Goal: Transaction & Acquisition: Purchase product/service

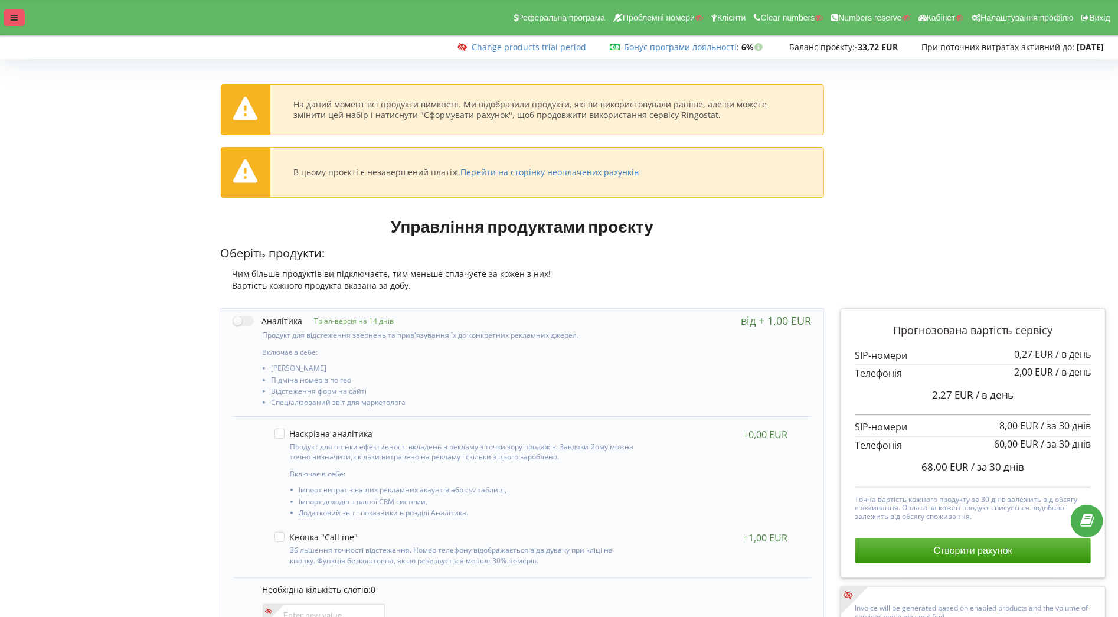
click at [9, 14] on div at bounding box center [14, 17] width 21 height 17
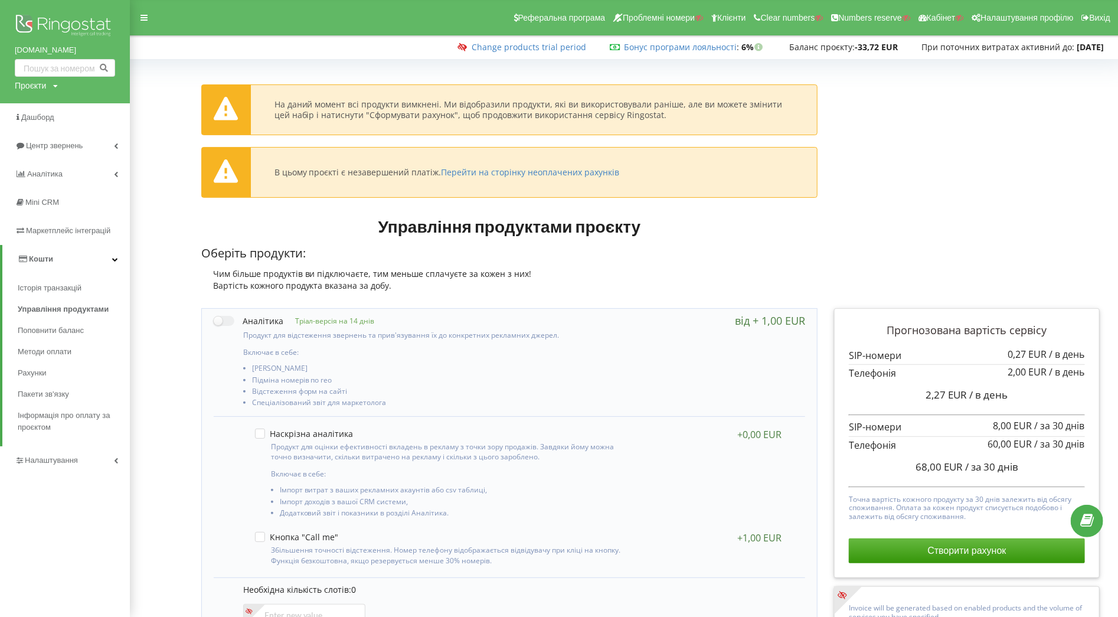
click at [29, 89] on div "Проєкти" at bounding box center [30, 86] width 31 height 12
click at [34, 114] on input "text" at bounding box center [51, 110] width 59 height 17
paste input "verseo.p"
type input "verseo.p"
click at [99, 112] on span "Пошук" at bounding box center [97, 110] width 21 height 11
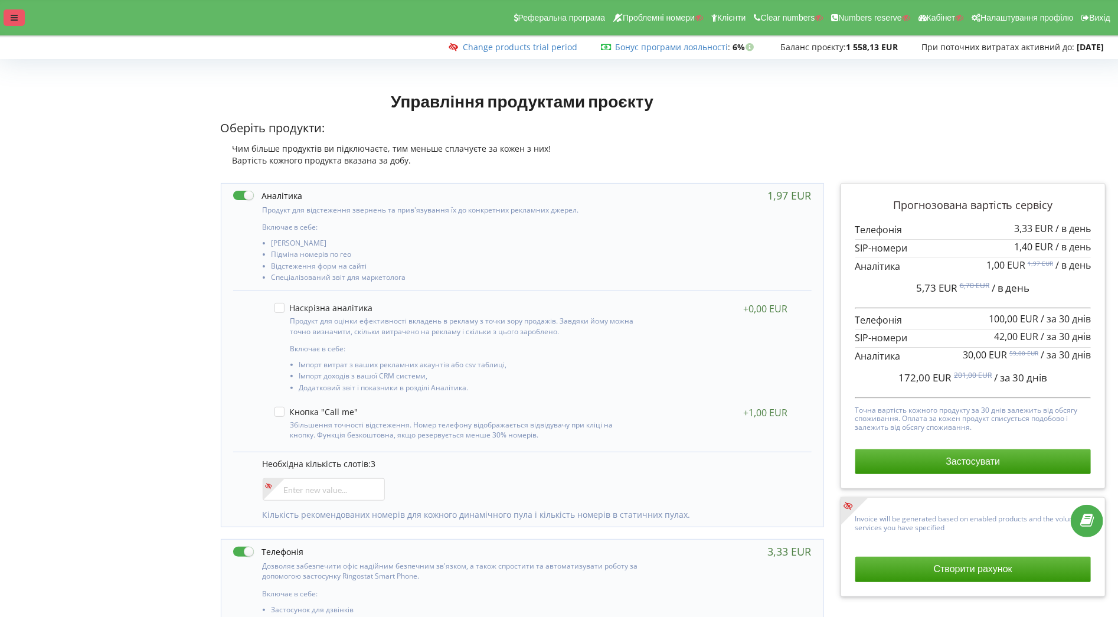
click at [19, 19] on div at bounding box center [14, 17] width 21 height 17
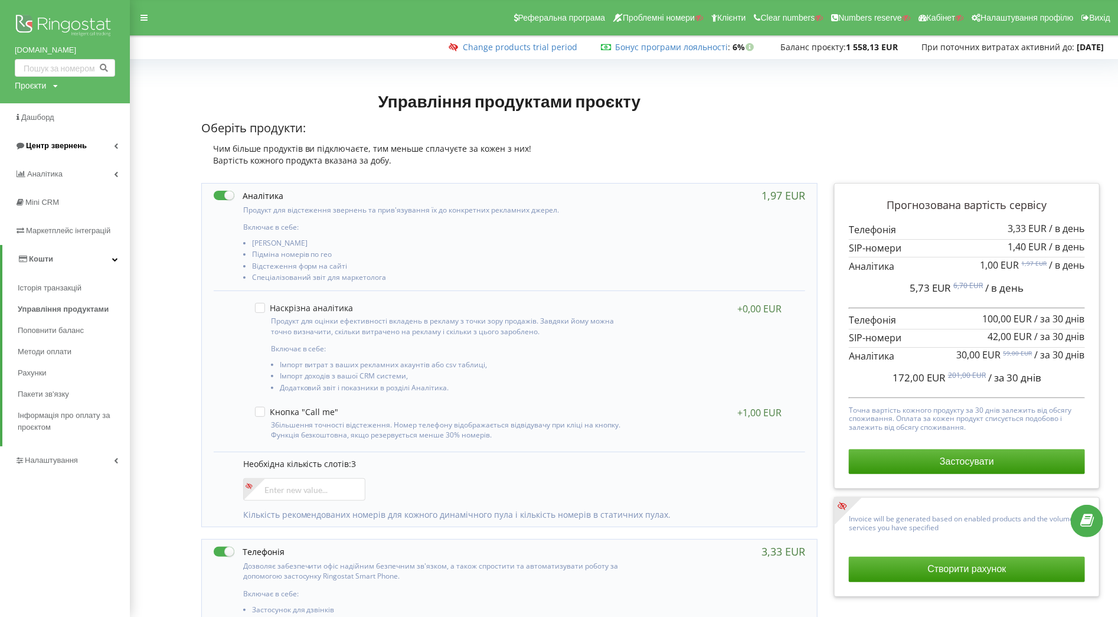
click at [60, 151] on span "Центр звернень" at bounding box center [51, 146] width 72 height 12
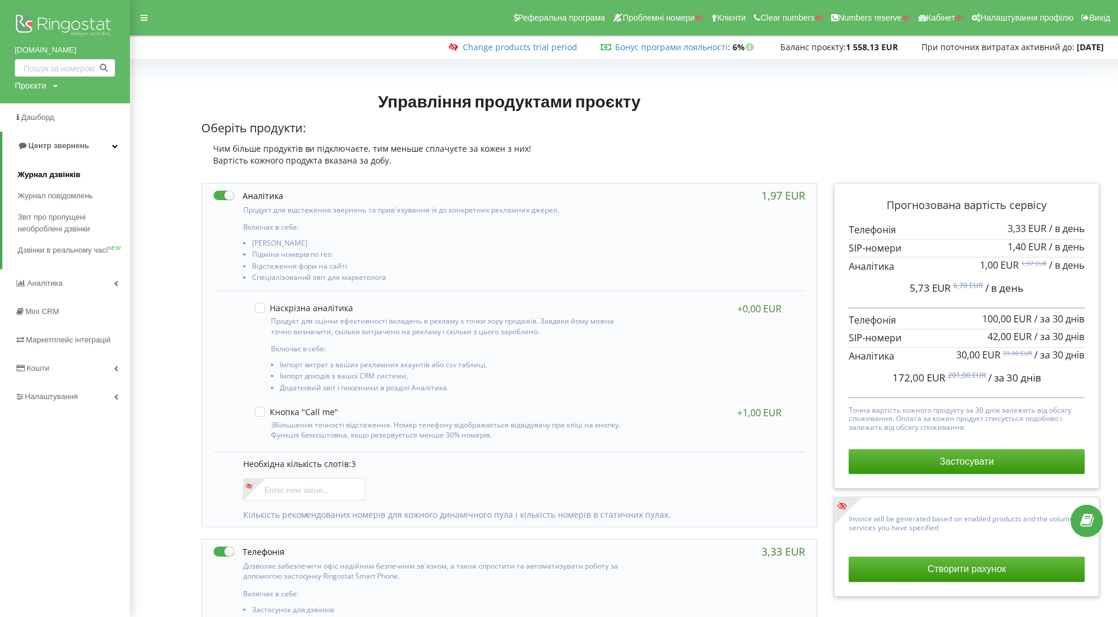
click at [35, 166] on link "Журнал дзвінків" at bounding box center [74, 174] width 112 height 21
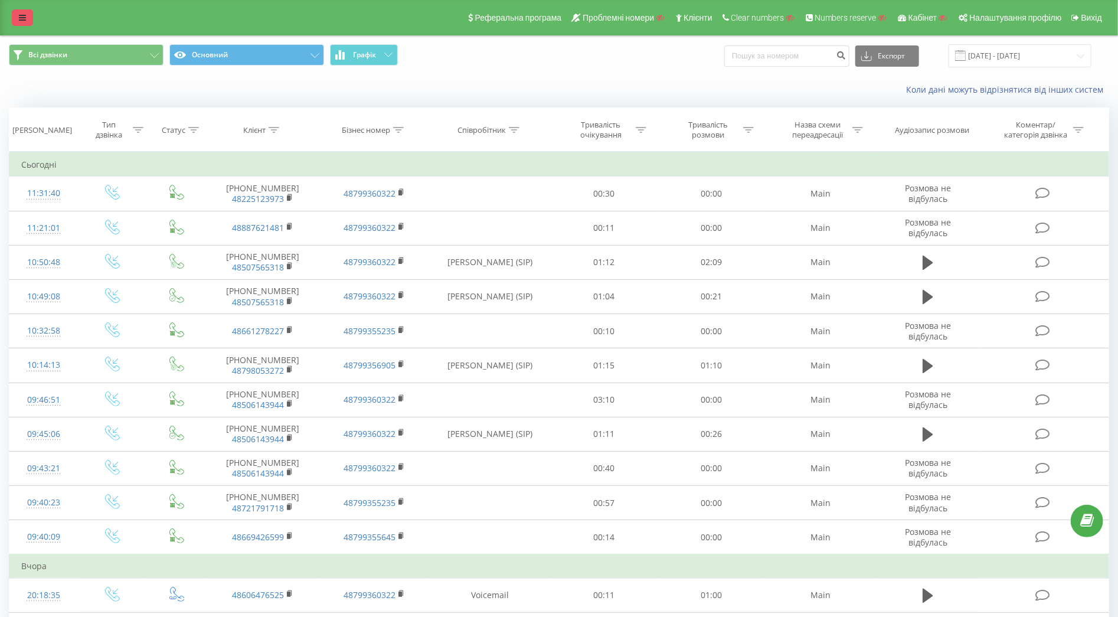
click at [25, 16] on icon at bounding box center [22, 18] width 7 height 8
click at [20, 13] on link at bounding box center [22, 17] width 21 height 17
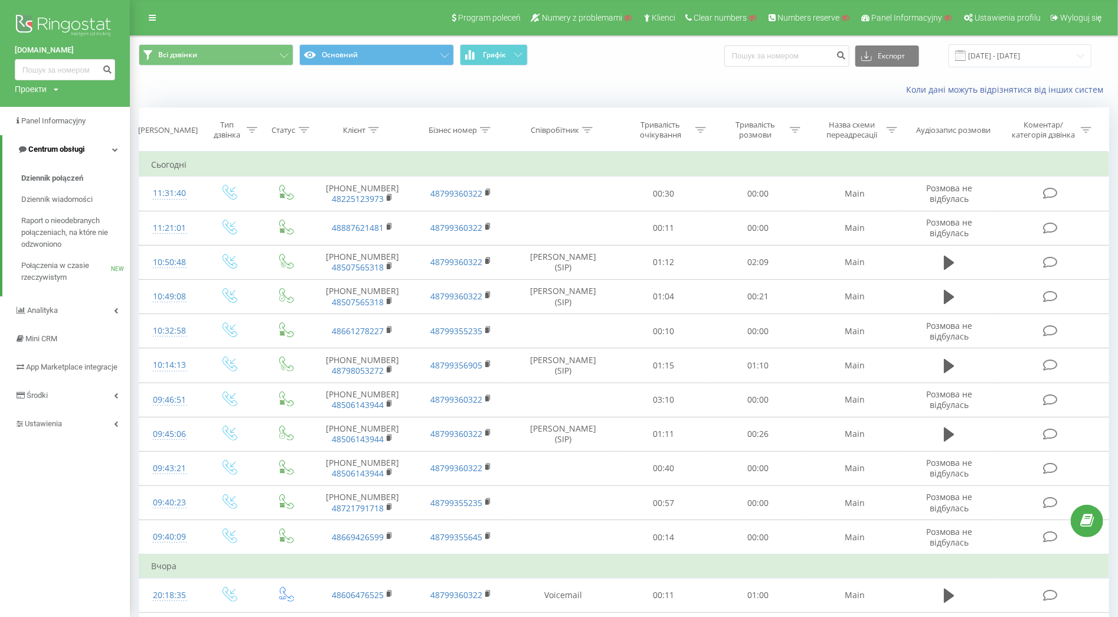
click at [83, 152] on span "Centrum obsługi" at bounding box center [56, 149] width 56 height 9
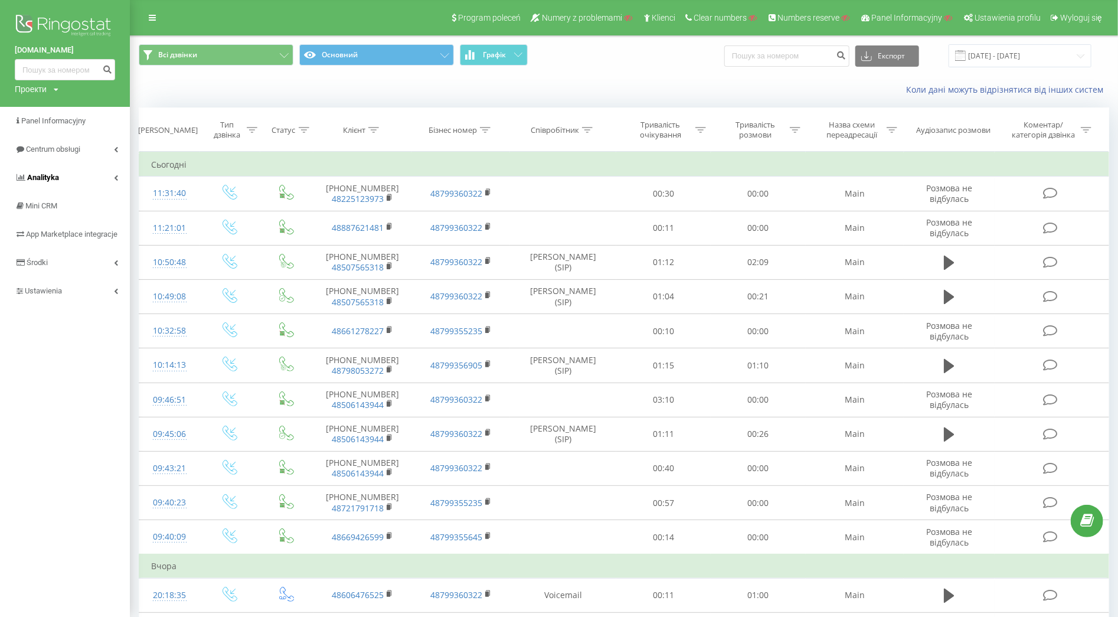
click at [81, 180] on link "Analityka" at bounding box center [65, 177] width 130 height 28
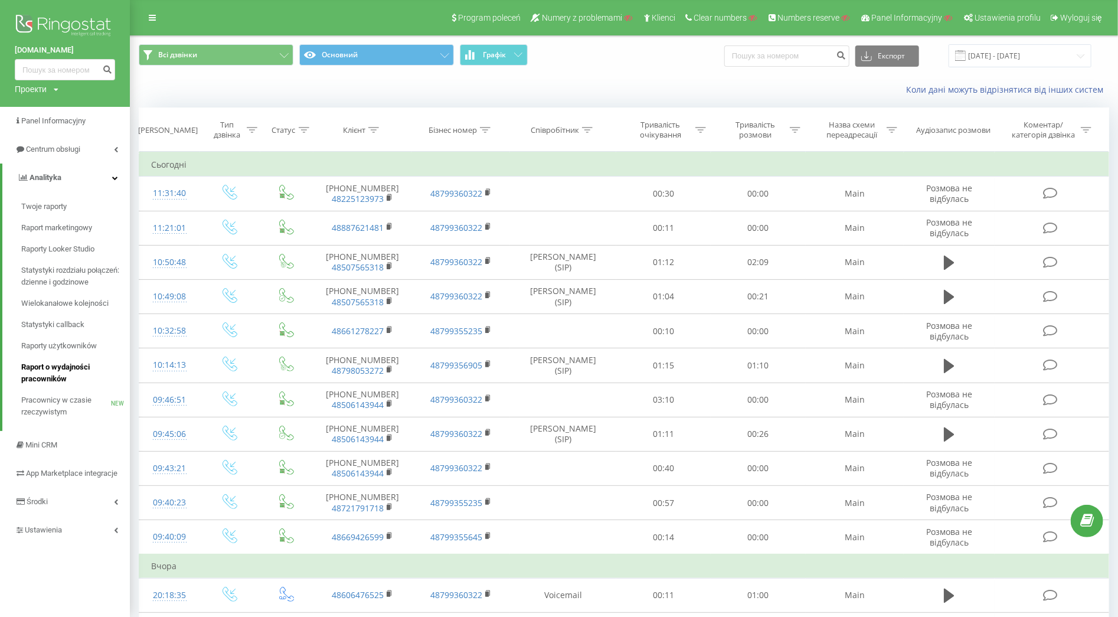
click at [67, 372] on span "Raport o wydajności pracowników" at bounding box center [72, 373] width 103 height 24
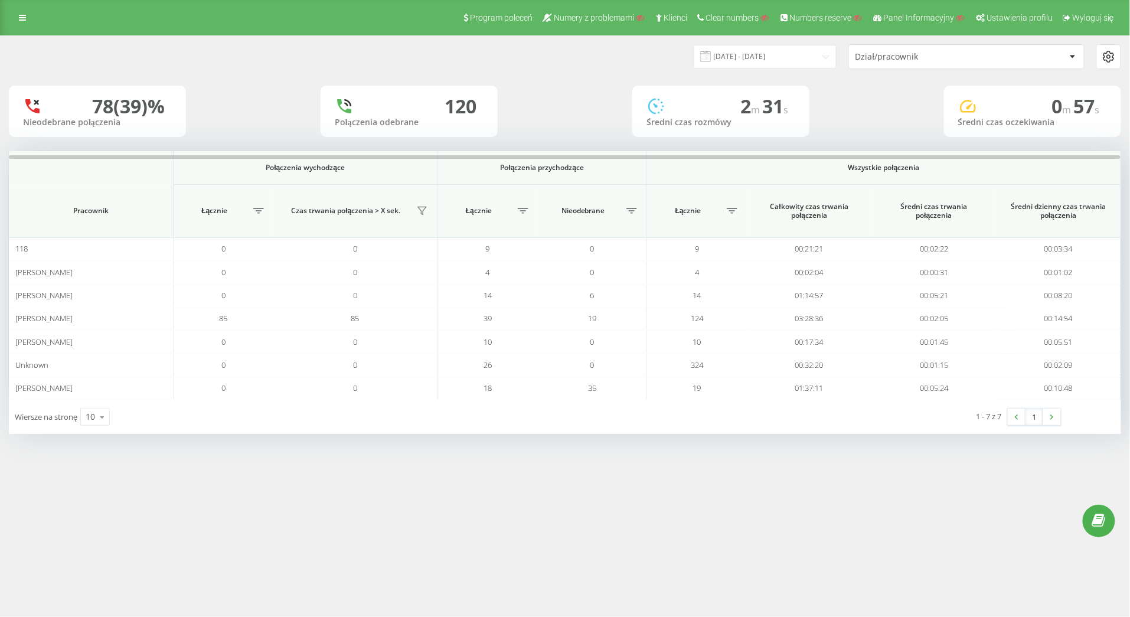
click at [932, 61] on div "Dział/pracownik" at bounding box center [925, 57] width 141 height 10
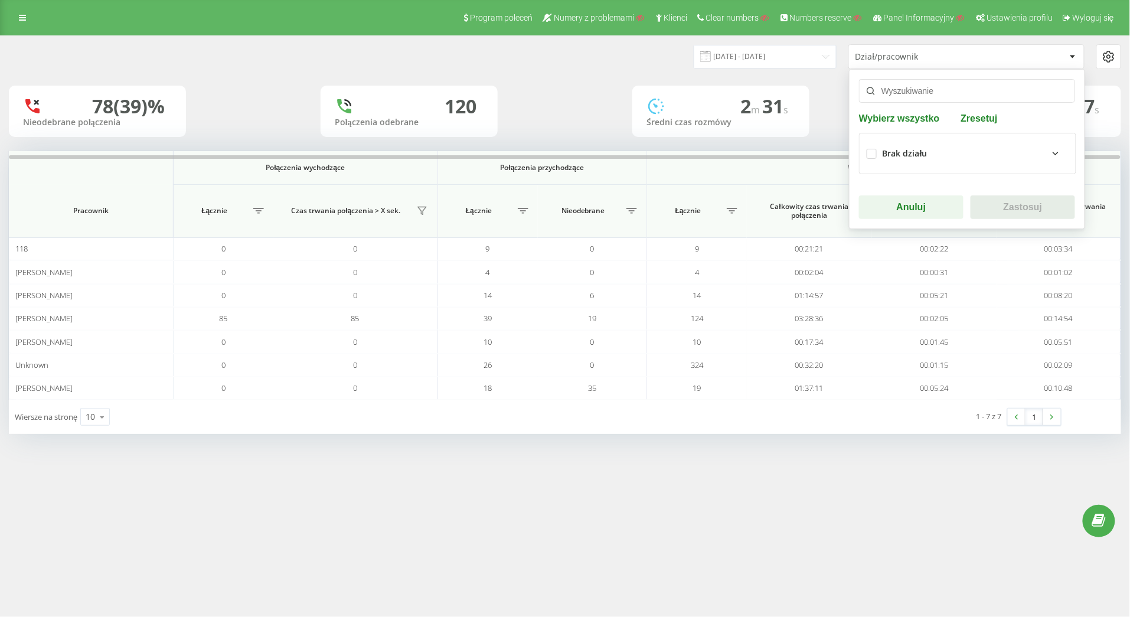
click at [1048, 152] on icon at bounding box center [1055, 153] width 14 height 14
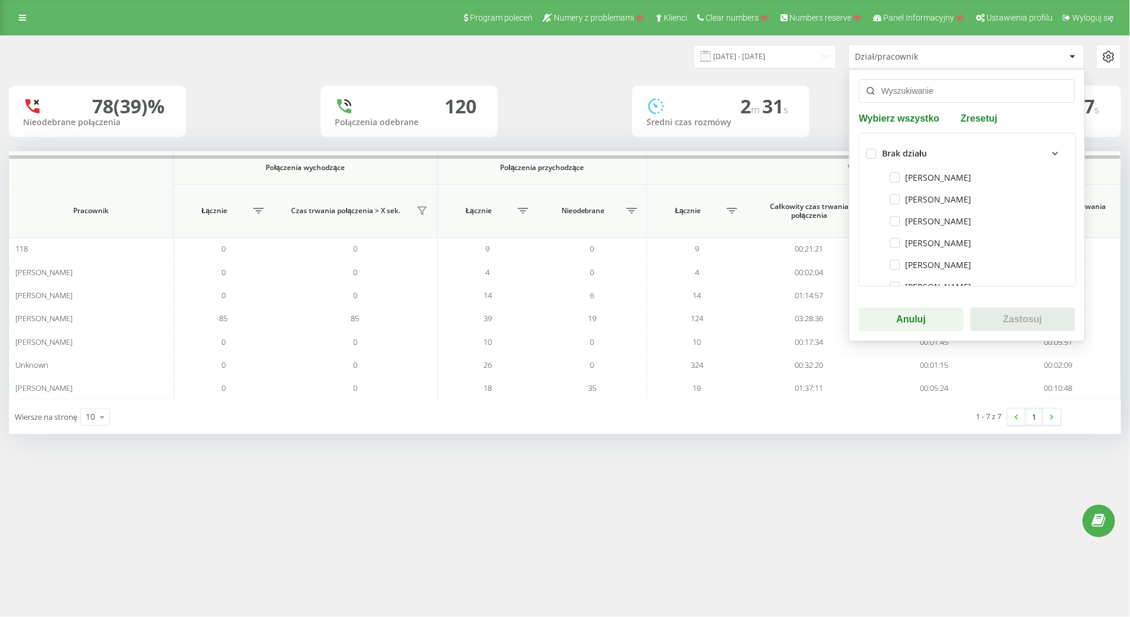
click at [898, 183] on div "Dawid Bednarz" at bounding box center [967, 177] width 202 height 22
click at [899, 177] on label "Dawid Bednarz" at bounding box center [930, 177] width 81 height 10
checkbox input "true"
click at [1010, 316] on button "Zastosuj" at bounding box center [1022, 319] width 104 height 24
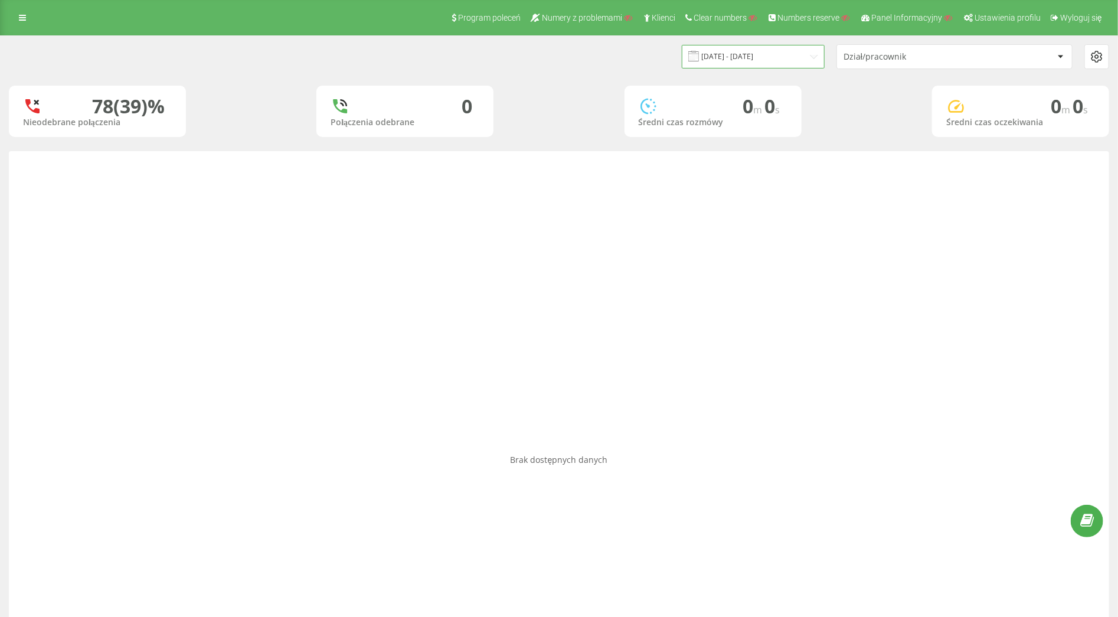
click at [785, 51] on input "20.07.2025 - 20.08.2025" at bounding box center [753, 56] width 143 height 23
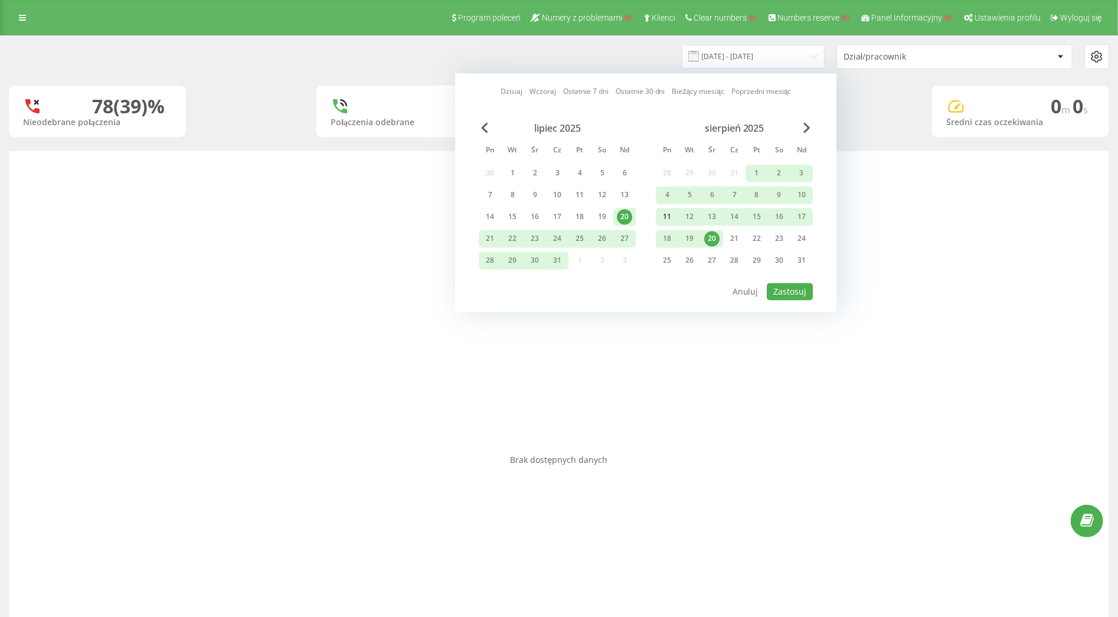
click at [664, 217] on div "11" at bounding box center [666, 217] width 15 height 15
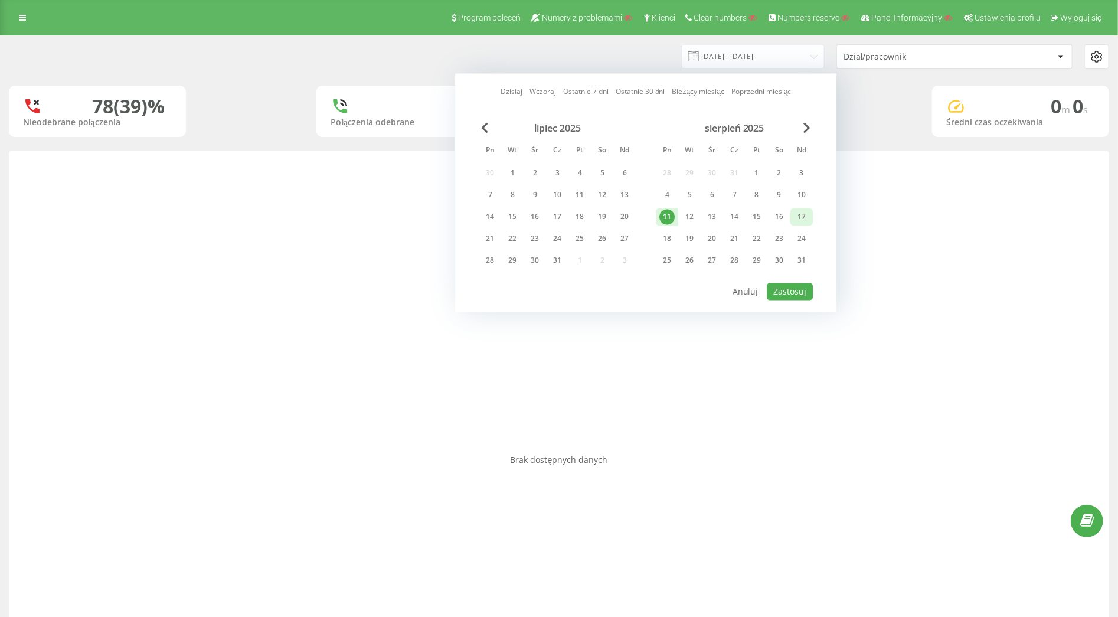
click at [800, 217] on div "17" at bounding box center [801, 217] width 15 height 15
click at [790, 288] on button "Zastosuj" at bounding box center [790, 291] width 46 height 17
type input "11.08.2025 - 17.08.2025"
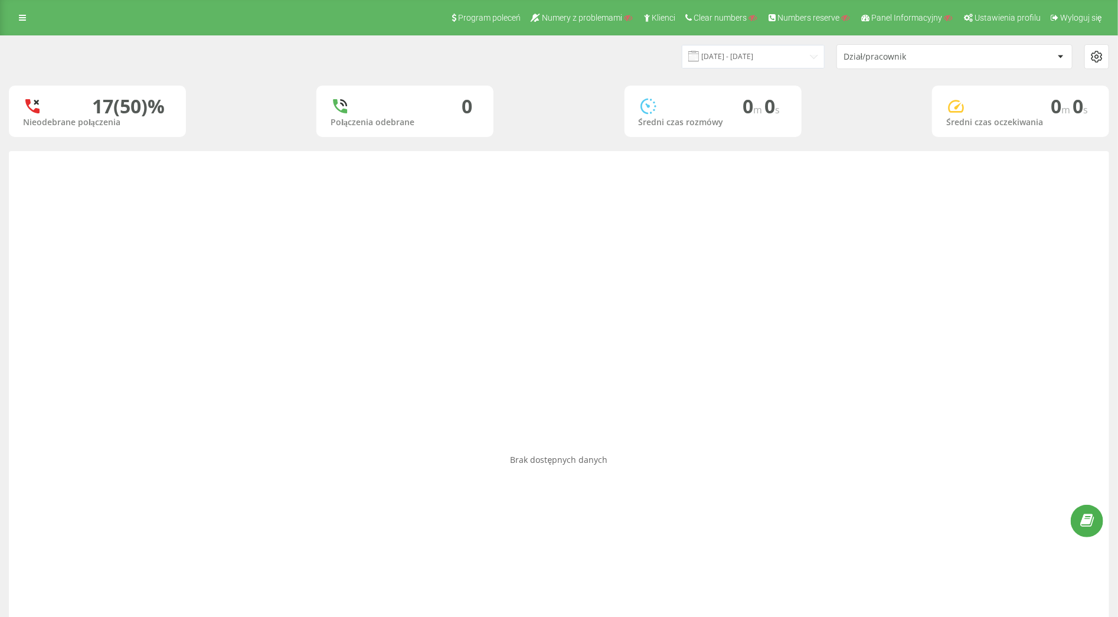
click at [878, 64] on div "Dział/pracownik" at bounding box center [954, 57] width 235 height 24
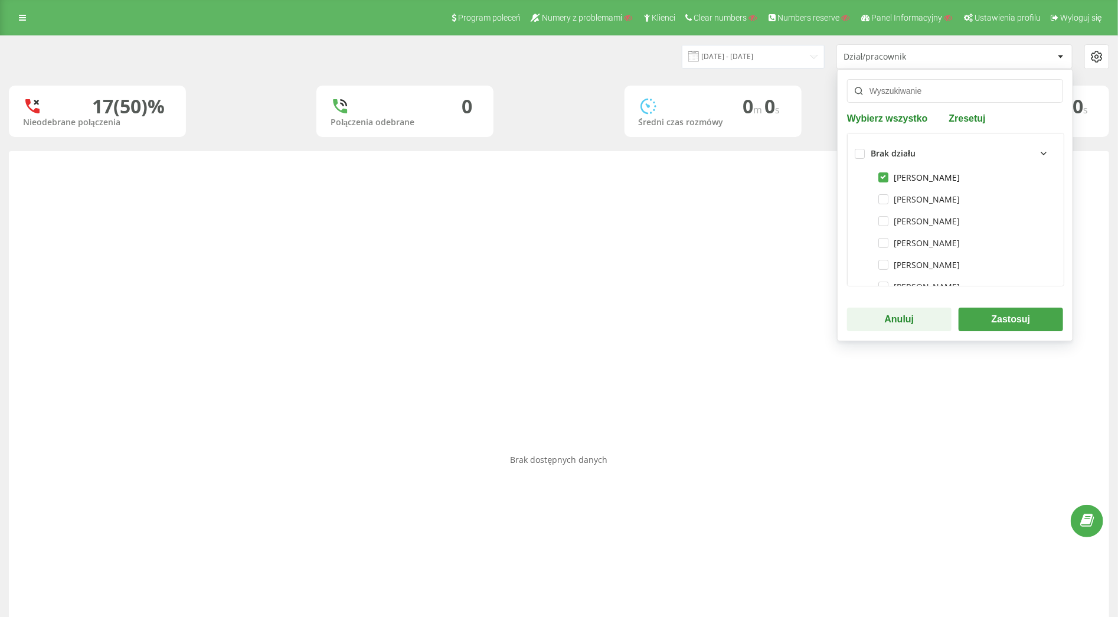
click at [885, 177] on label "Dawid Bednarz" at bounding box center [918, 177] width 81 height 10
checkbox input "false"
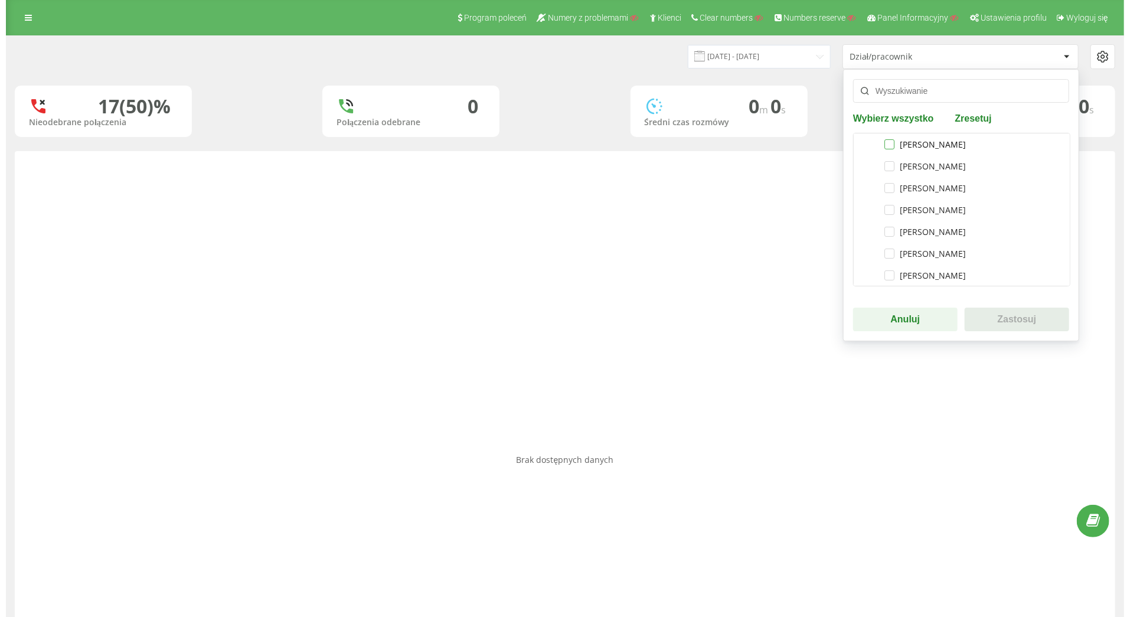
scroll to position [38, 0]
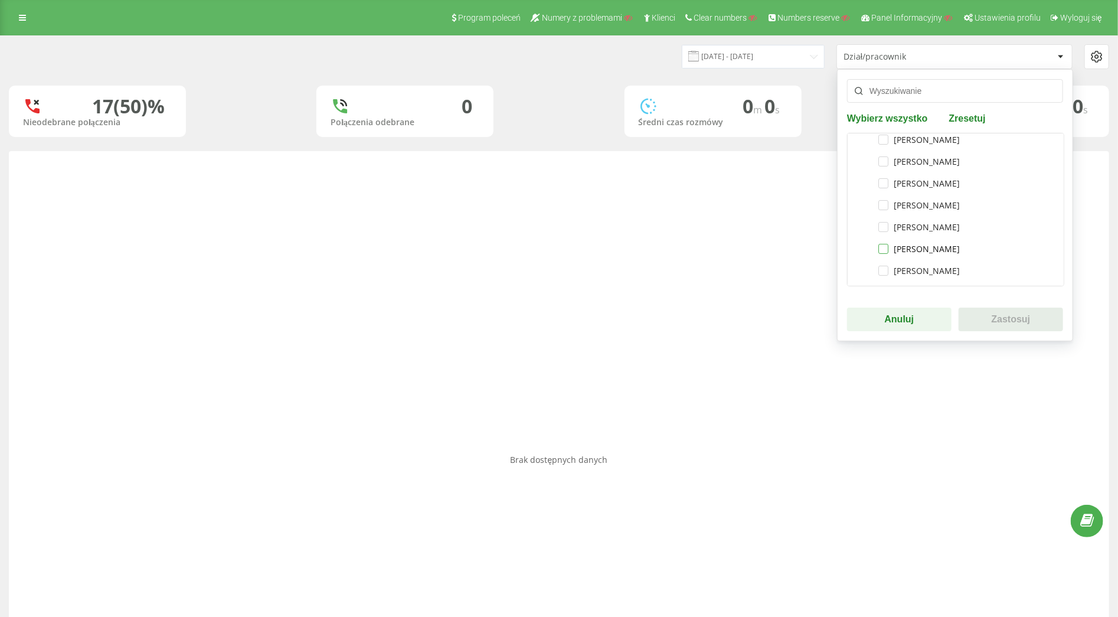
click at [880, 248] on label "Maciej Duszyński" at bounding box center [918, 249] width 81 height 10
checkbox input "true"
click at [1012, 311] on button "Zastosuj" at bounding box center [1010, 319] width 104 height 24
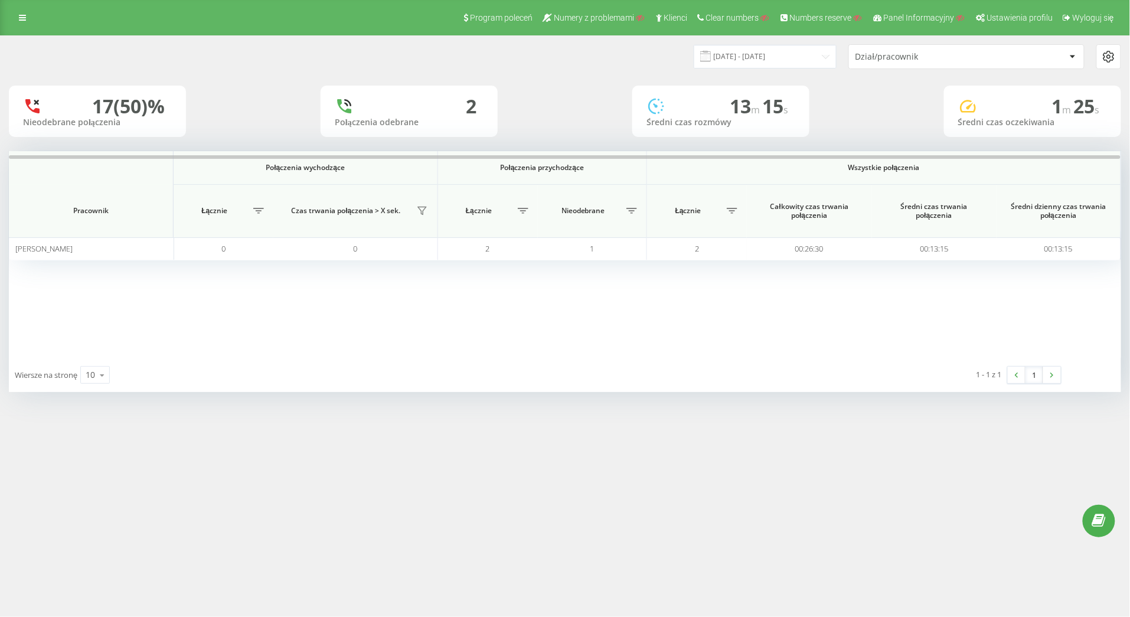
click at [1109, 64] on div at bounding box center [1108, 56] width 25 height 25
click at [1112, 57] on icon at bounding box center [1108, 57] width 14 height 14
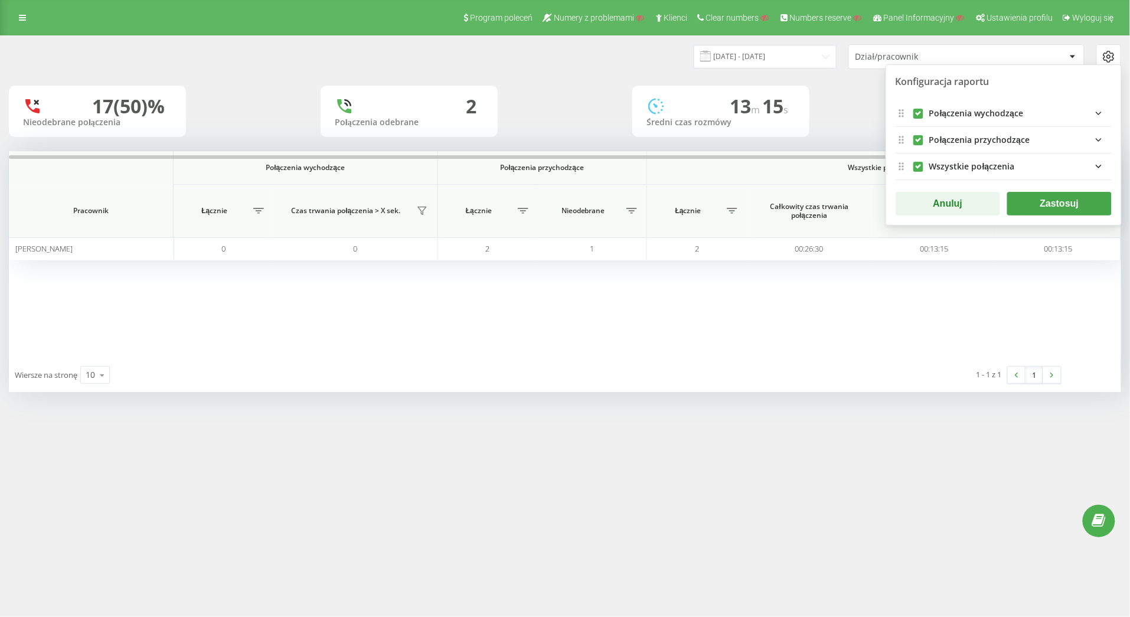
click at [1024, 112] on div "Połączenia wychodzące" at bounding box center [1020, 113] width 182 height 14
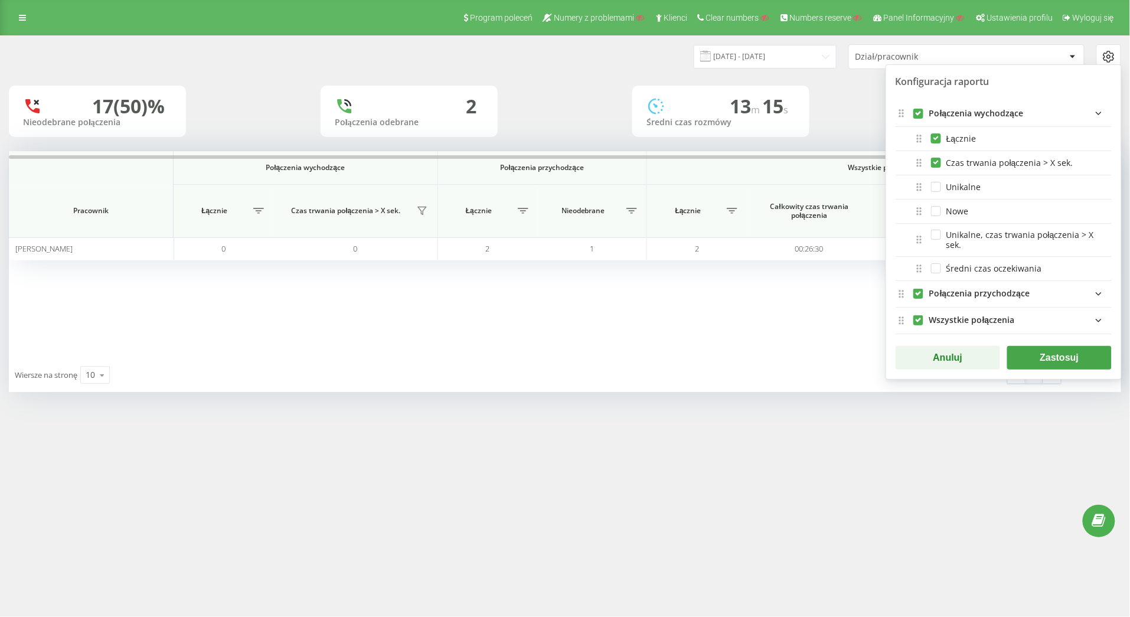
click at [960, 289] on div "Połączenia przychodzące" at bounding box center [979, 294] width 100 height 10
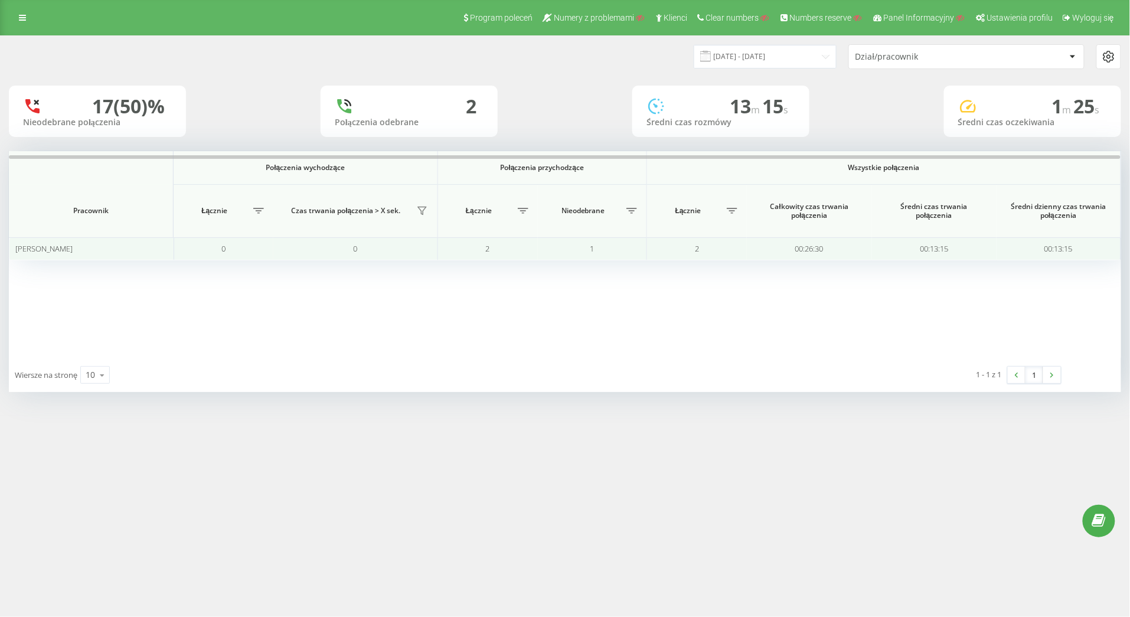
drag, startPoint x: 83, startPoint y: 249, endPoint x: 11, endPoint y: 250, distance: 72.6
click at [11, 250] on td "Maciej Duszyński" at bounding box center [91, 248] width 165 height 23
copy span "Maciej Duszyński"
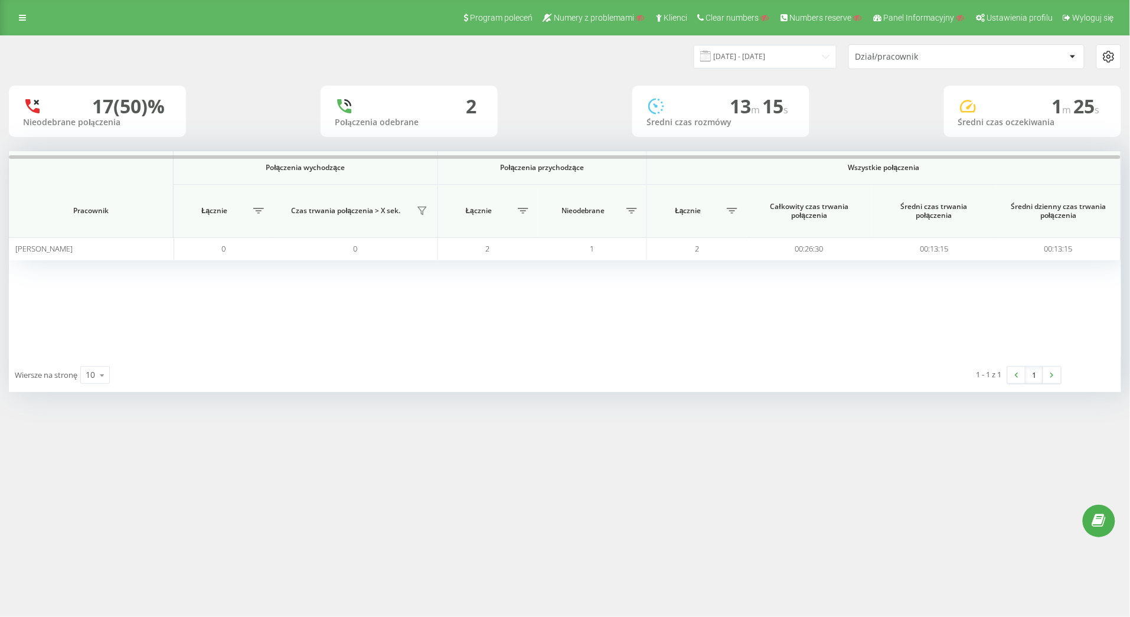
click at [14, 27] on div "Program poleceń Numery z problemami Klienci Clear numbers Numbers reserve Panel…" at bounding box center [565, 17] width 1130 height 35
click at [17, 22] on link at bounding box center [22, 17] width 21 height 17
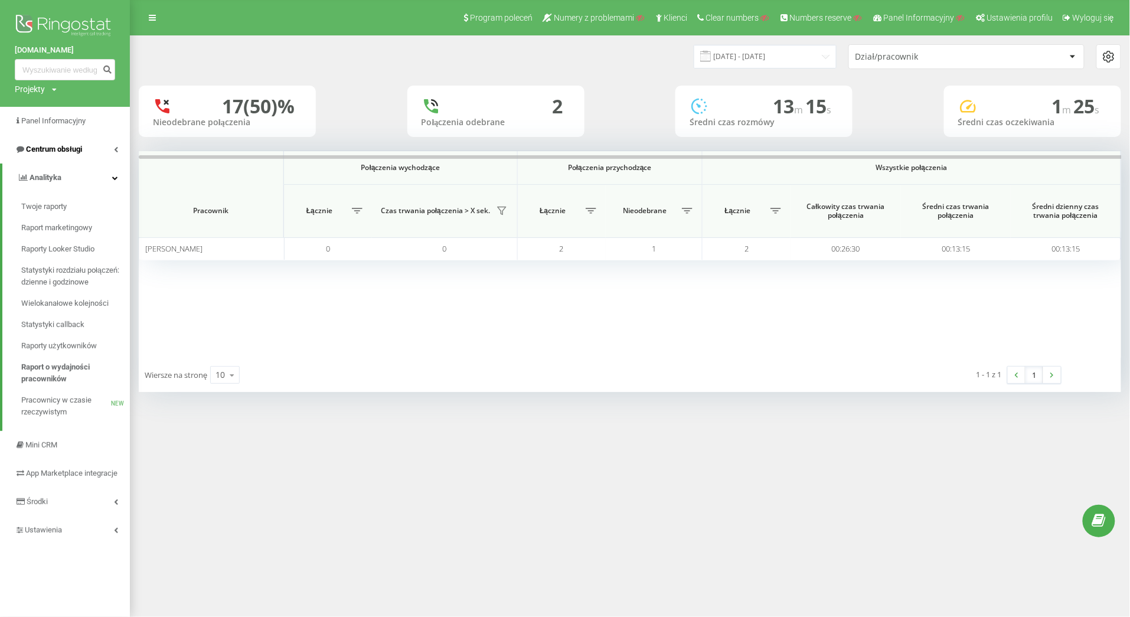
click at [55, 151] on span "Centrum obsługi" at bounding box center [54, 149] width 56 height 9
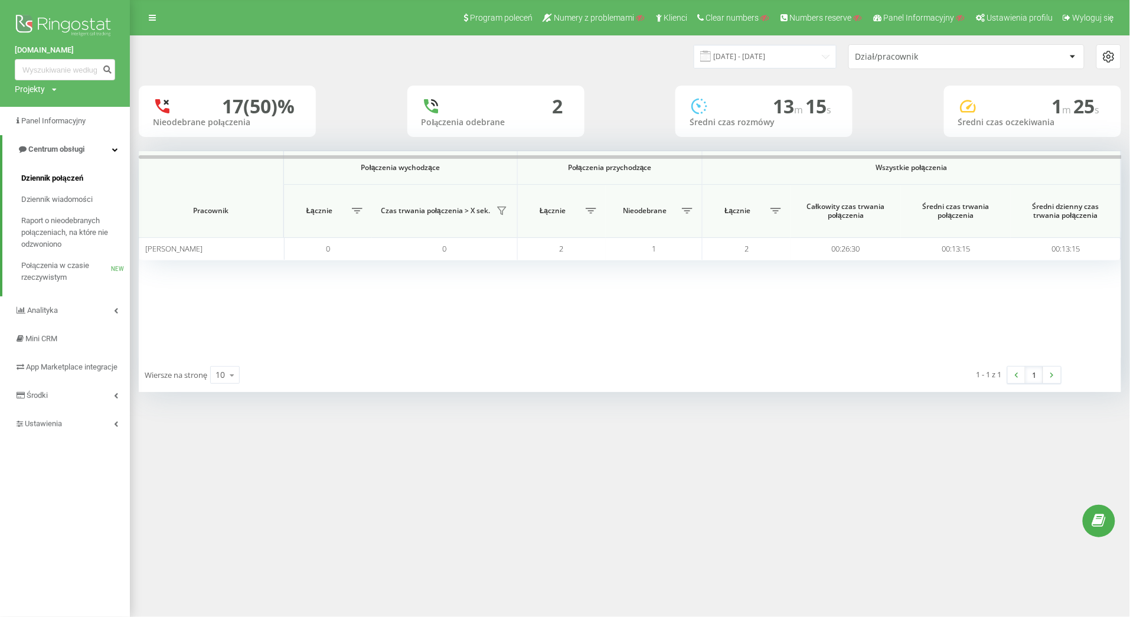
click at [53, 176] on span "Dziennik połączeń" at bounding box center [52, 178] width 62 height 12
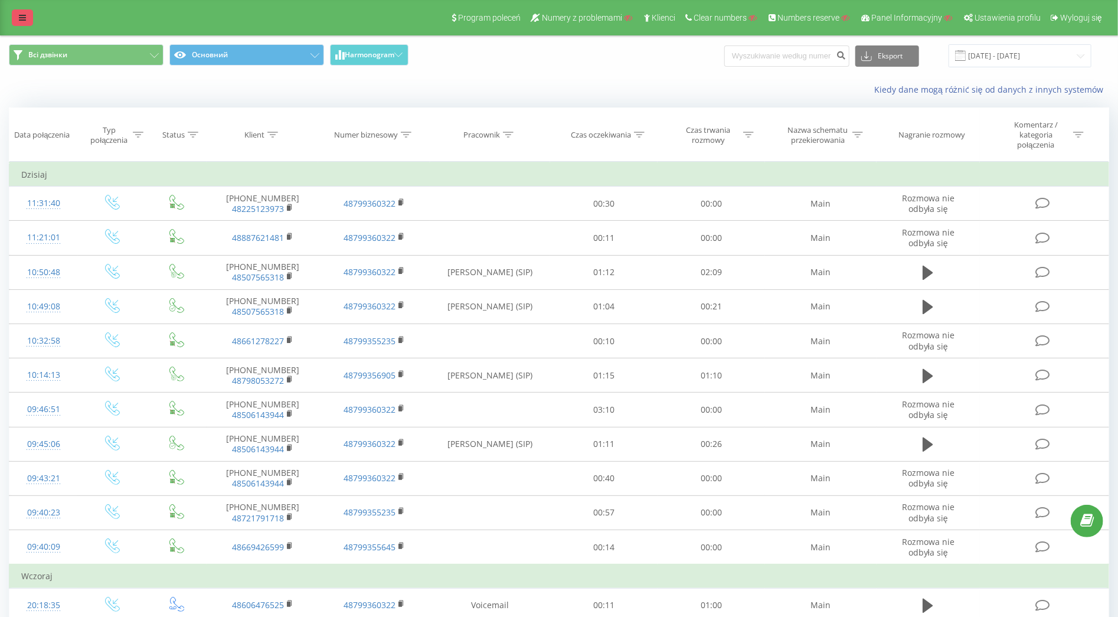
click at [19, 15] on icon at bounding box center [22, 18] width 7 height 8
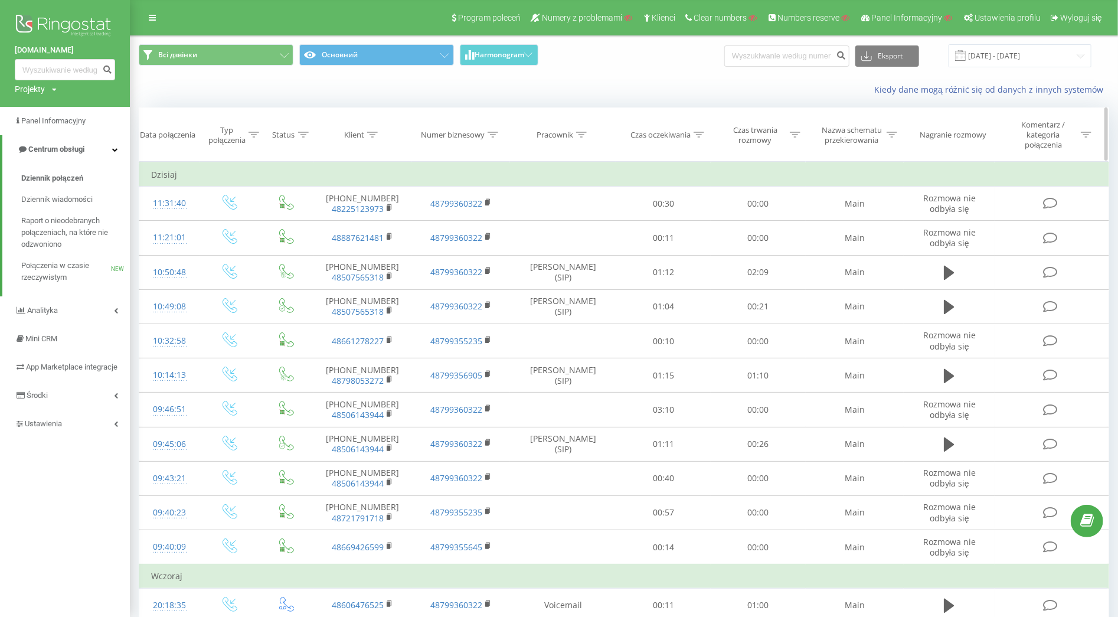
click at [581, 136] on icon at bounding box center [581, 135] width 11 height 6
click at [551, 225] on input "text" at bounding box center [563, 224] width 104 height 21
paste input "Maciej Duszyński"
type input "Maciej Duszyński"
click at [584, 243] on span "OK" at bounding box center [588, 247] width 33 height 18
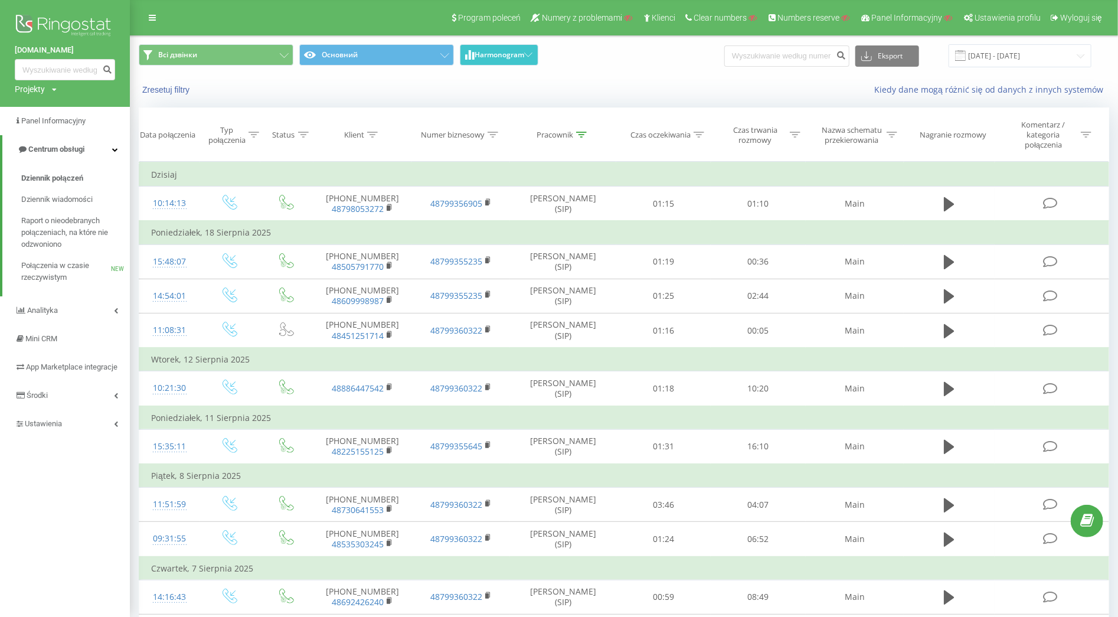
click at [514, 54] on span "Harmonogram" at bounding box center [499, 55] width 50 height 8
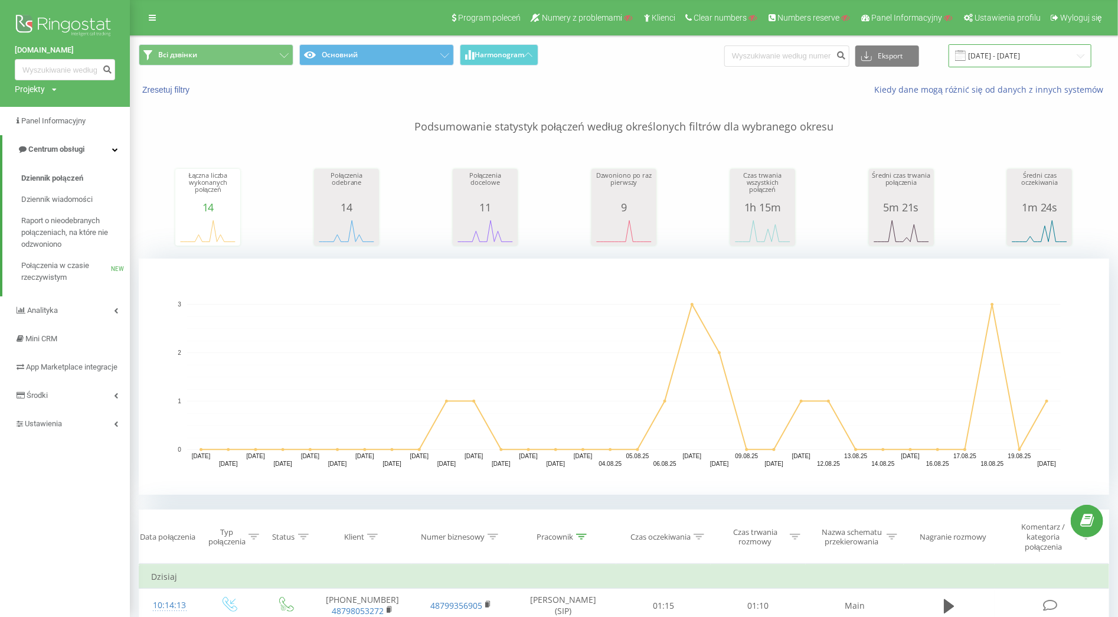
click at [980, 57] on input "20.07.2025 - 20.08.2025" at bounding box center [1019, 55] width 143 height 23
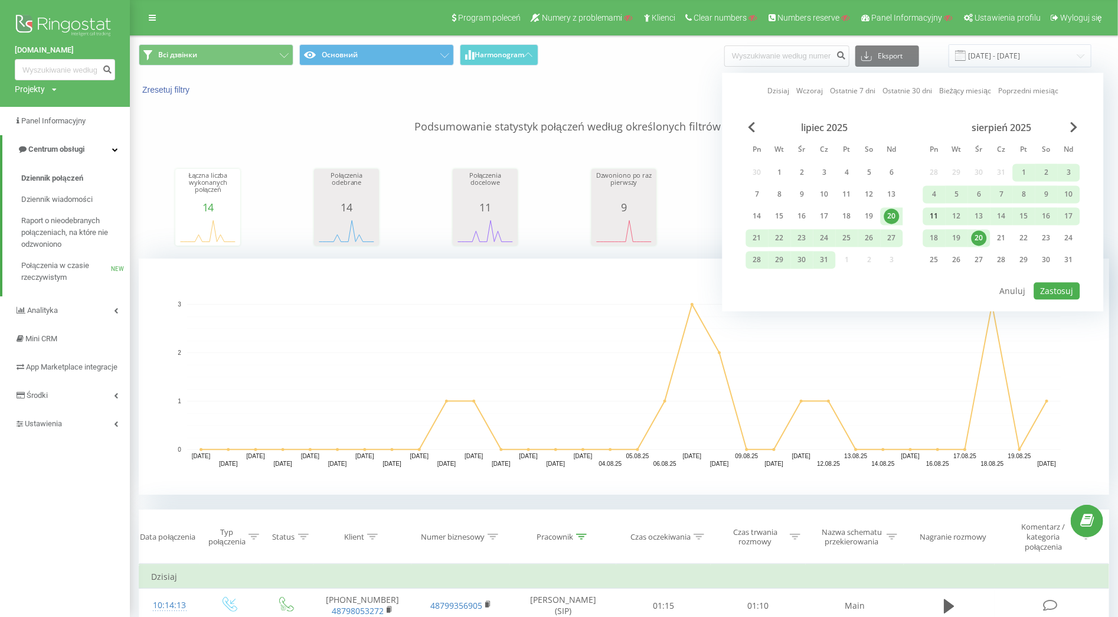
click at [931, 213] on div "11" at bounding box center [934, 215] width 15 height 15
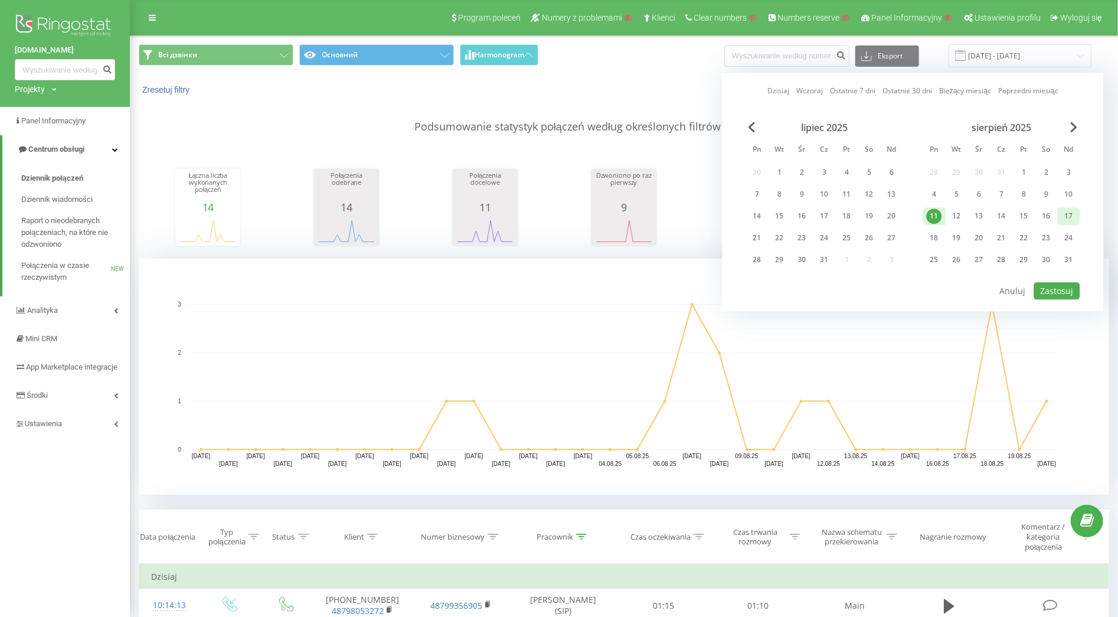
click at [1072, 211] on div "17" at bounding box center [1068, 215] width 15 height 15
click at [1058, 293] on button "Zastosuj" at bounding box center [1057, 290] width 46 height 17
type input "11.08.2025 - 17.08.2025"
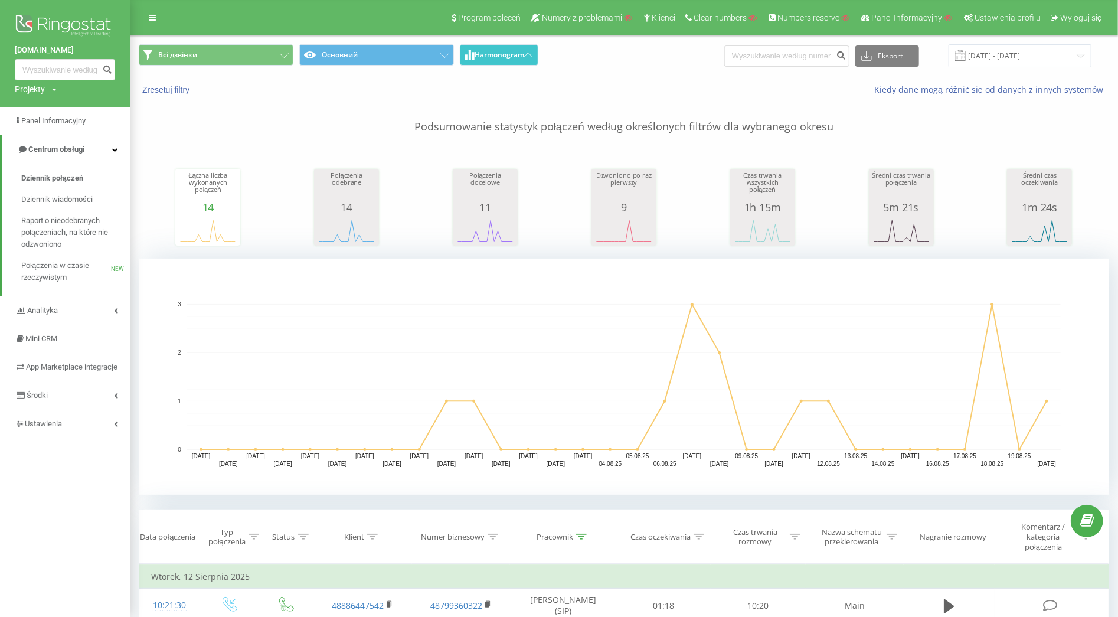
click at [474, 58] on span "Harmonogram" at bounding box center [499, 55] width 50 height 8
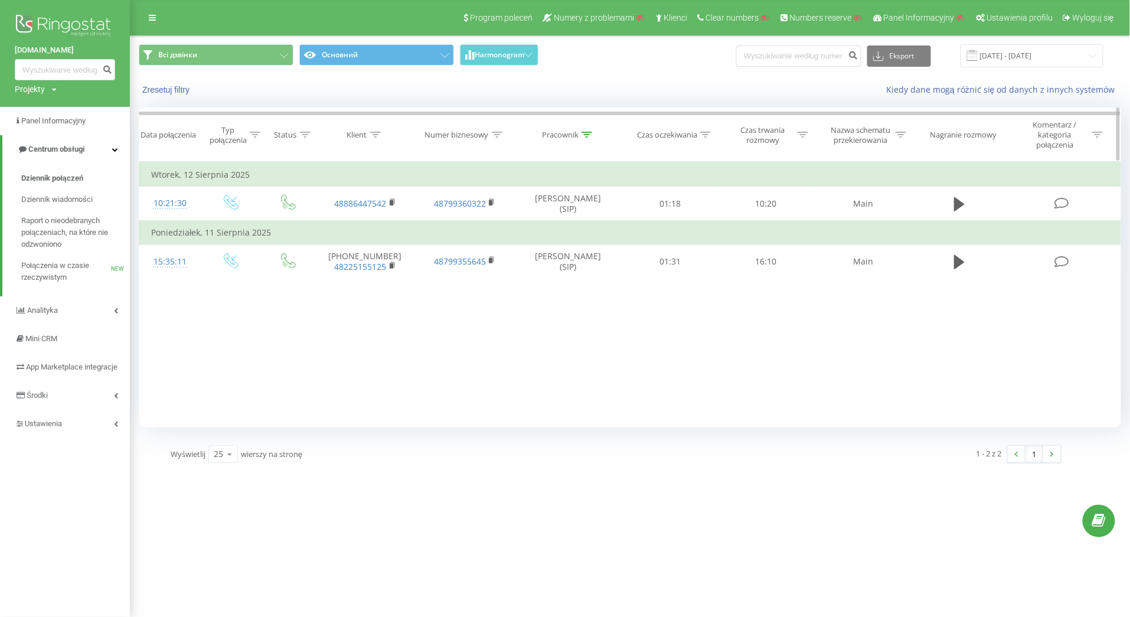
click at [588, 136] on icon at bounding box center [586, 135] width 11 height 6
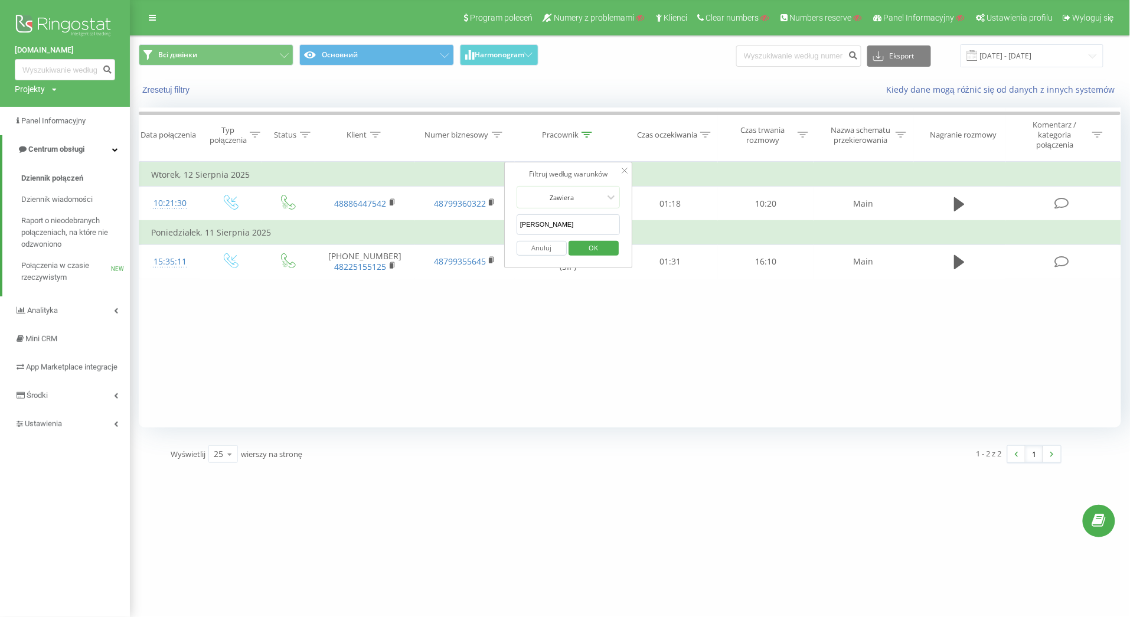
click at [540, 253] on button "Anuluj" at bounding box center [541, 248] width 50 height 15
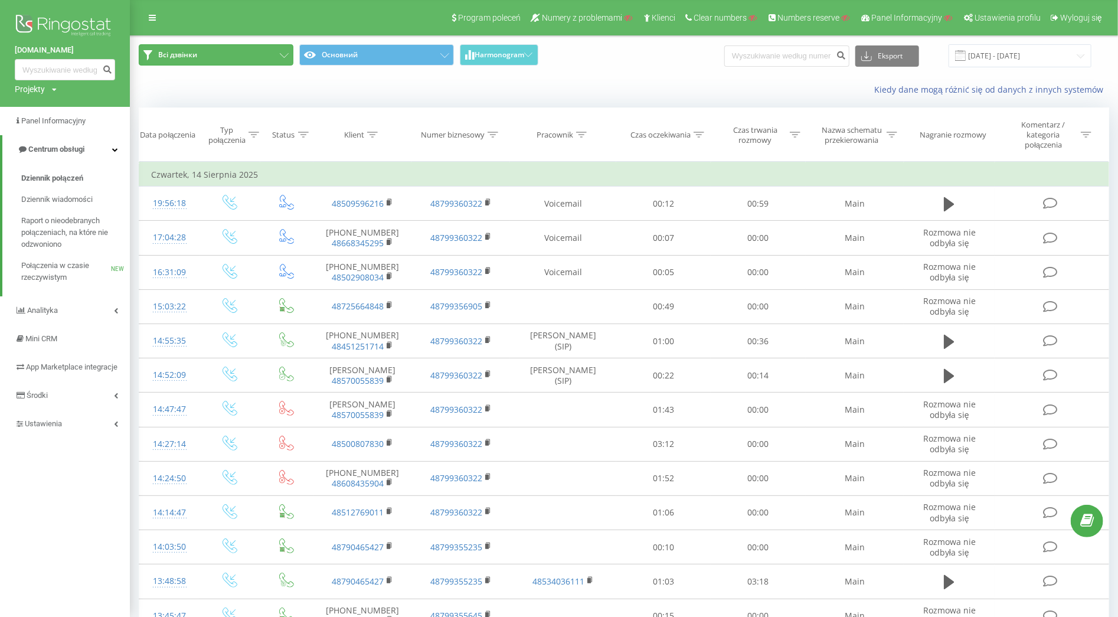
click at [240, 53] on button "Всі дзвінки" at bounding box center [216, 54] width 155 height 21
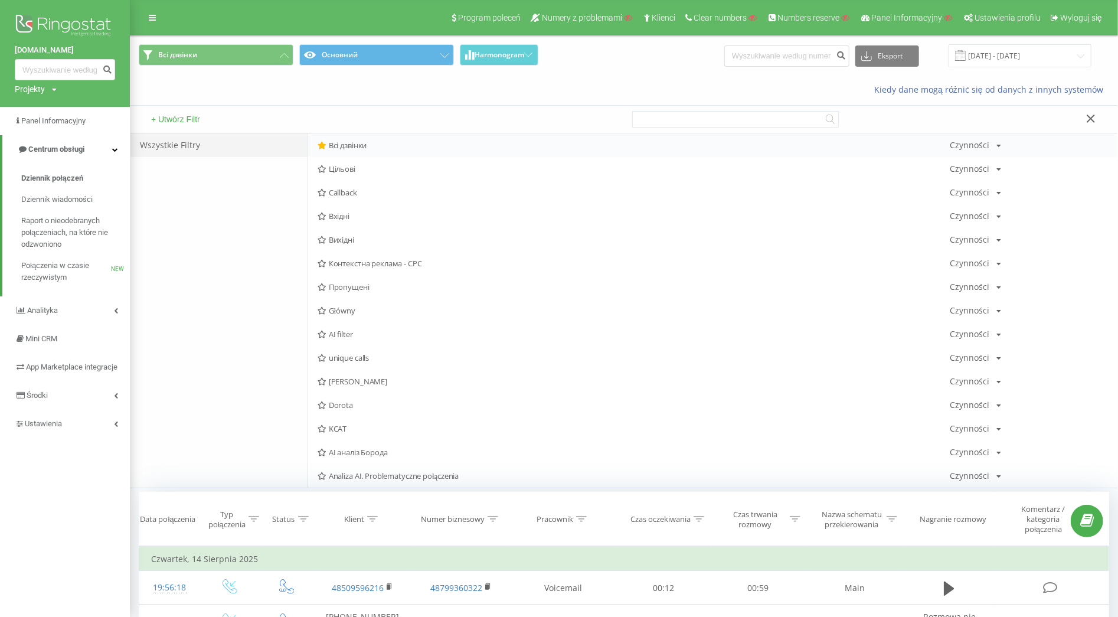
click at [336, 144] on span "Всі дзвінки" at bounding box center [634, 145] width 632 height 8
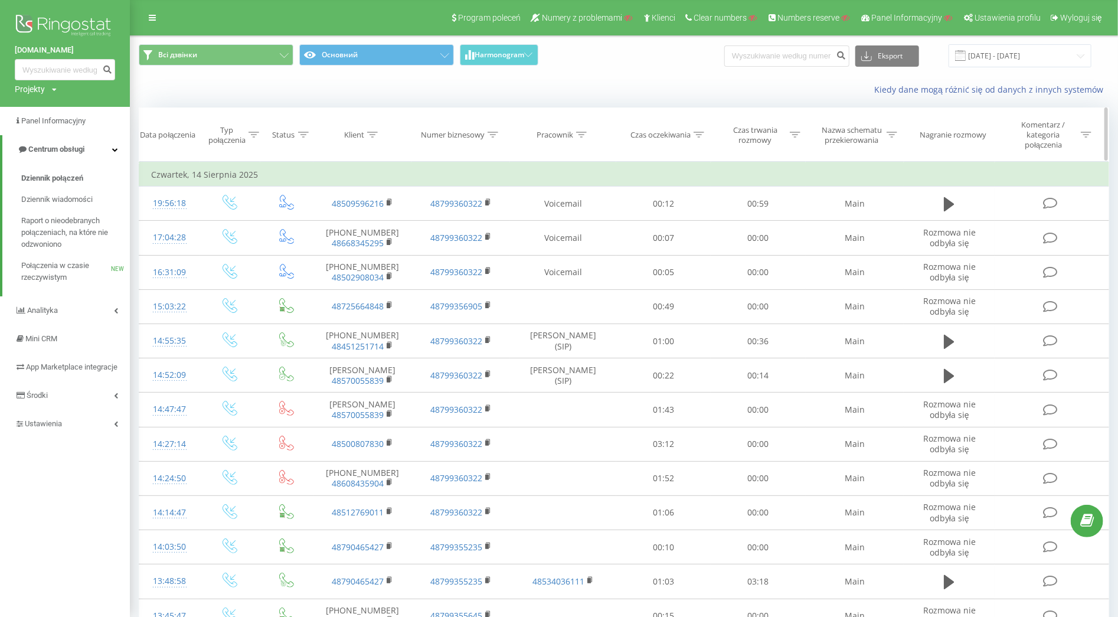
click at [582, 136] on icon at bounding box center [581, 135] width 11 height 6
click at [554, 229] on input "text" at bounding box center [563, 224] width 104 height 21
paste input "Maciej Duszyński"
type input "Maciej Duszyński"
click at [591, 246] on span "OK" at bounding box center [588, 247] width 33 height 18
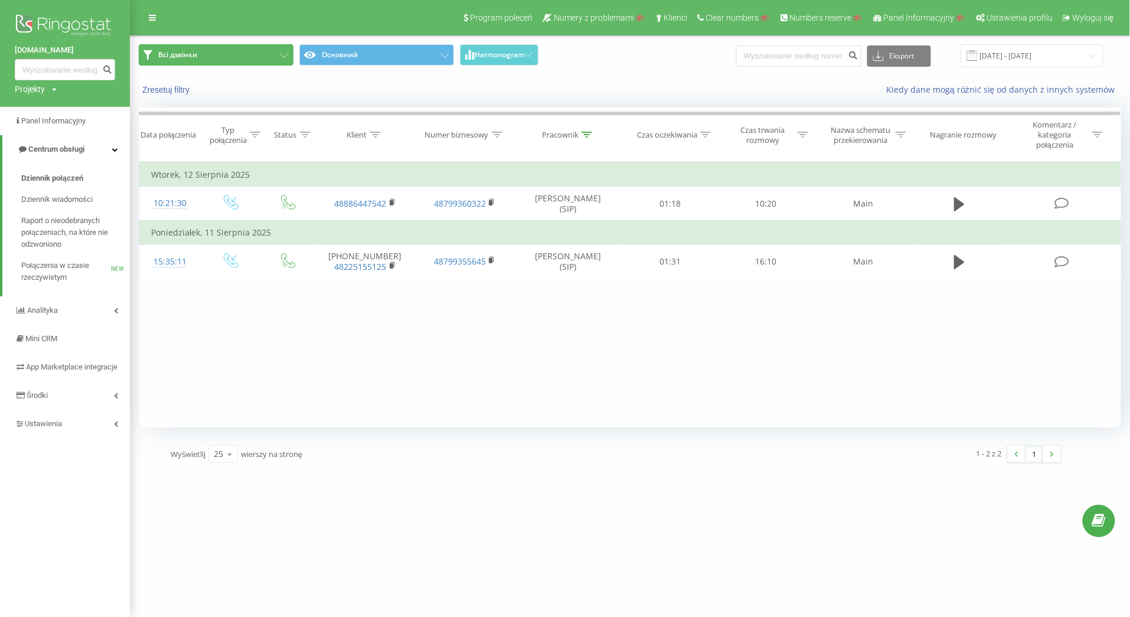
click at [205, 52] on button "Всі дзвінки" at bounding box center [216, 54] width 155 height 21
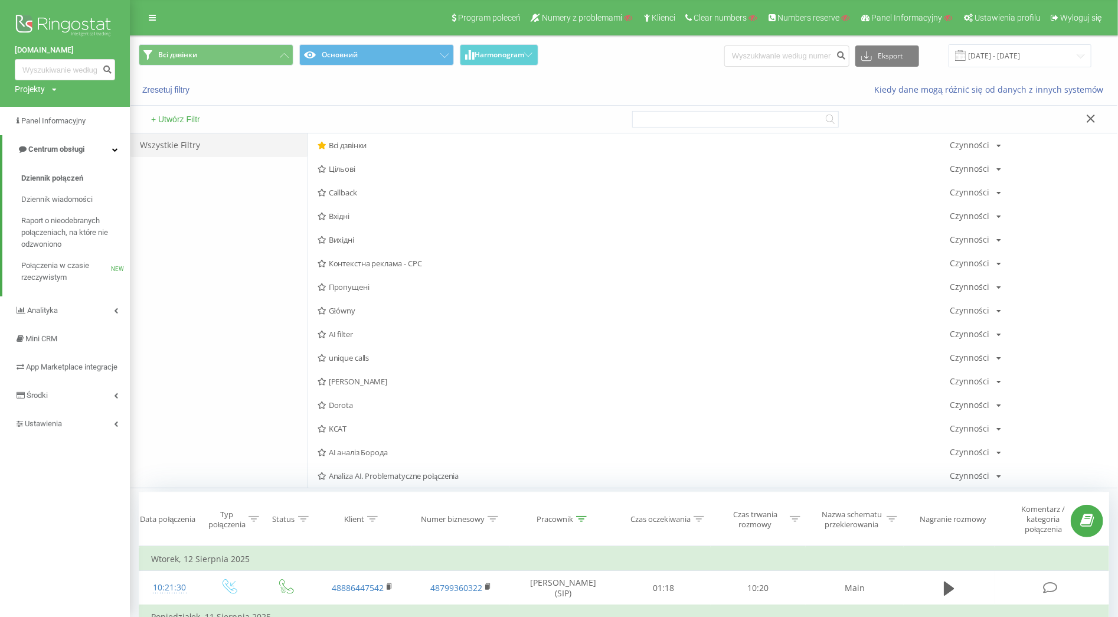
click at [191, 114] on button "+ Utwórz Filtr" at bounding box center [176, 119] width 56 height 11
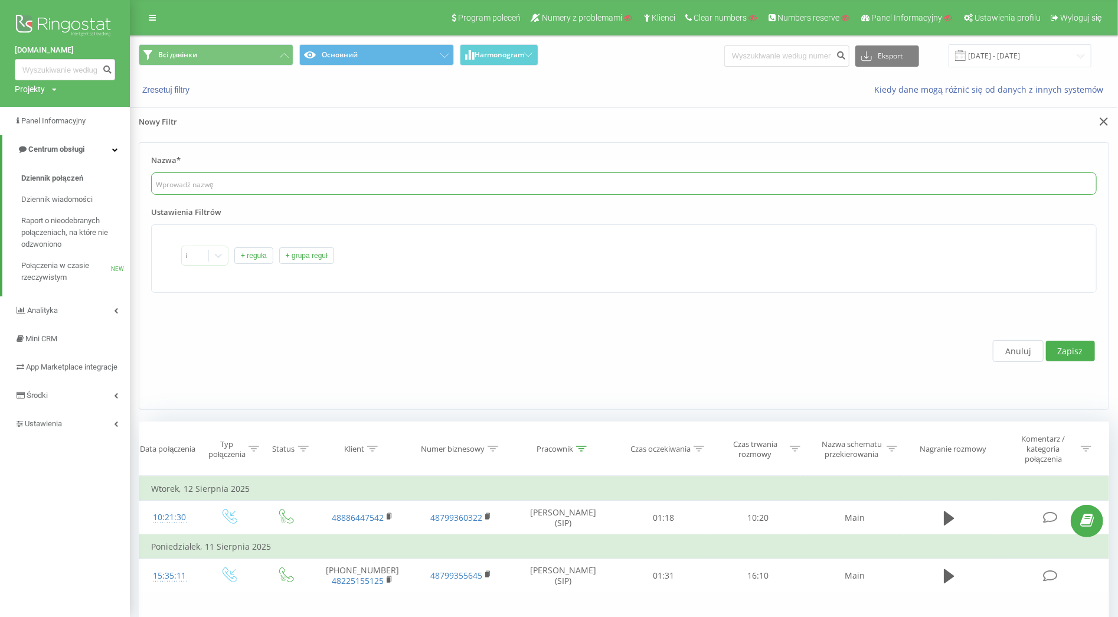
click at [231, 182] on input "text" at bounding box center [623, 183] width 945 height 22
paste input "Maciej Duszyński"
type input "Maciej Duszyński"
click at [262, 261] on button "+ reguła" at bounding box center [253, 255] width 39 height 17
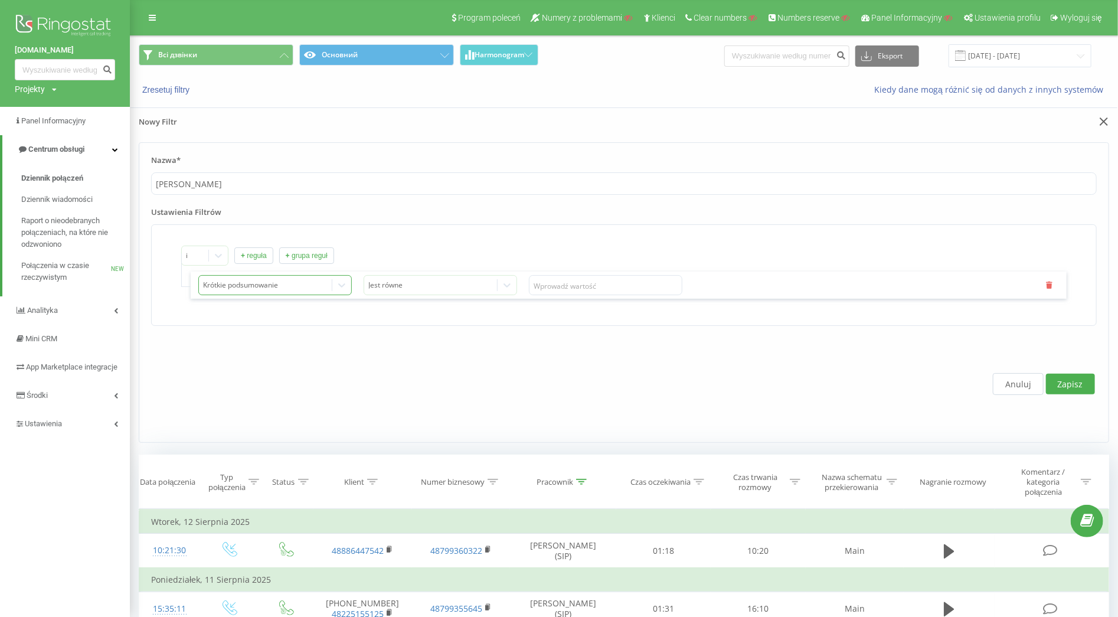
click at [261, 294] on div "Krótkie podsumowanie" at bounding box center [274, 285] width 153 height 20
type input "з"
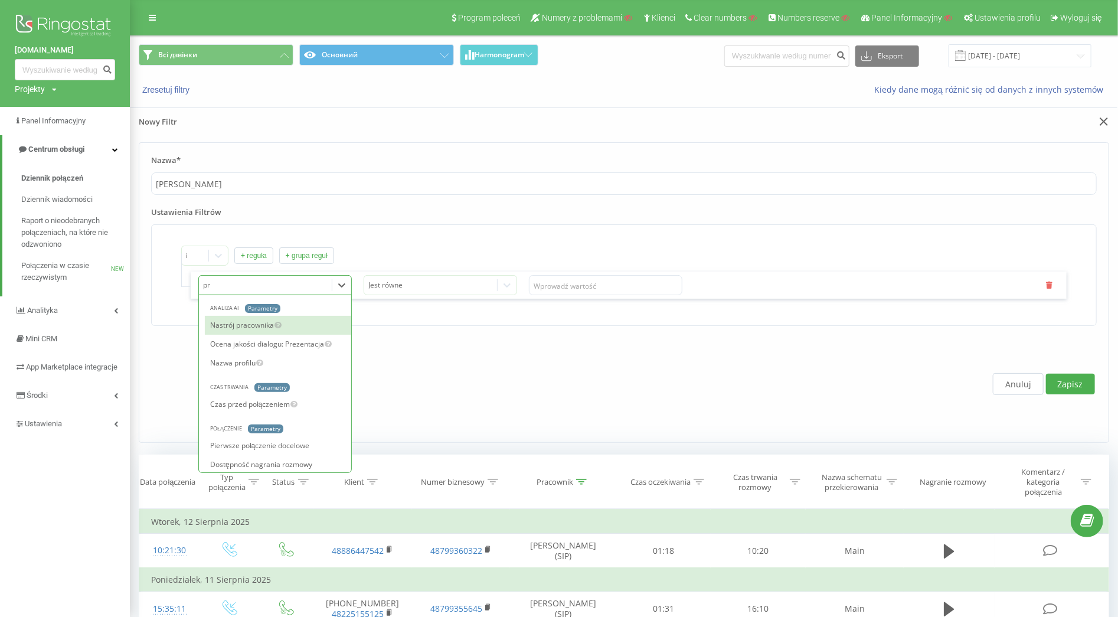
type input "pra"
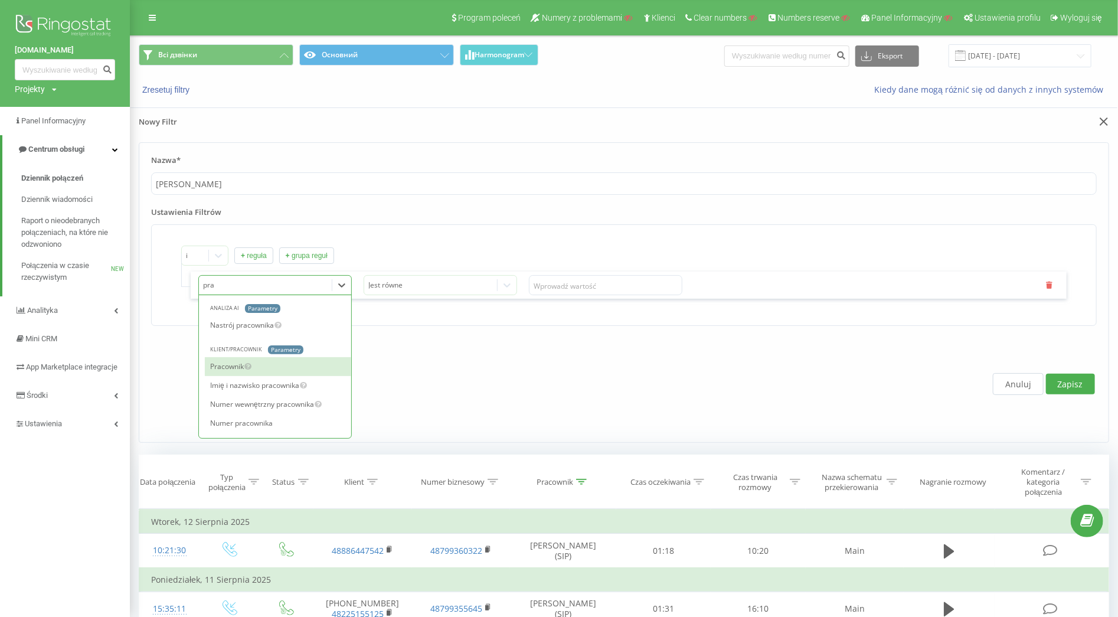
click at [231, 367] on div "Pracownik" at bounding box center [278, 366] width 146 height 19
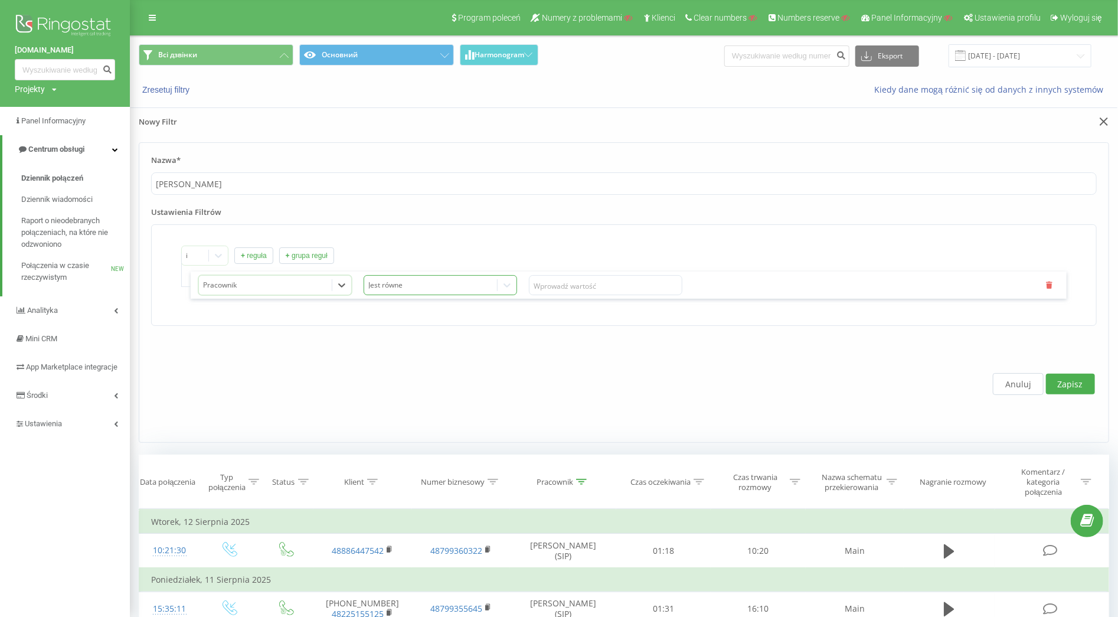
click at [402, 289] on div at bounding box center [431, 286] width 124 height 14
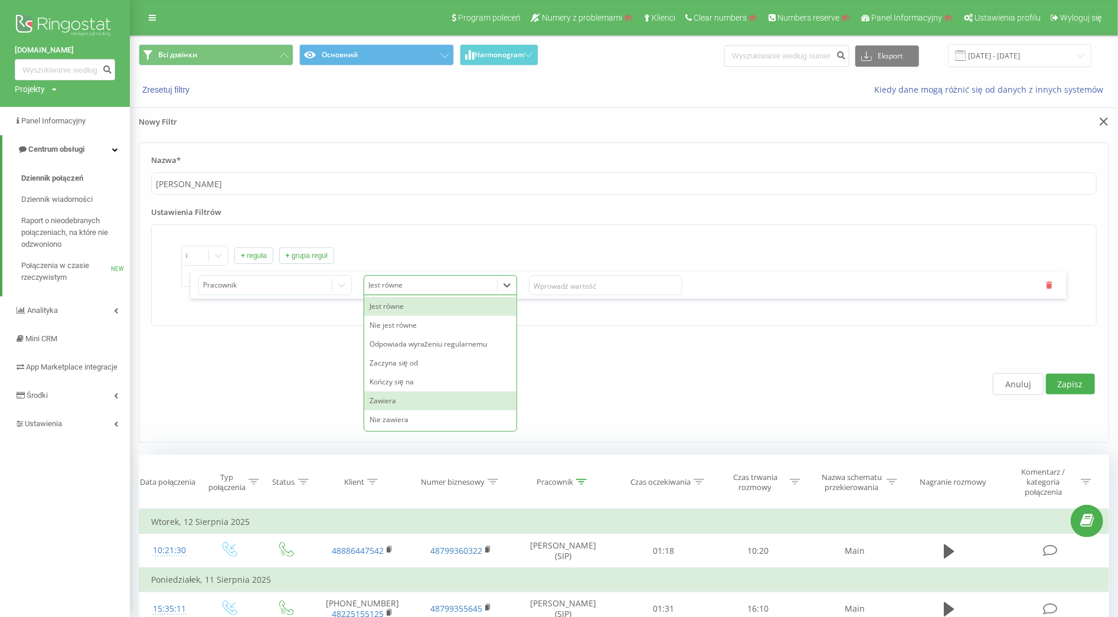
click at [391, 399] on div "Zawiera" at bounding box center [440, 400] width 152 height 19
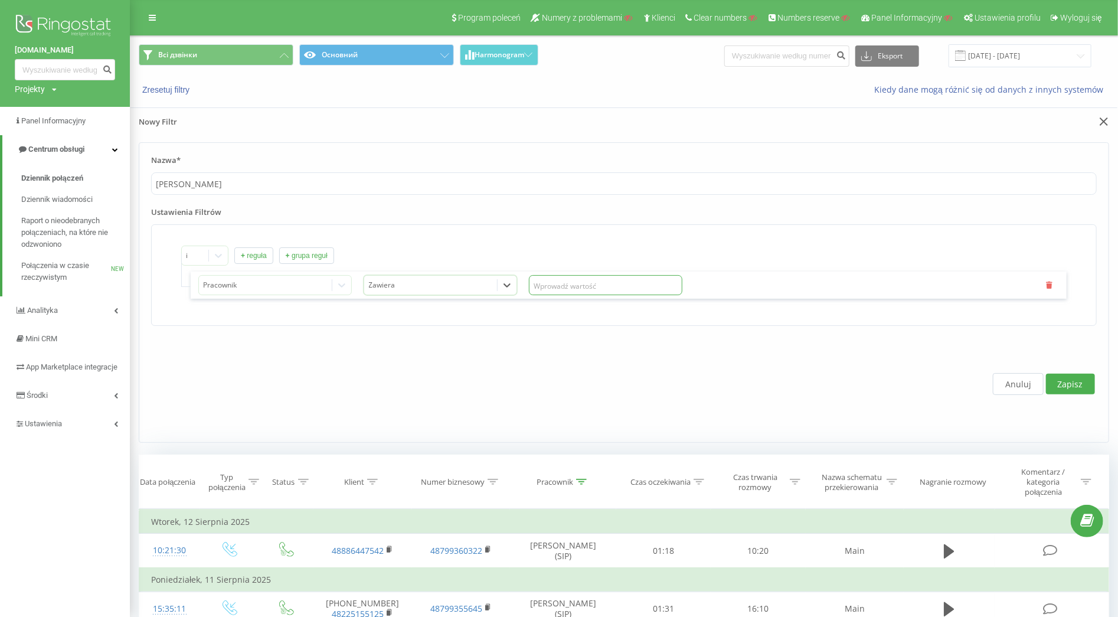
click at [558, 281] on input "text" at bounding box center [605, 285] width 153 height 20
paste input "Maciej Duszyński"
type input "Maciej Duszyński"
click at [1065, 382] on button "Zapisz" at bounding box center [1070, 384] width 49 height 21
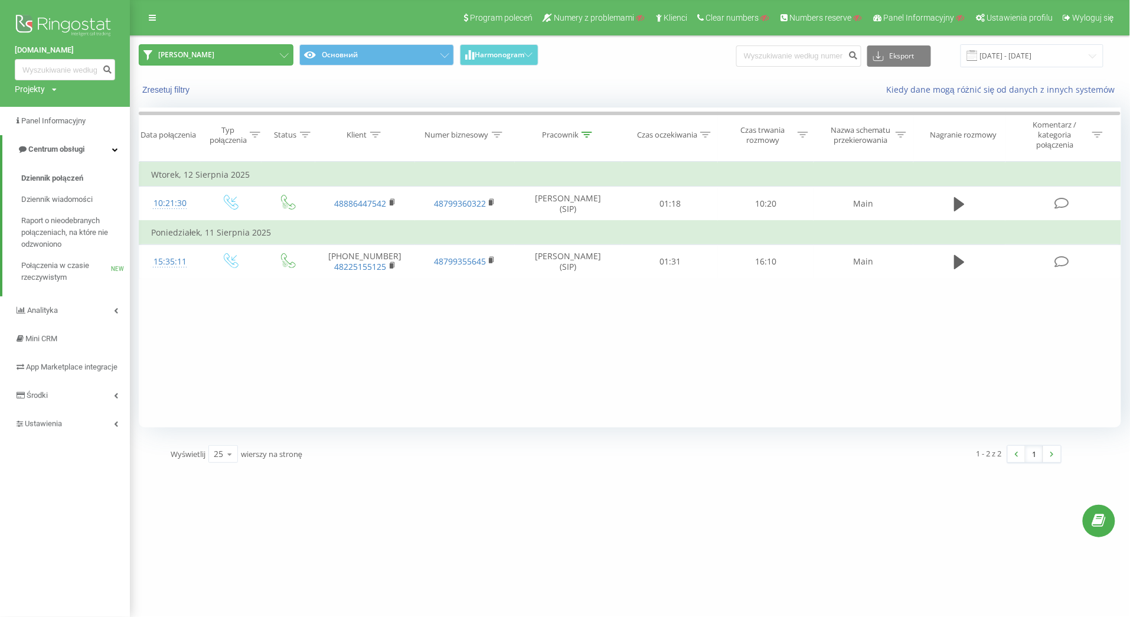
click at [225, 54] on button "Maciej Duszyński" at bounding box center [216, 54] width 155 height 21
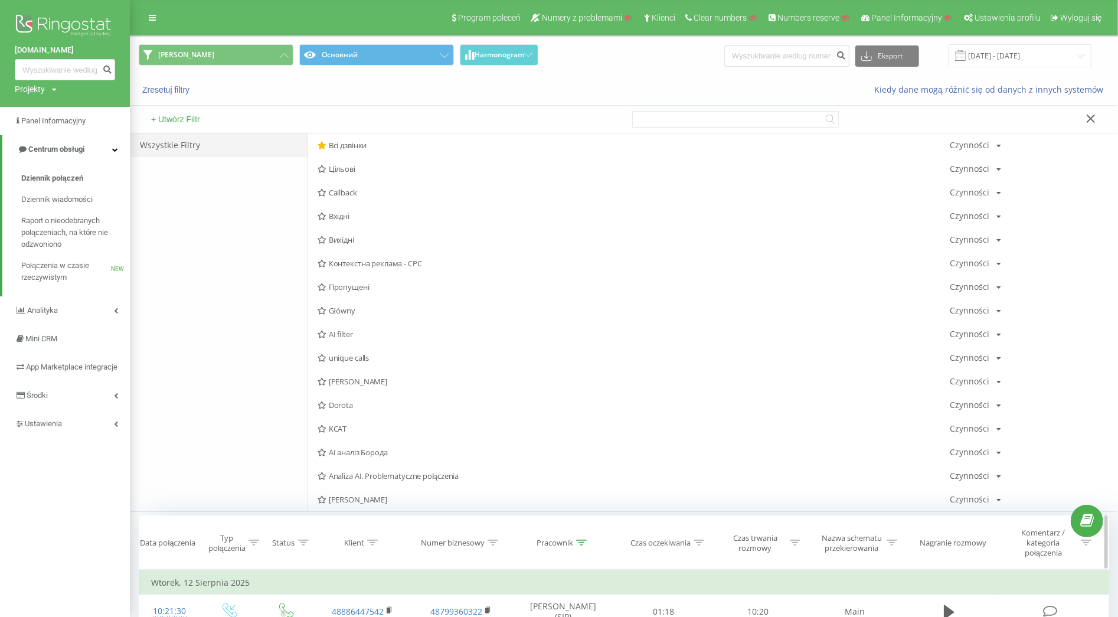
click at [598, 543] on div "Pracownik" at bounding box center [563, 543] width 106 height 10
click at [572, 539] on div "Pracownik" at bounding box center [554, 543] width 37 height 10
click at [577, 542] on icon at bounding box center [581, 542] width 11 height 6
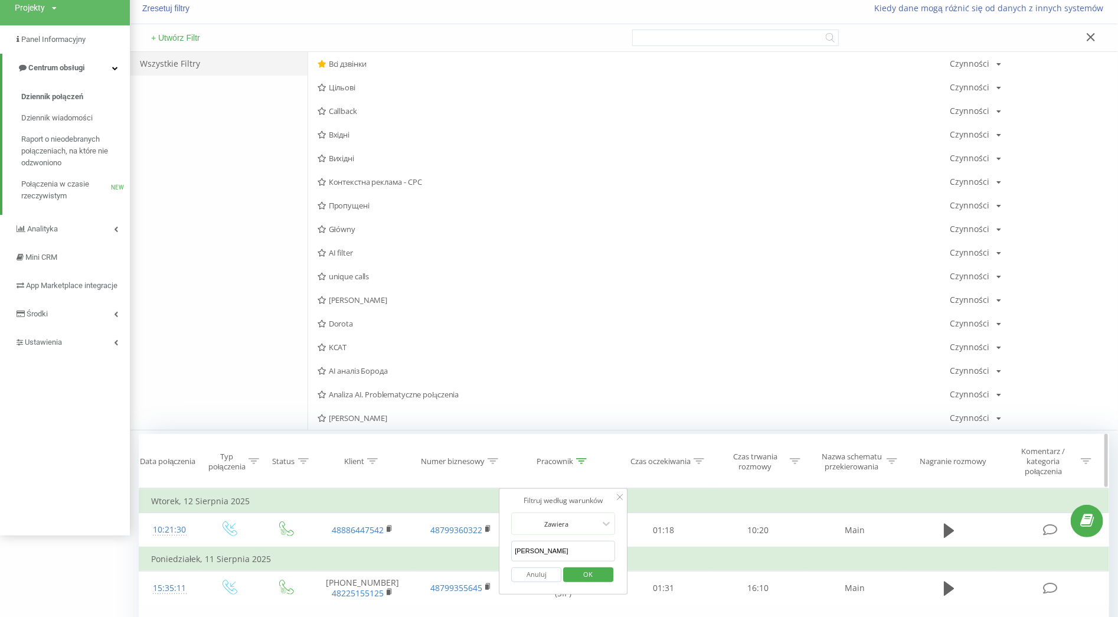
scroll to position [85, 0]
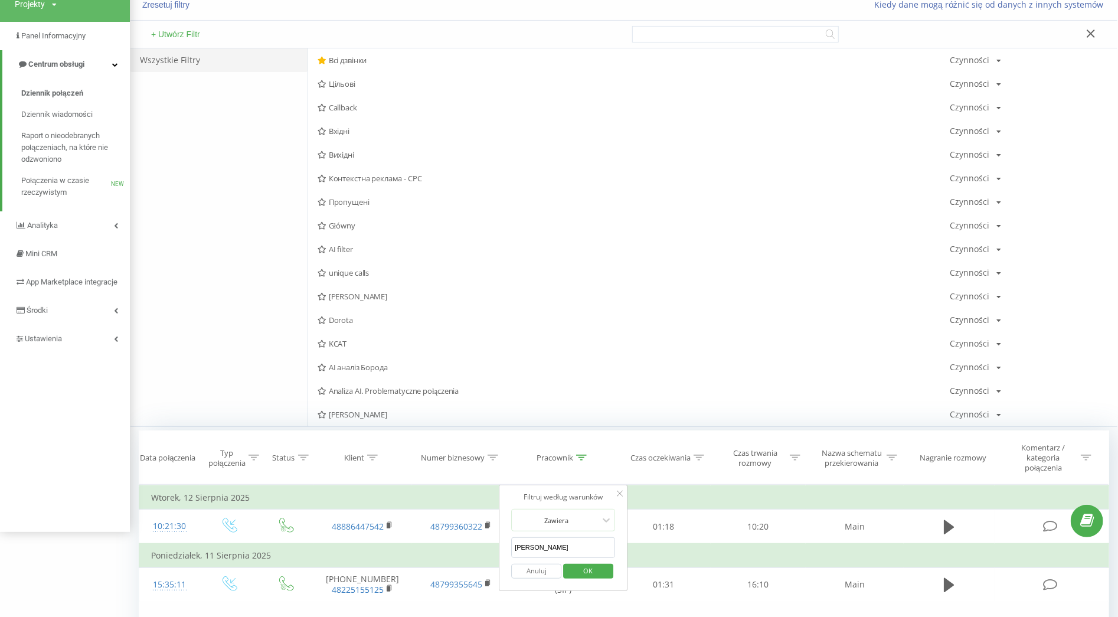
click at [529, 569] on button "Anuluj" at bounding box center [536, 571] width 50 height 15
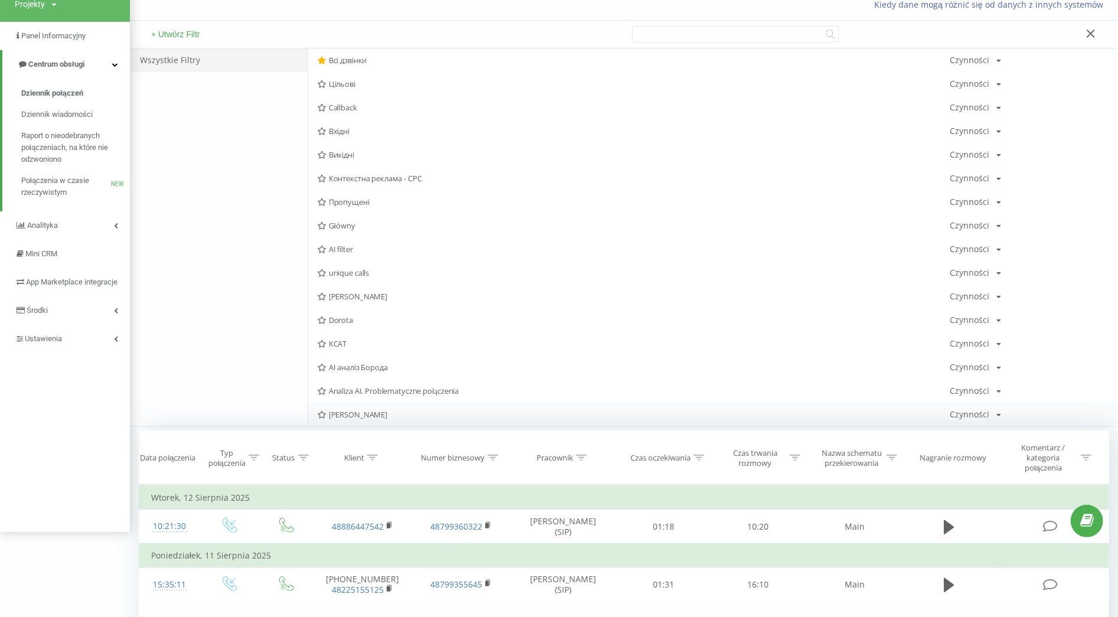
click at [385, 405] on div "Maciej Duszyński Czynności Edytuj Kopiuj Usuń Domyślnie Udostępnij" at bounding box center [712, 414] width 809 height 24
click at [414, 409] on div "Maciej Duszyński Czynności Edytuj Kopiuj Usuń Domyślnie Udostępnij" at bounding box center [712, 414] width 809 height 24
click at [377, 417] on span "Maciej Duszyński" at bounding box center [634, 414] width 632 height 8
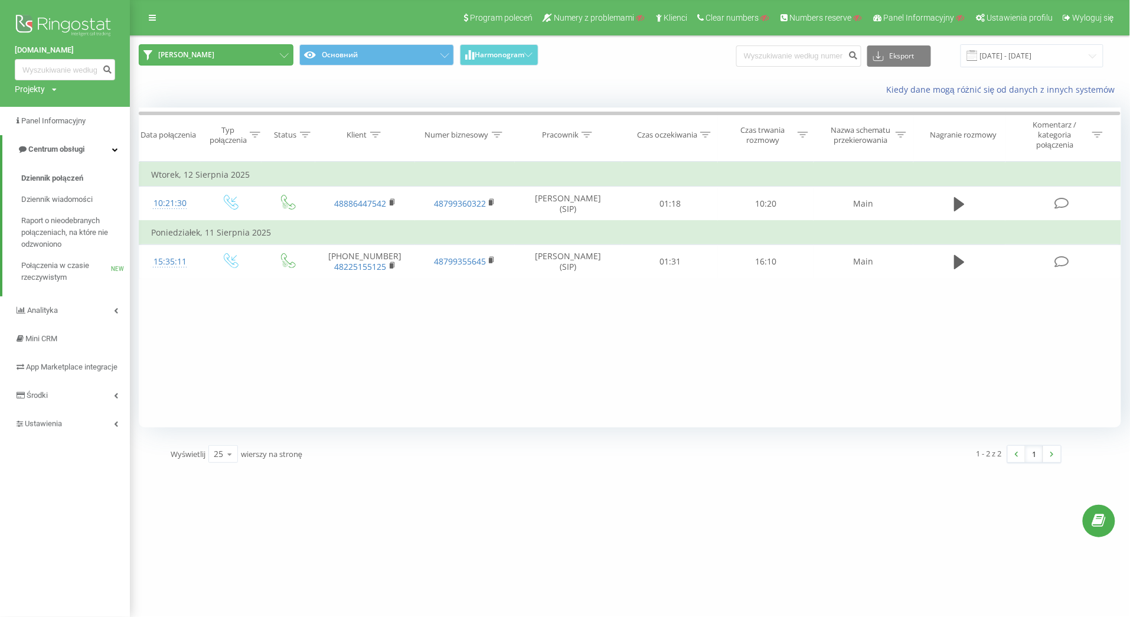
click at [256, 55] on button "Maciej Duszyński" at bounding box center [216, 54] width 155 height 21
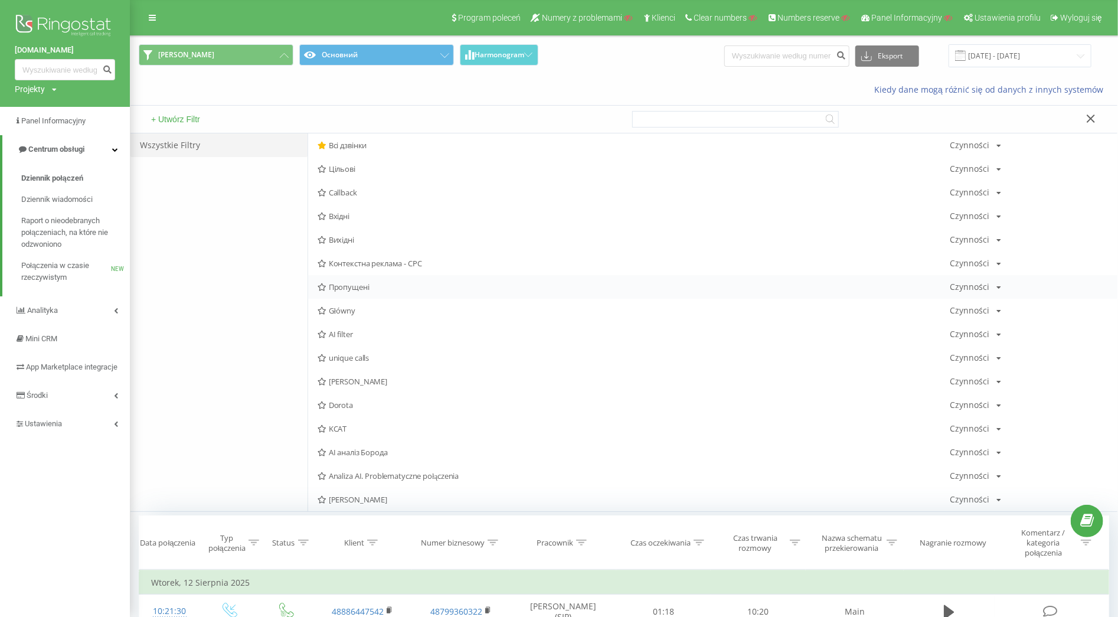
click at [379, 291] on span "Пропущені" at bounding box center [634, 287] width 632 height 8
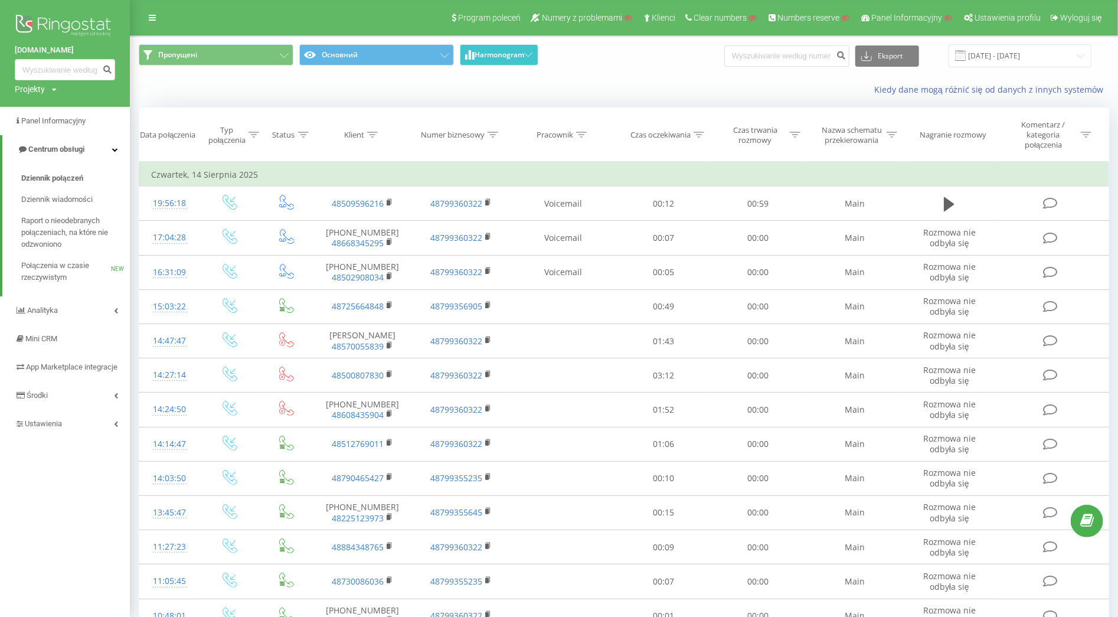
click at [483, 53] on span "Harmonogram" at bounding box center [499, 55] width 50 height 8
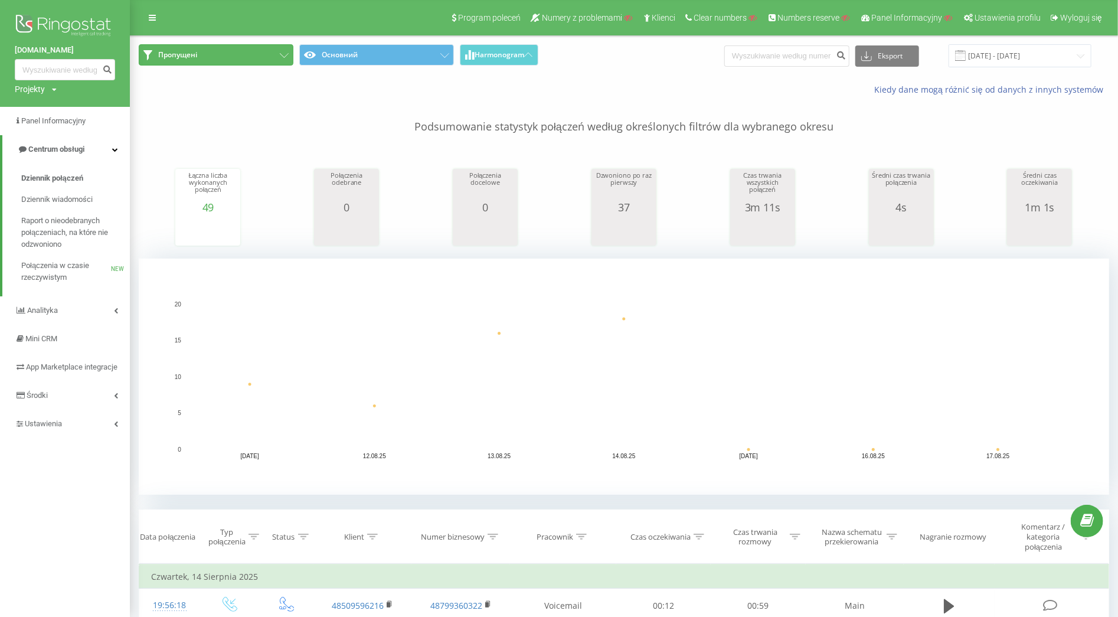
click at [225, 61] on button "Пропущені" at bounding box center [216, 54] width 155 height 21
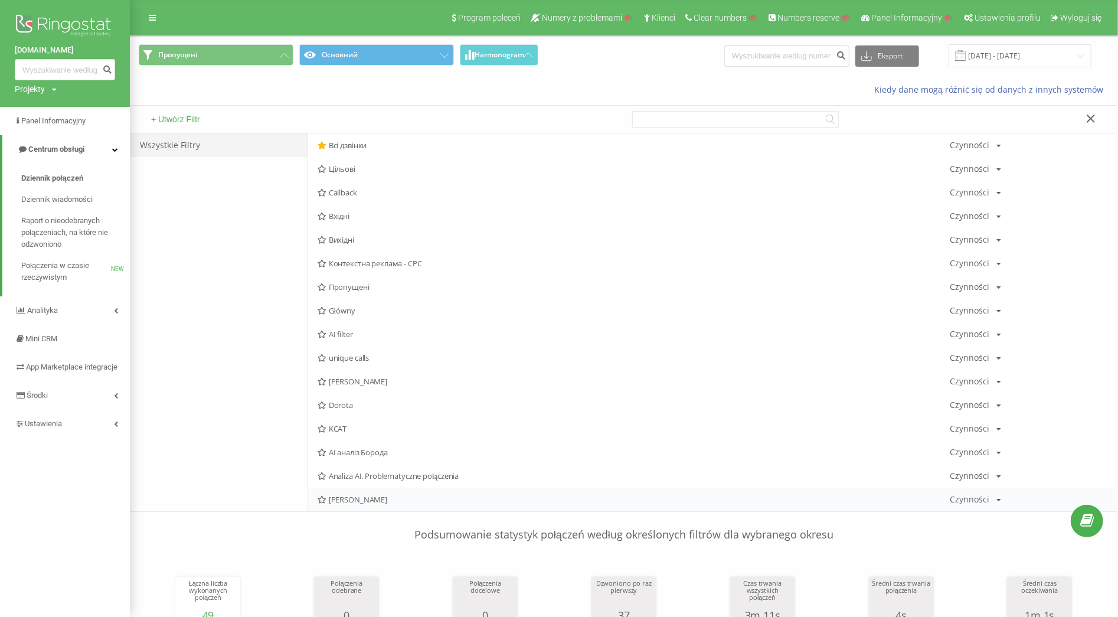
click at [997, 500] on icon at bounding box center [998, 499] width 5 height 7
click at [984, 512] on span "Edytuj" at bounding box center [991, 515] width 20 height 10
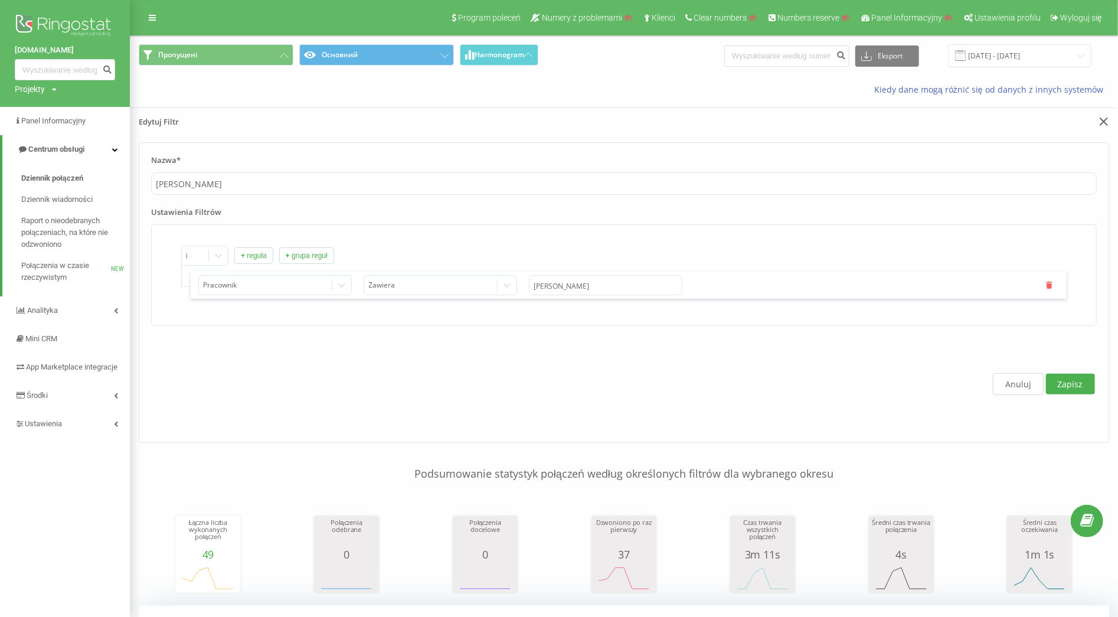
click at [260, 253] on button "+ reguła" at bounding box center [253, 255] width 39 height 17
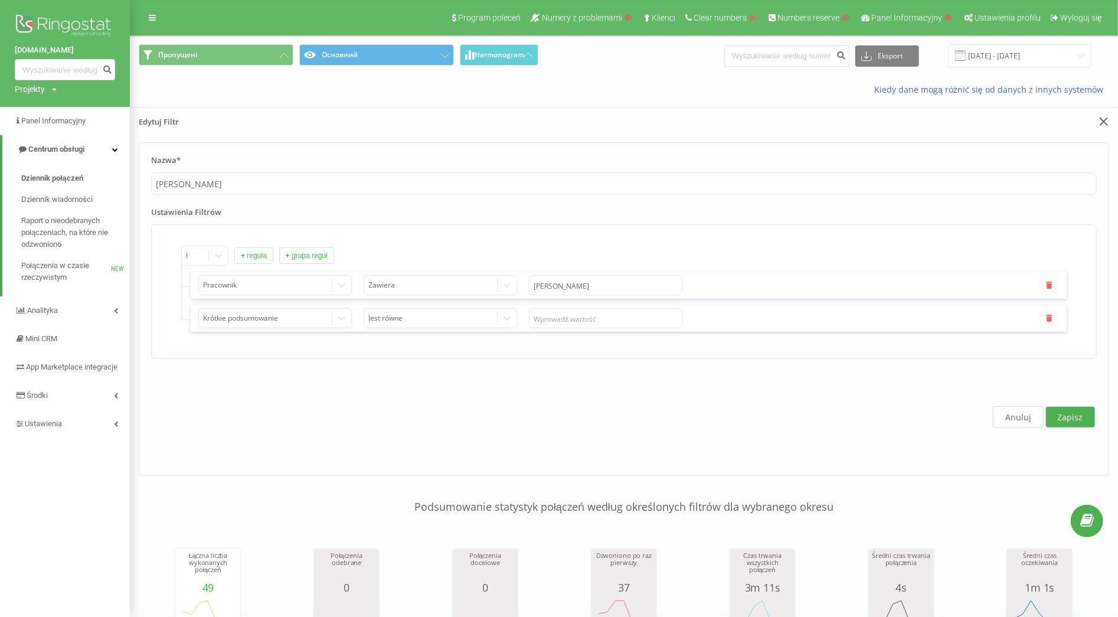
click at [260, 253] on button "+ reguła" at bounding box center [253, 255] width 39 height 17
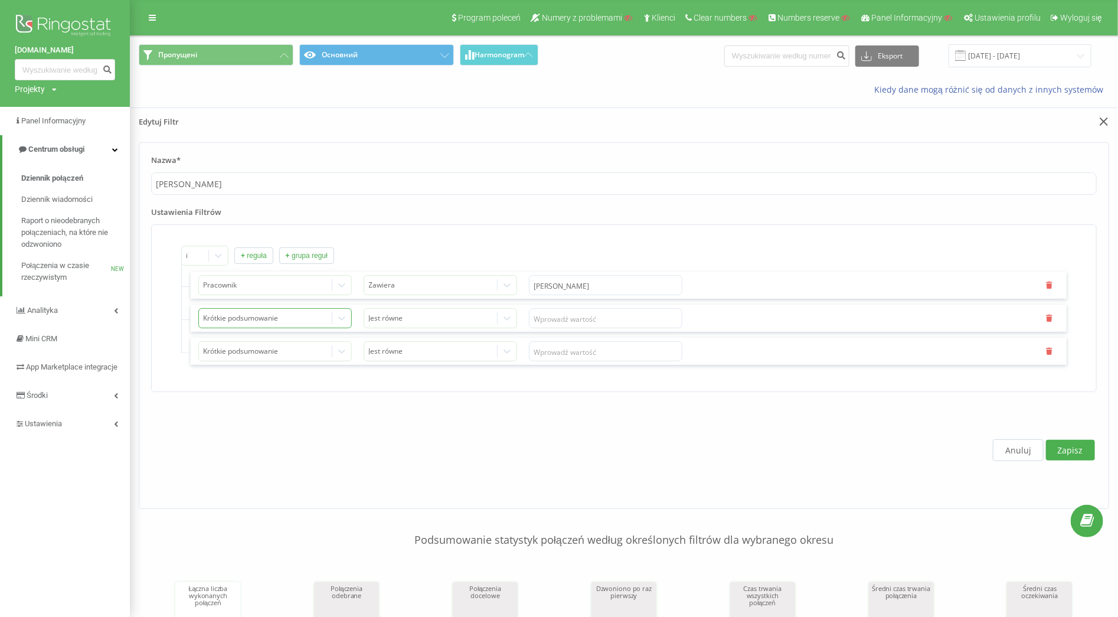
click at [260, 318] on div at bounding box center [266, 319] width 124 height 14
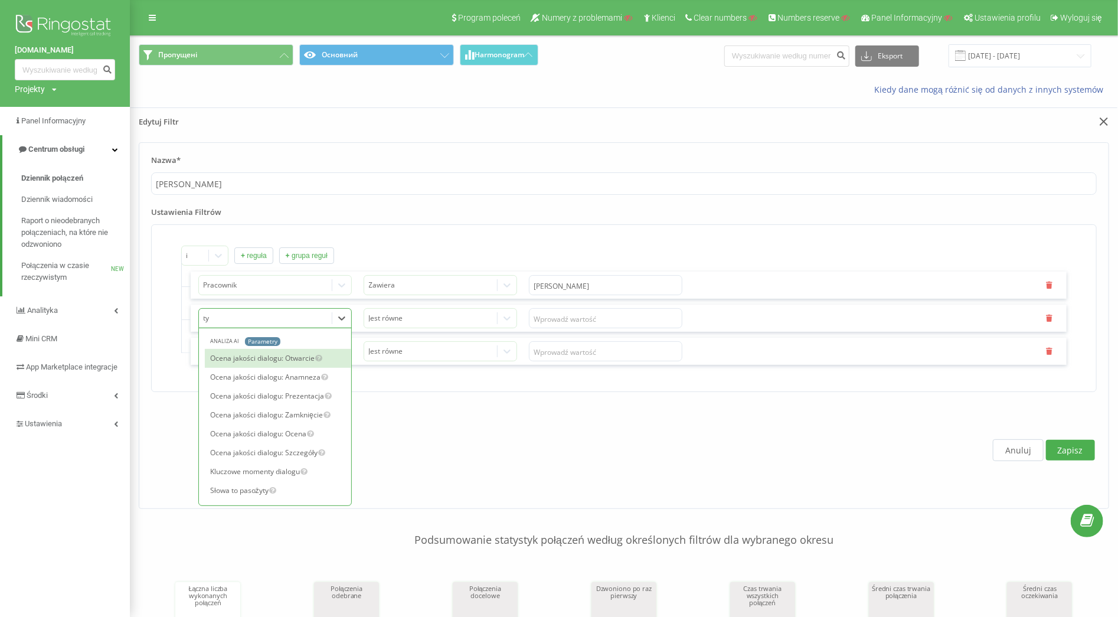
type input "typ"
click at [256, 360] on div "Typ połączenia" at bounding box center [278, 358] width 146 height 19
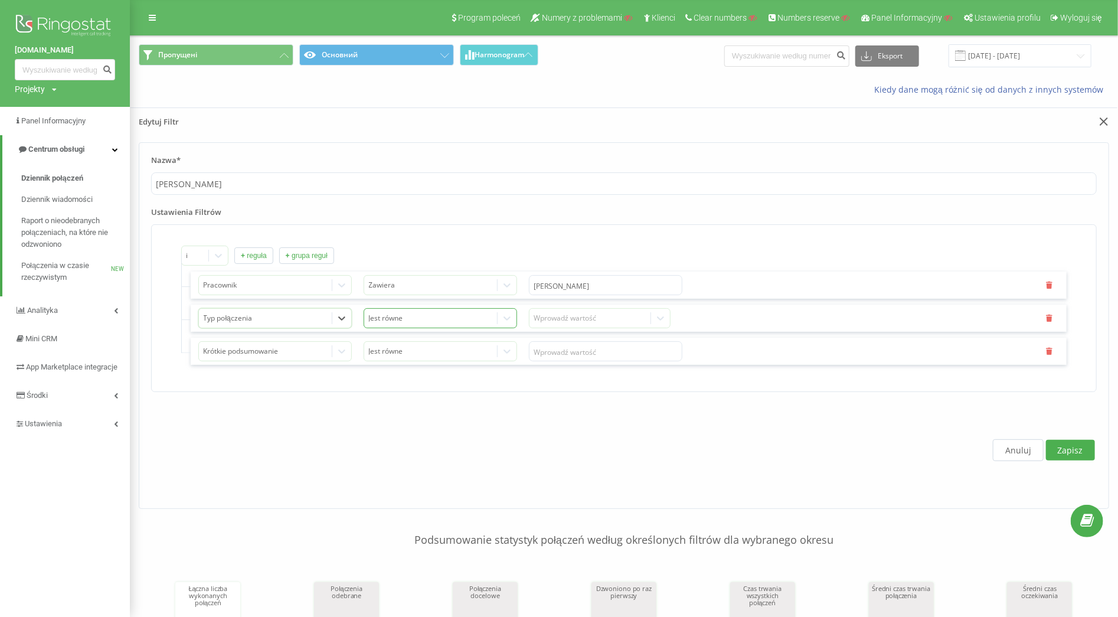
click at [400, 324] on div at bounding box center [431, 319] width 124 height 14
click at [397, 338] on div "Jest równe" at bounding box center [440, 339] width 152 height 19
click at [586, 316] on div "Wprowadź wartość" at bounding box center [590, 317] width 112 height 9
click at [575, 339] on div "Przychodzące" at bounding box center [599, 339] width 140 height 19
click at [261, 351] on div at bounding box center [266, 352] width 124 height 14
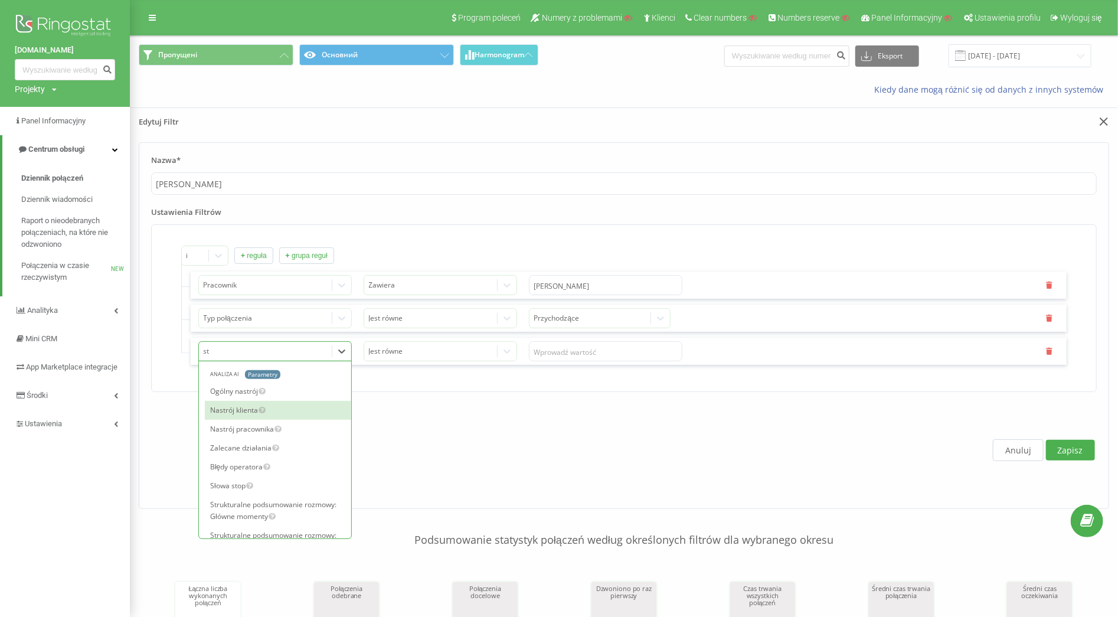
type input "sta"
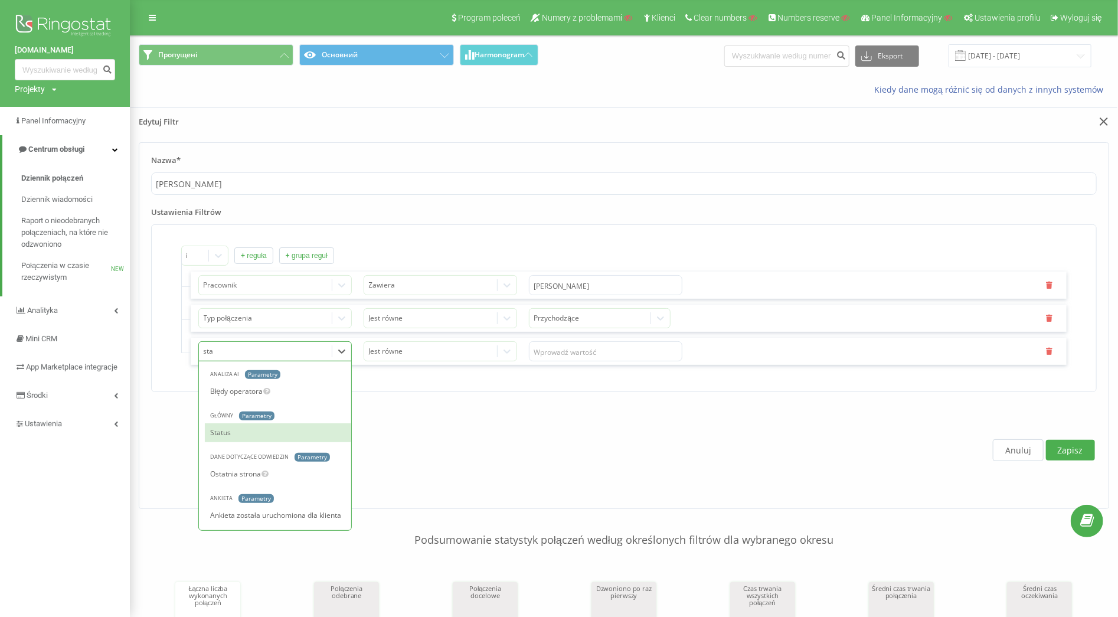
click at [233, 430] on div "Status" at bounding box center [278, 432] width 146 height 19
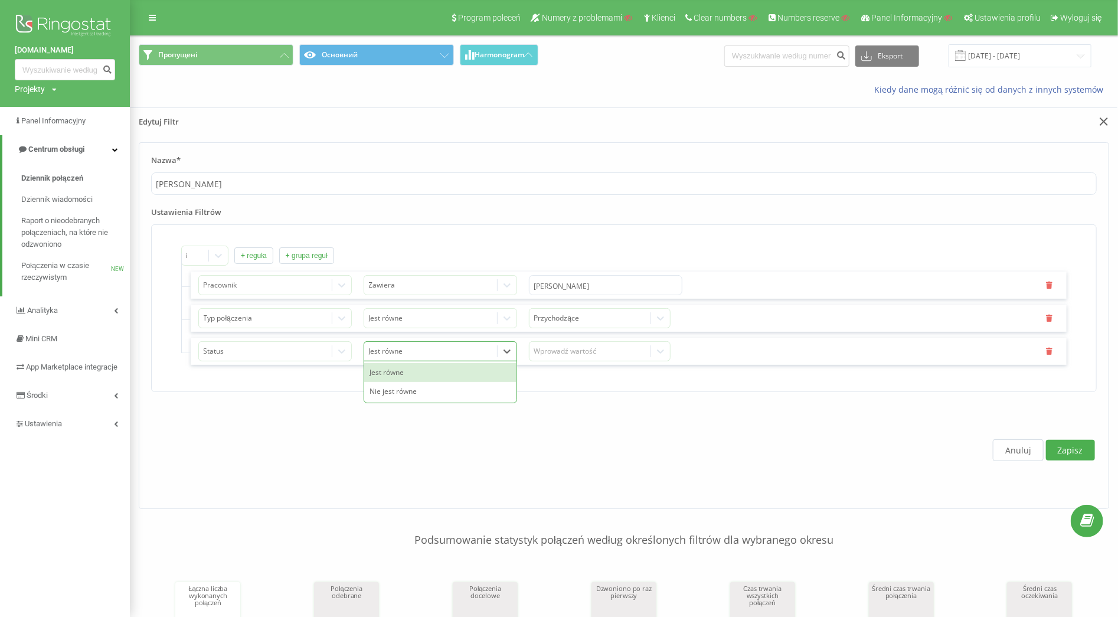
click at [440, 356] on div at bounding box center [431, 352] width 124 height 14
click at [544, 356] on div "Wprowadź wartość" at bounding box center [590, 350] width 112 height 9
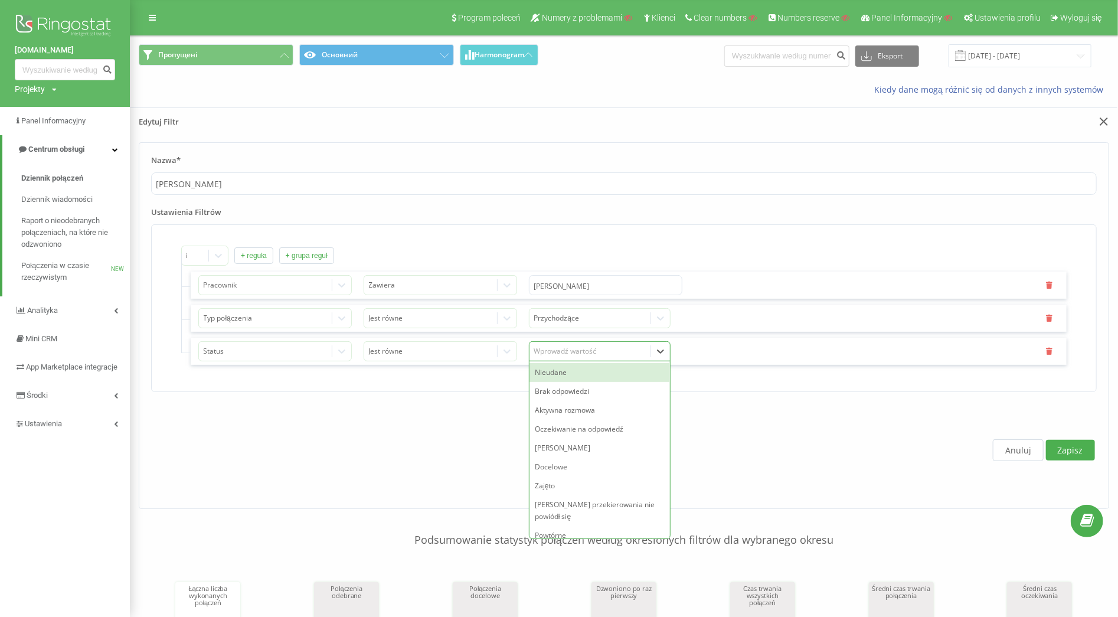
click at [585, 372] on div "Nieudane" at bounding box center [599, 372] width 140 height 19
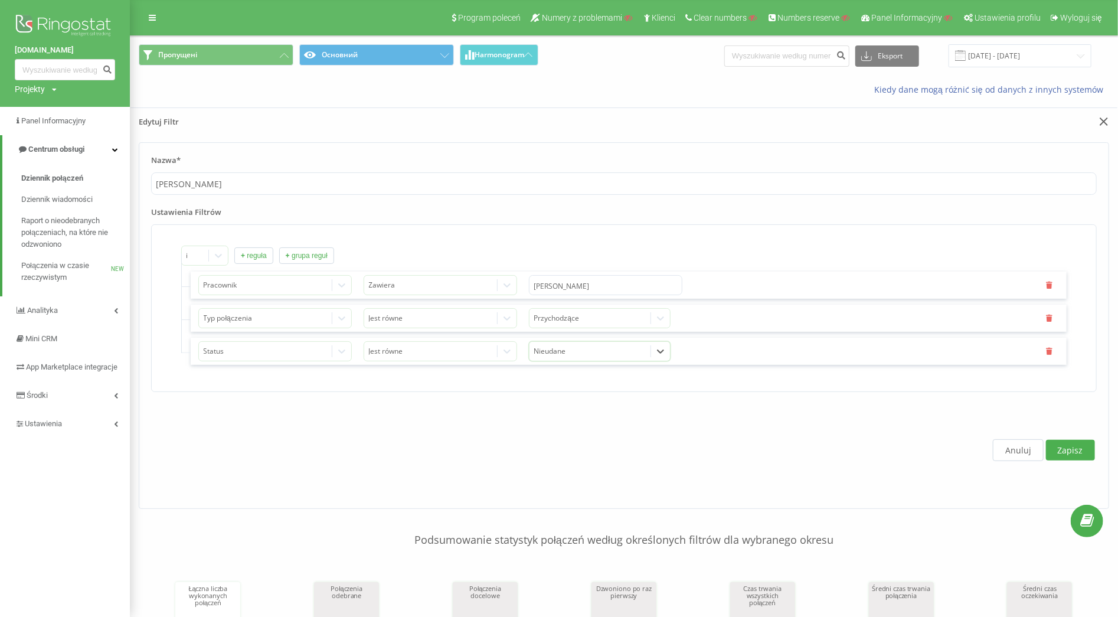
click at [995, 453] on button "Anuluj" at bounding box center [1018, 450] width 51 height 22
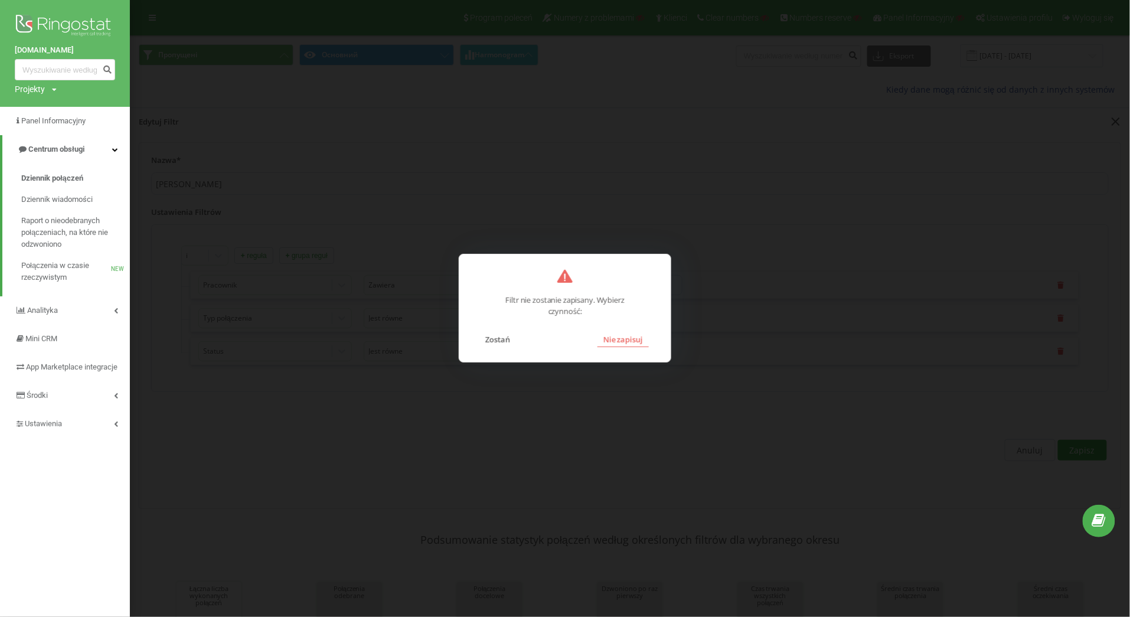
click at [643, 345] on button "Nie zapisuj" at bounding box center [622, 339] width 51 height 15
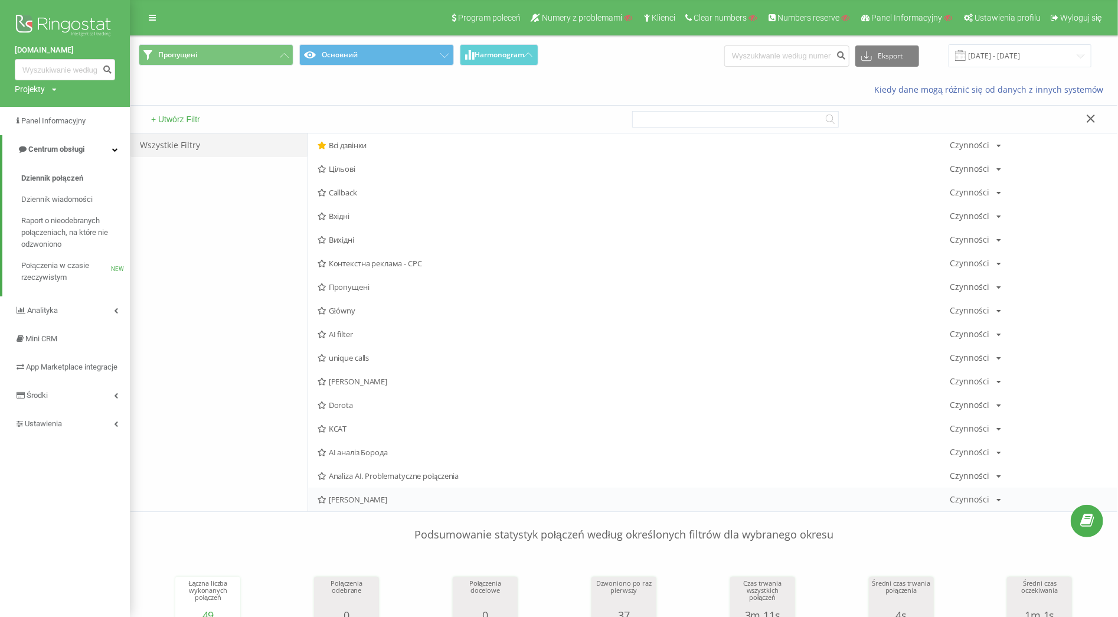
click at [993, 500] on div "Czynności Edytuj Kopiuj Usuń Domyślnie Udostępnij" at bounding box center [975, 499] width 51 height 8
click at [1007, 597] on span "Udostępnij" at bounding box center [998, 602] width 34 height 10
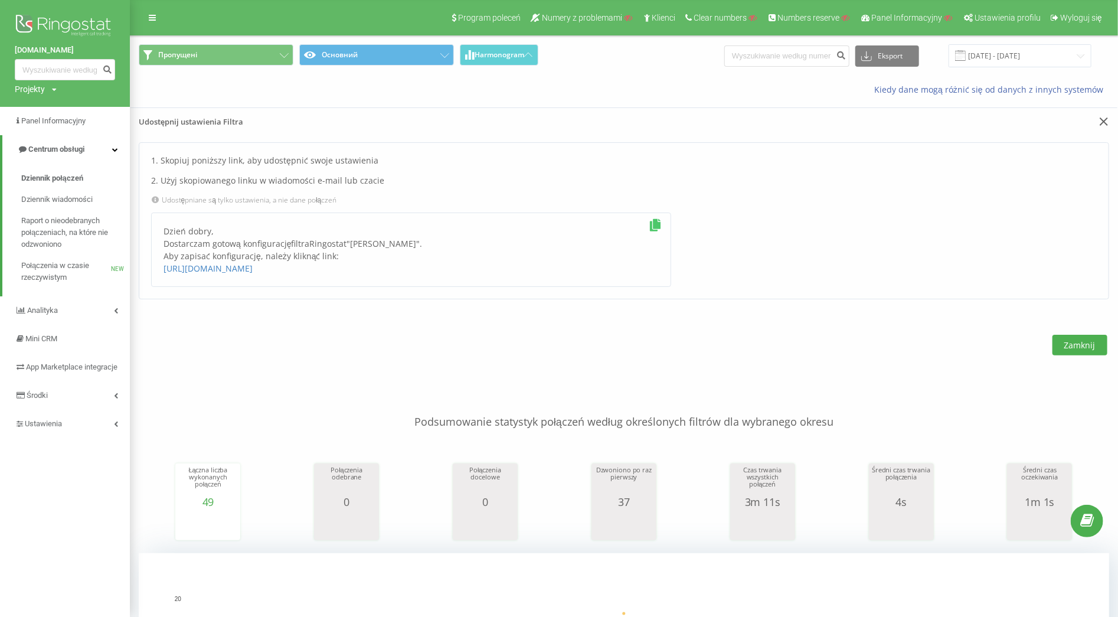
click at [654, 223] on icon at bounding box center [655, 225] width 15 height 12
click at [281, 53] on icon at bounding box center [284, 55] width 9 height 5
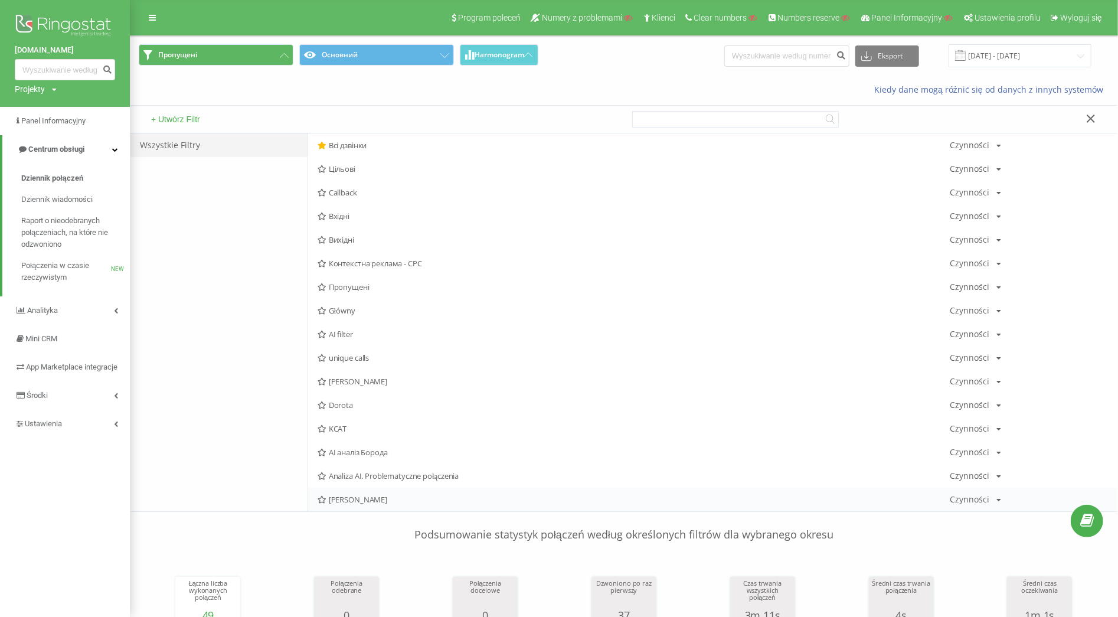
click at [336, 503] on span "Maciej Duszyński" at bounding box center [634, 499] width 632 height 8
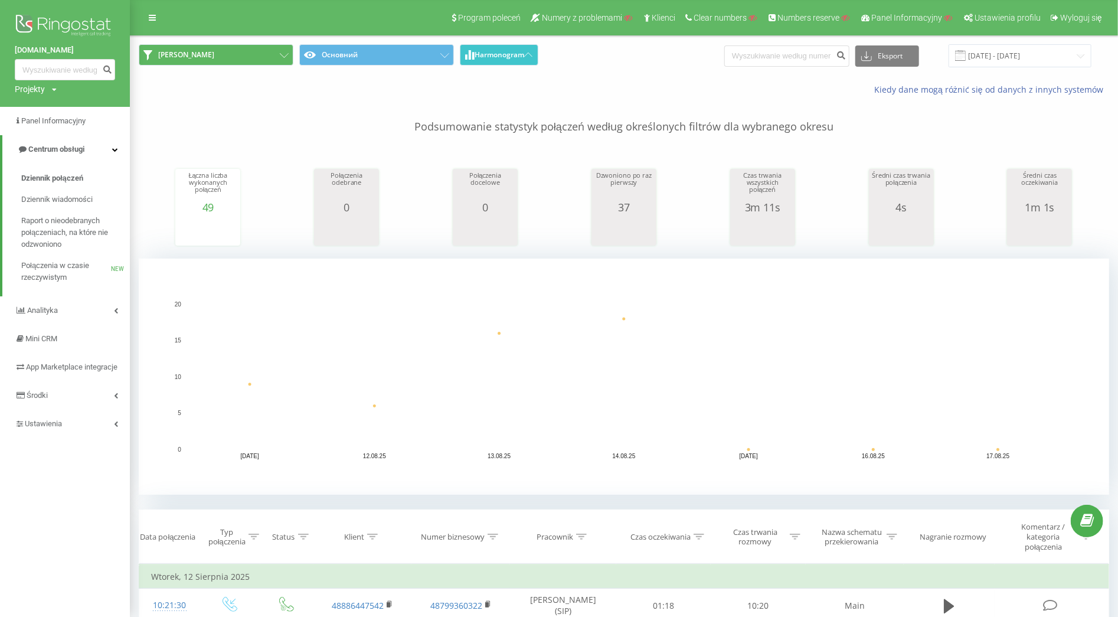
click at [500, 44] on button "Harmonogram" at bounding box center [499, 54] width 78 height 21
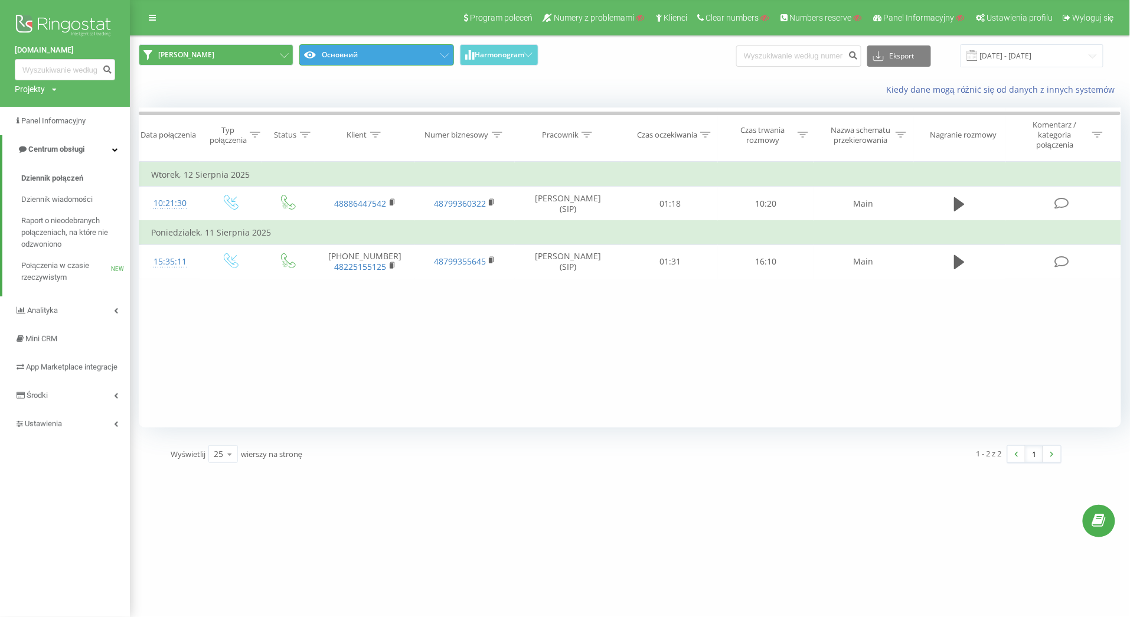
click at [423, 64] on button "Основний" at bounding box center [376, 54] width 155 height 21
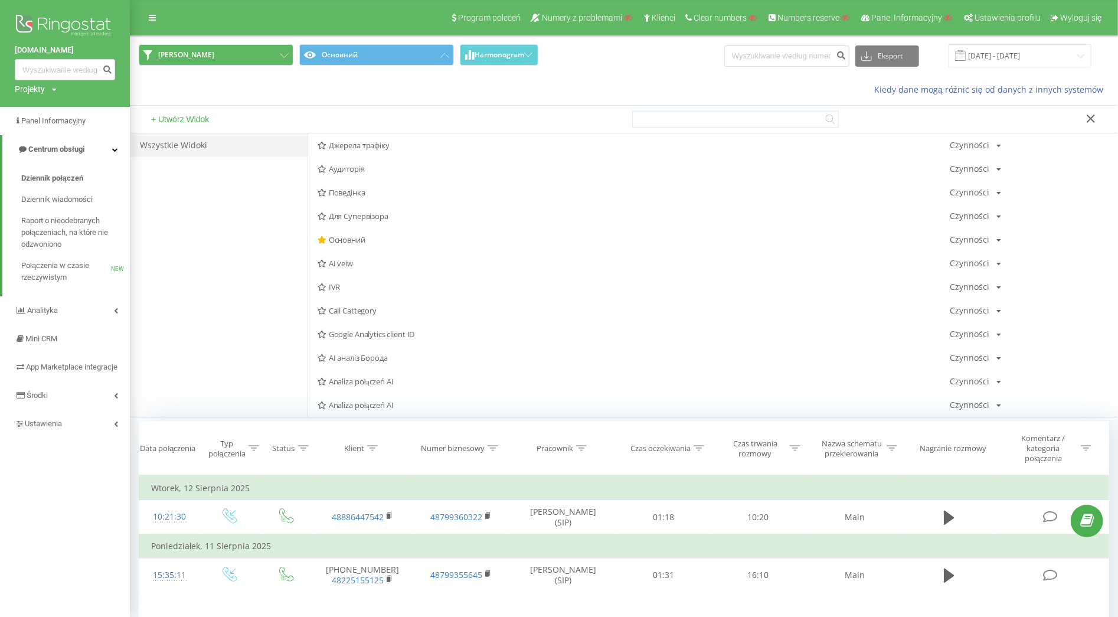
click at [171, 114] on button "+ Utwórz Widok" at bounding box center [180, 119] width 65 height 11
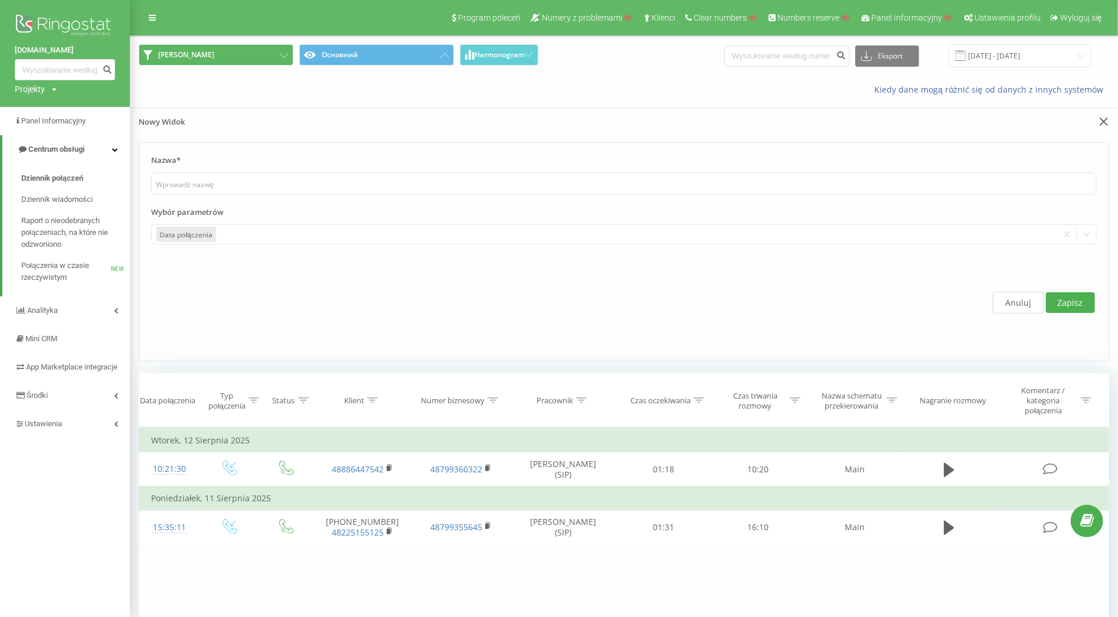
click at [205, 163] on label "Nazwa*" at bounding box center [623, 164] width 945 height 18
click at [210, 188] on input "text" at bounding box center [623, 183] width 945 height 22
paste input "Dzień dobry, Dostarczam gotową konfigurację filtra Ringostat "Maciej Duszyński"…"
type input "Dzień dobry, Dostarczam gotową konfigurację filtra Ringostat "Maciej Duszyński"…"
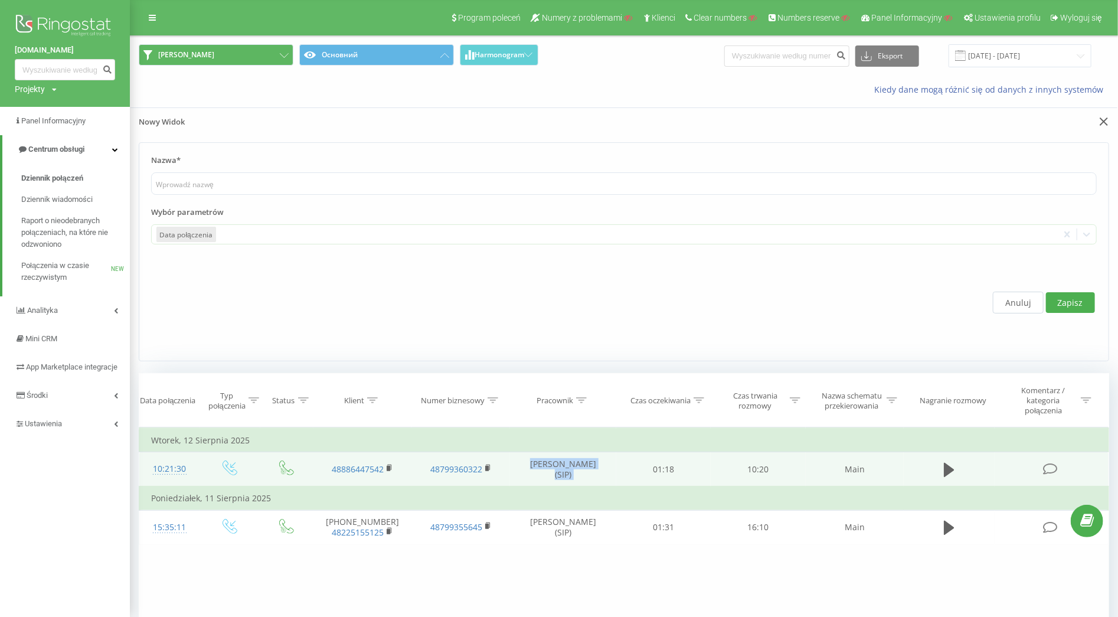
drag, startPoint x: 529, startPoint y: 461, endPoint x: 620, endPoint y: 462, distance: 90.9
click at [620, 462] on tr "10:21:30 48886447542 48799360322 Maciej Duszyński (SIP) 01:18 10:20 Main" at bounding box center [624, 469] width 970 height 35
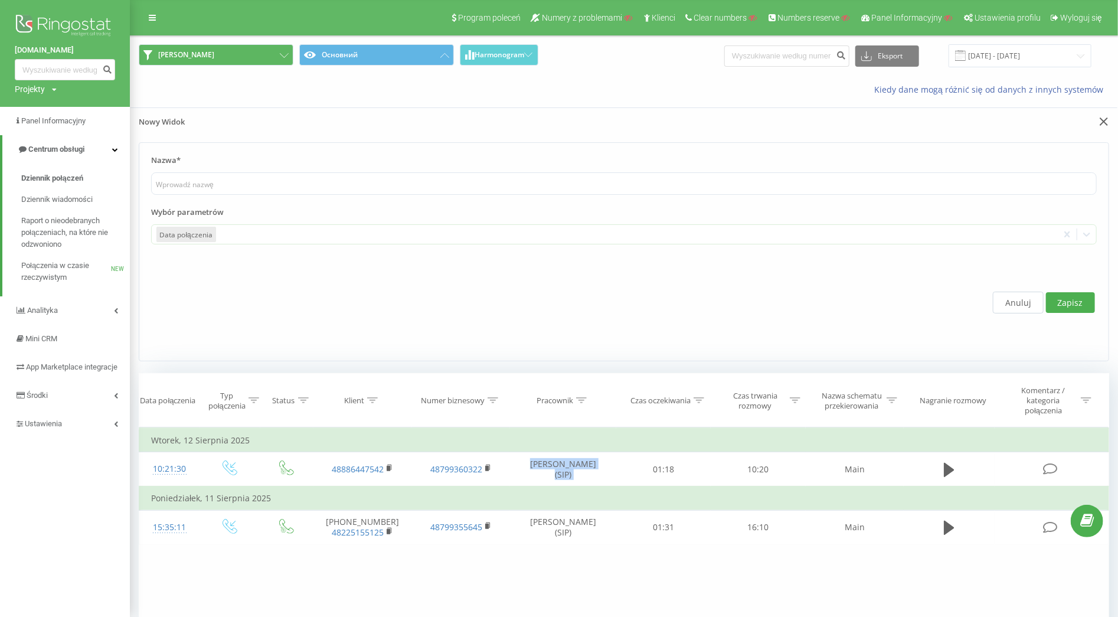
copy td "Maciej Duszyński (SIP)"
click at [180, 185] on input "text" at bounding box center [623, 183] width 945 height 22
paste input "Maciej Duszyński (SIP)"
type input "Maciej Duszyński"
click at [225, 239] on div at bounding box center [636, 235] width 836 height 14
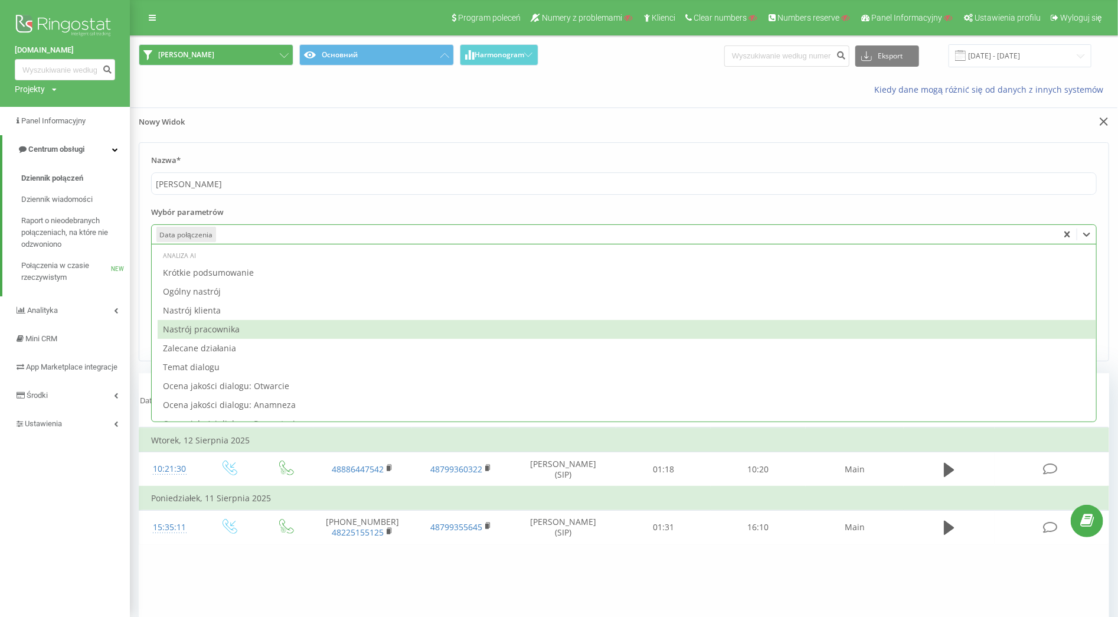
click at [139, 339] on form "Nazwa* Maciej Duszyński Wybór parametrów 72 results available. Use Up and Down …" at bounding box center [624, 251] width 970 height 219
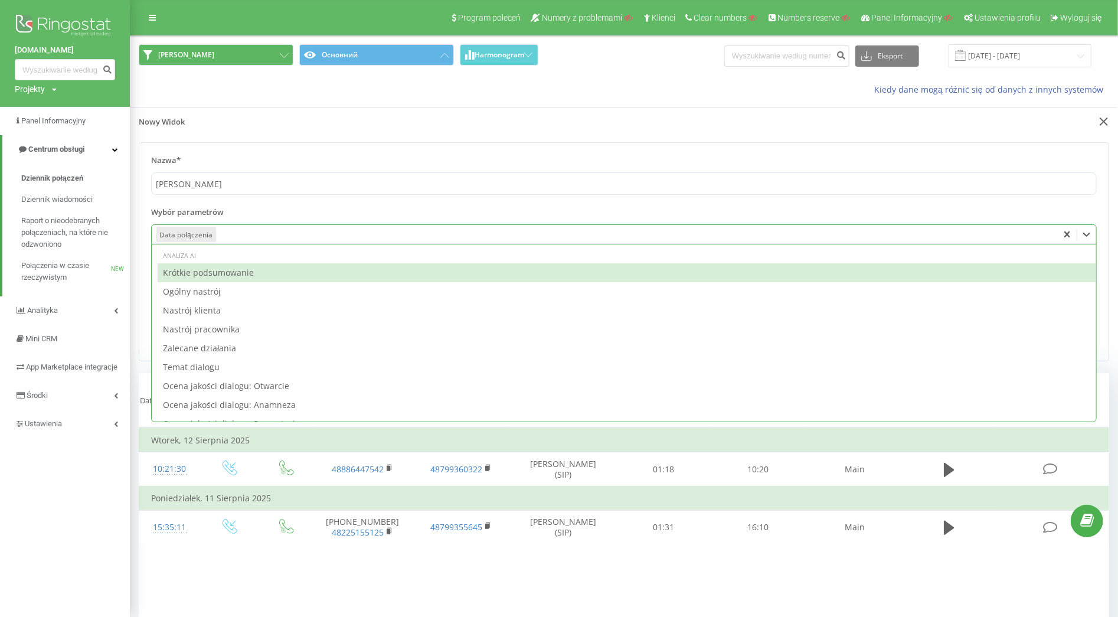
click at [269, 235] on div at bounding box center [636, 235] width 836 height 14
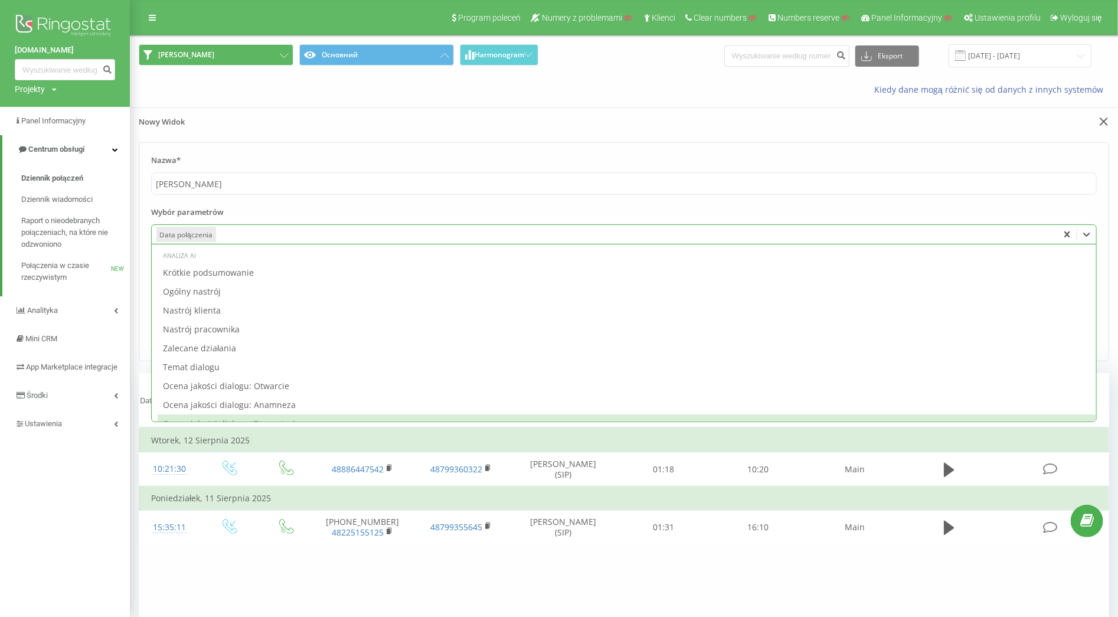
click at [178, 446] on td "Wtorek, 12 Sierpnia 2025" at bounding box center [624, 440] width 970 height 24
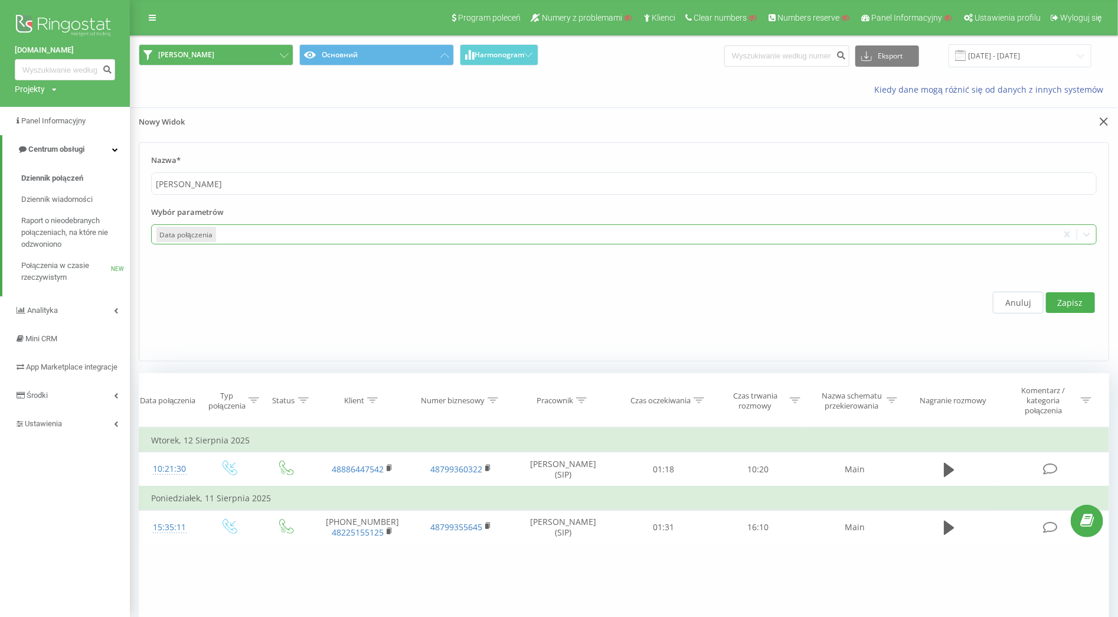
click at [258, 233] on div at bounding box center [636, 235] width 836 height 14
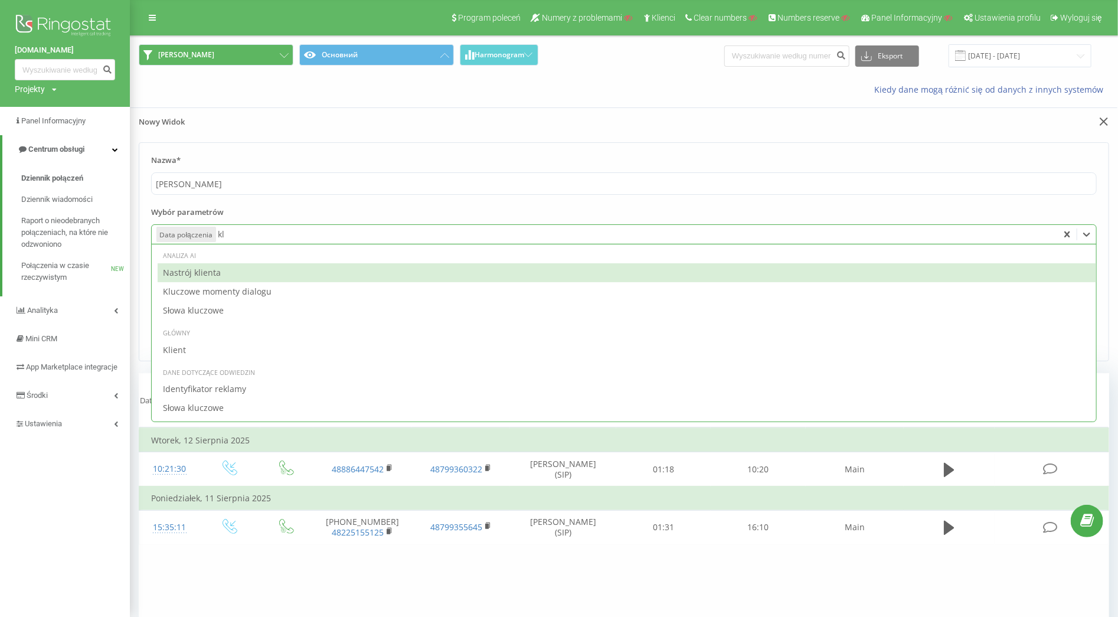
type input "kli"
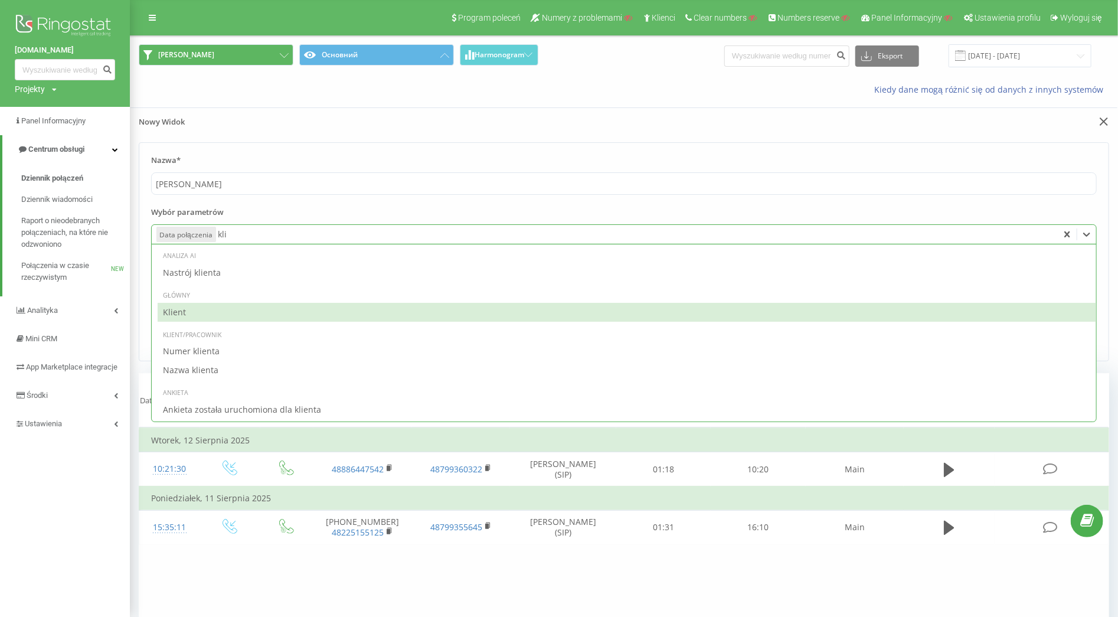
click at [208, 313] on div "Klient" at bounding box center [627, 312] width 938 height 19
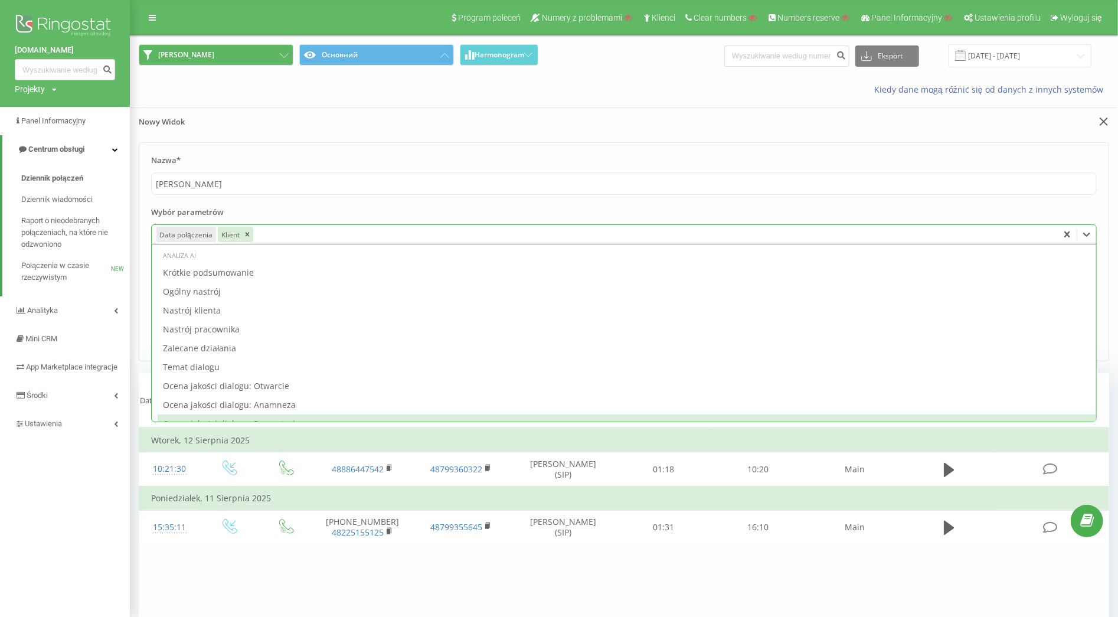
click at [307, 441] on td "Wtorek, 12 Sierpnia 2025" at bounding box center [624, 440] width 970 height 24
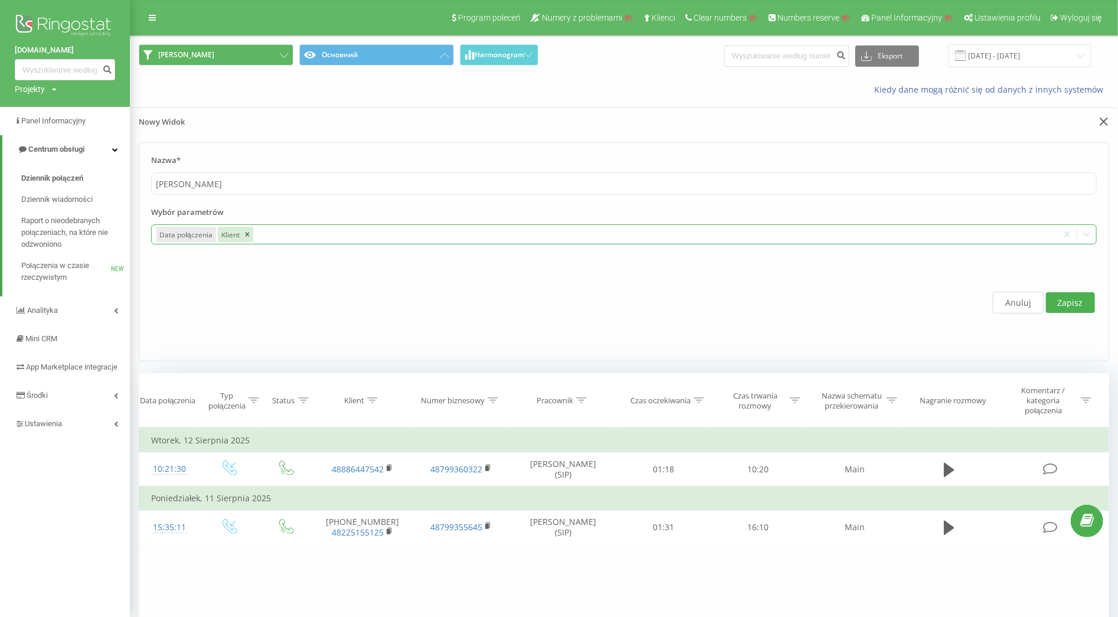
click at [290, 233] on div at bounding box center [654, 235] width 798 height 14
type input "a"
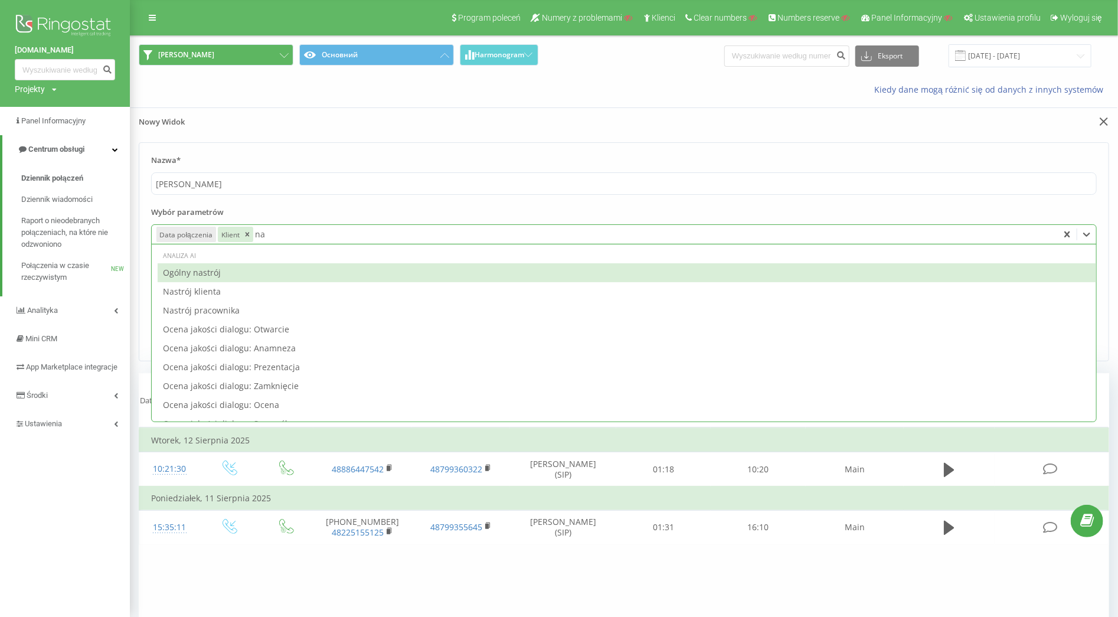
type input "n"
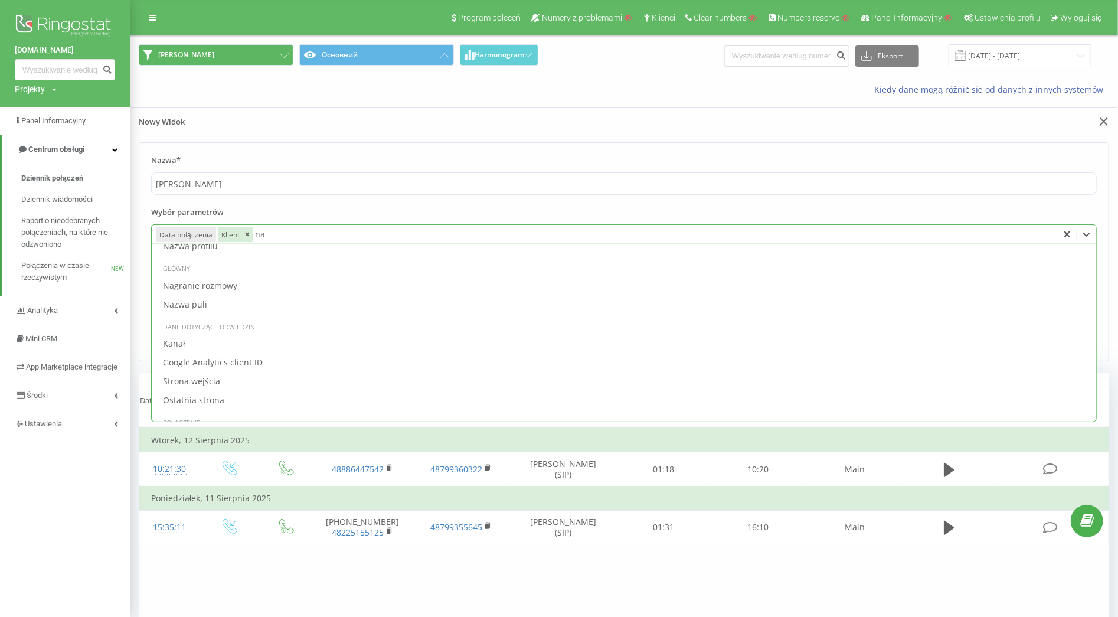
scroll to position [140, 0]
type input "nag"
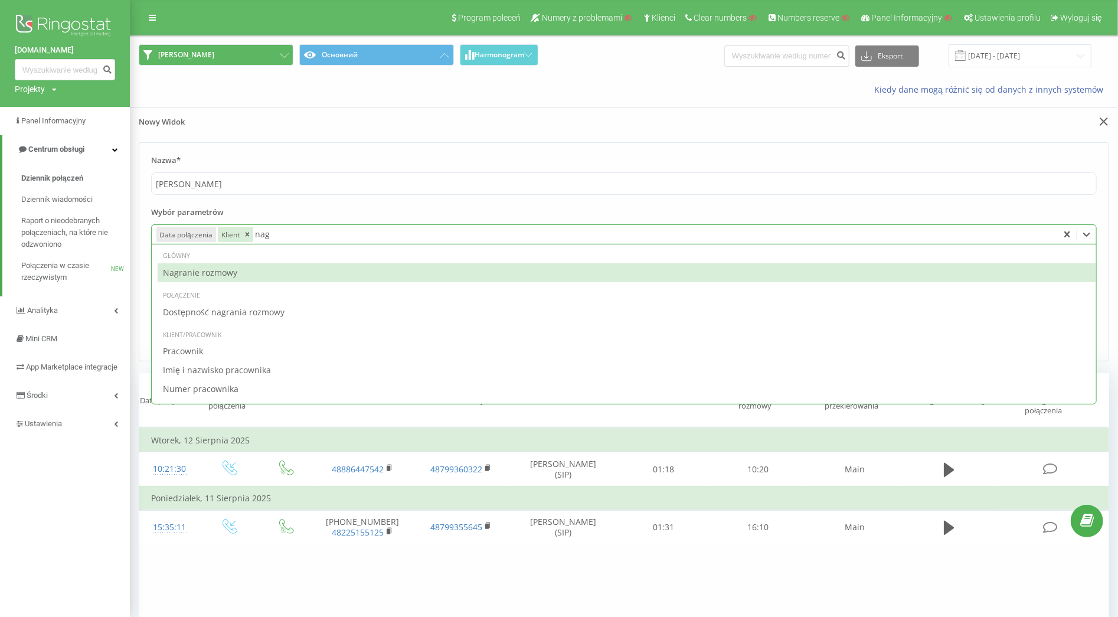
scroll to position [0, 0]
click at [258, 274] on div "Nagranie rozmowy" at bounding box center [627, 272] width 938 height 19
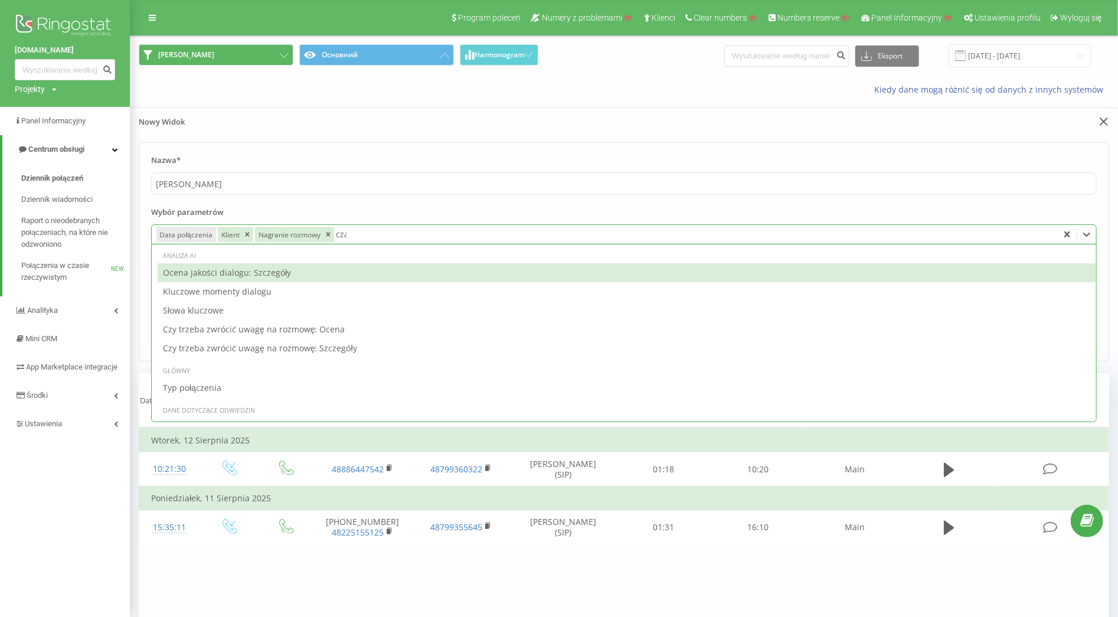
type input "czas"
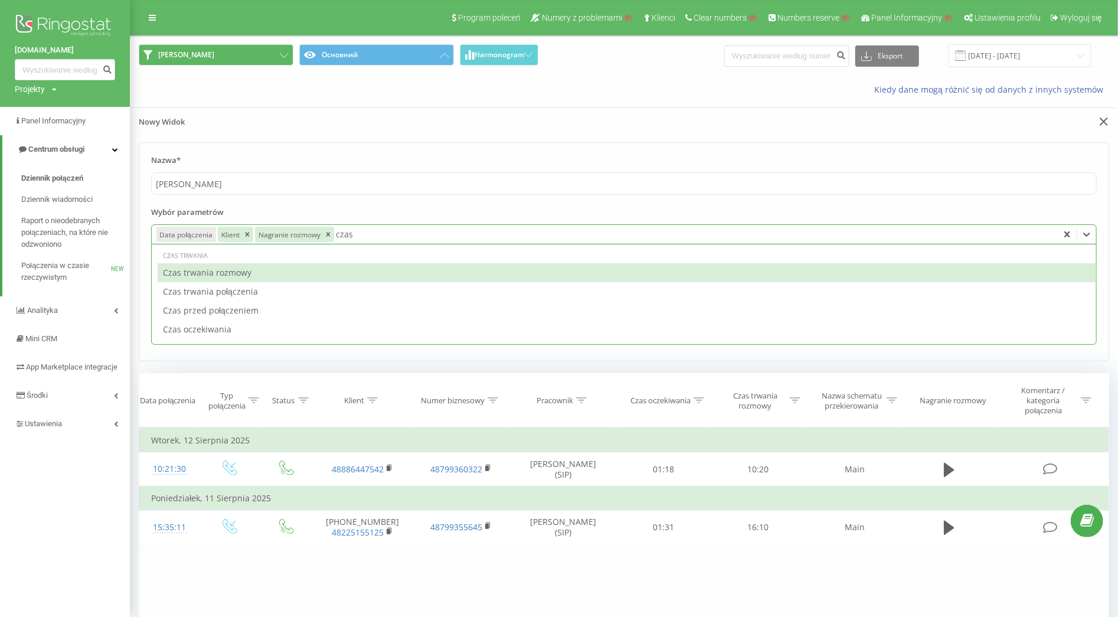
click at [249, 272] on div "Czas trwania rozmowy" at bounding box center [627, 272] width 938 height 19
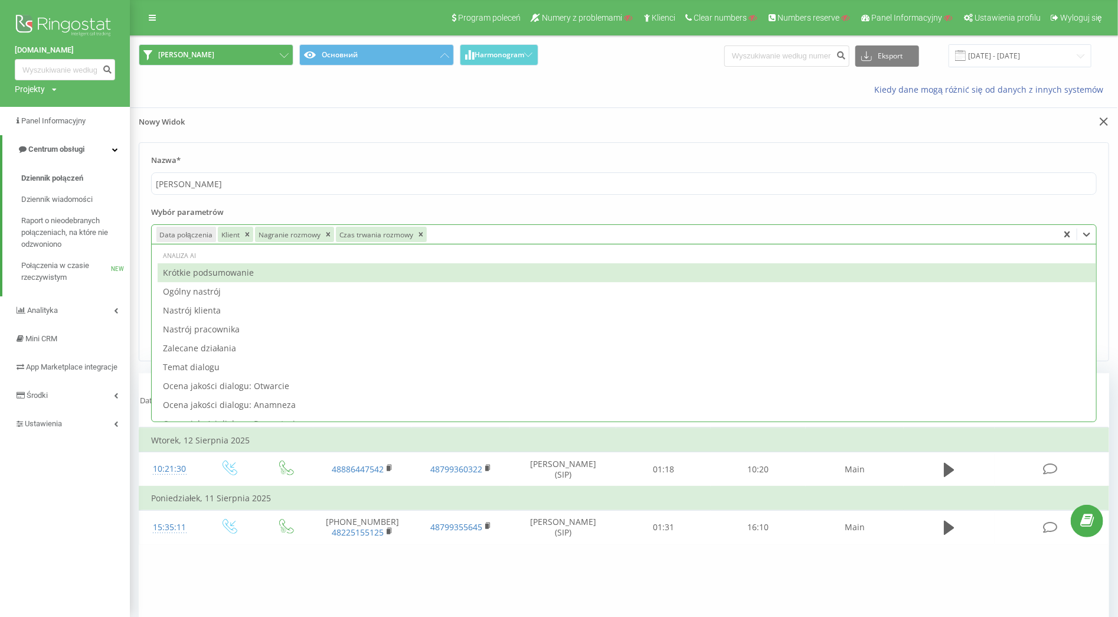
click at [620, 211] on label "Wybór parametrów" at bounding box center [623, 216] width 945 height 18
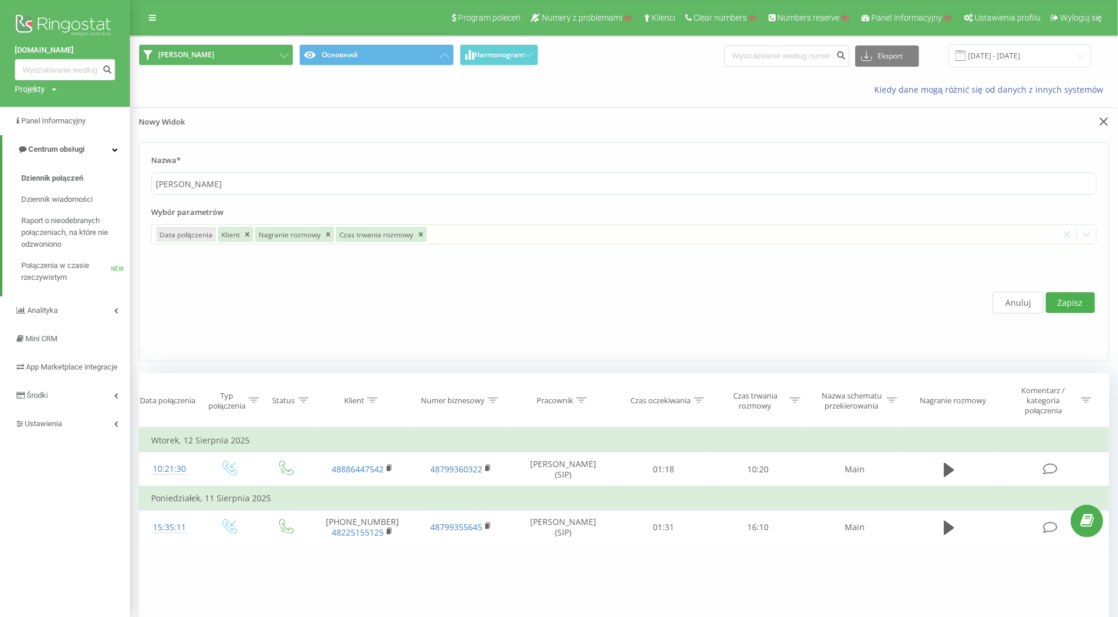
click at [1074, 303] on button "Zapisz" at bounding box center [1070, 302] width 49 height 21
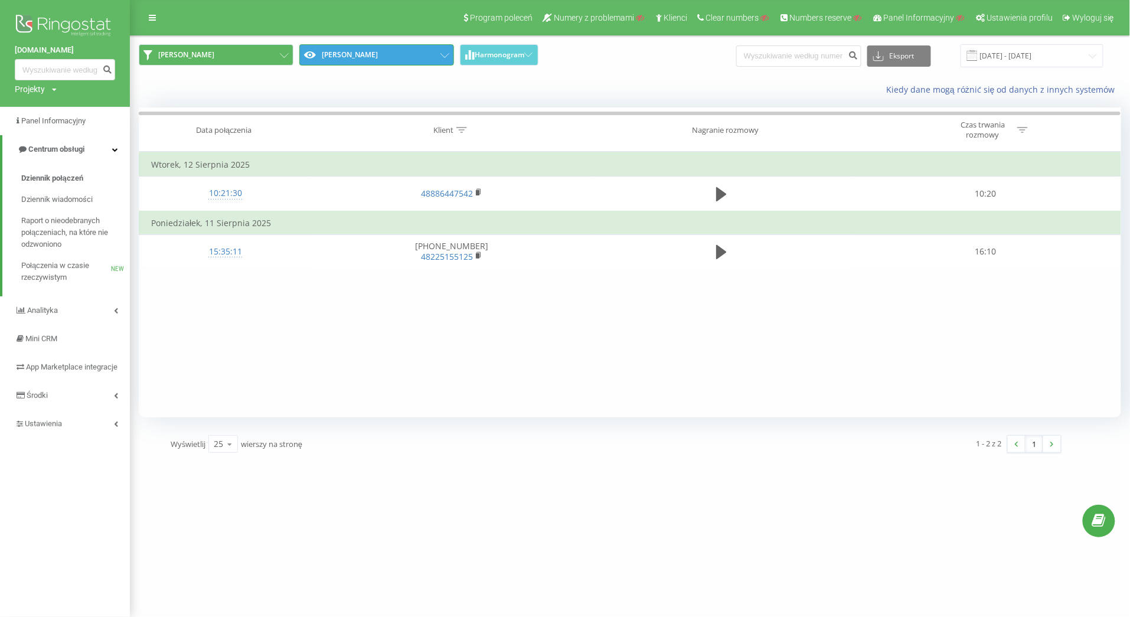
click at [437, 60] on button "Maciej Duszyński" at bounding box center [376, 54] width 155 height 21
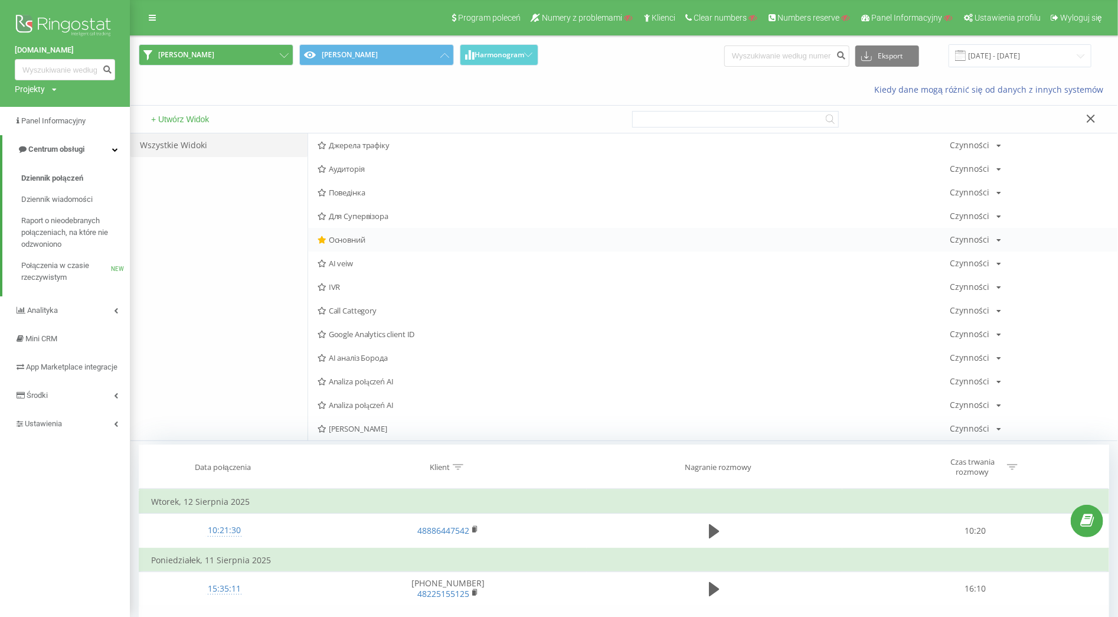
click at [347, 237] on span "Основний" at bounding box center [634, 239] width 632 height 8
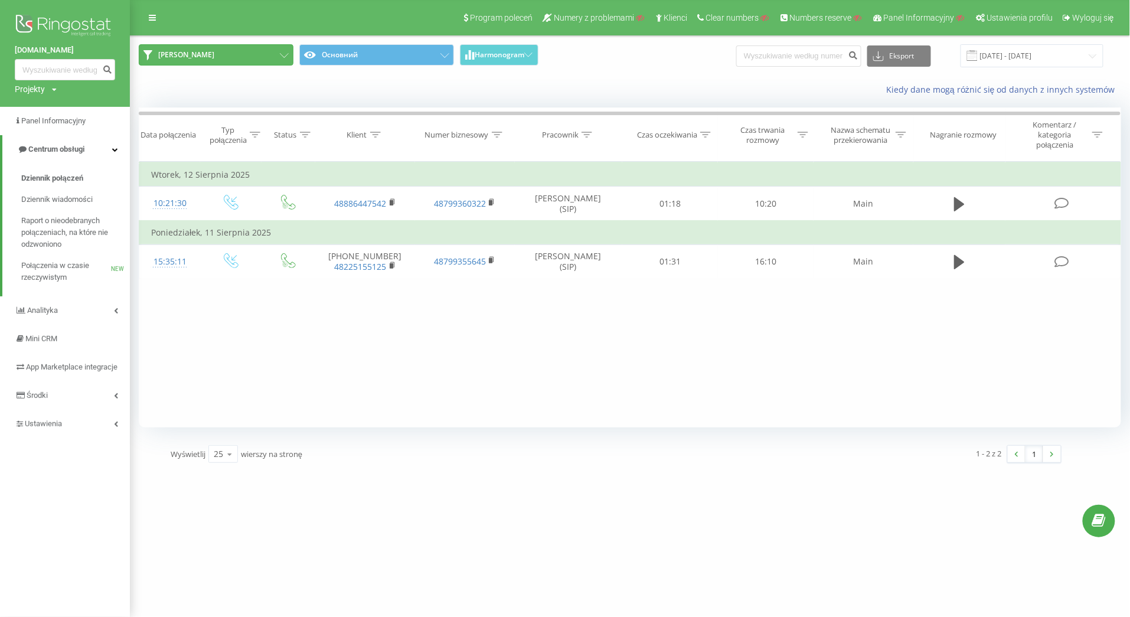
click at [224, 57] on button "Maciej Duszyński" at bounding box center [216, 54] width 155 height 21
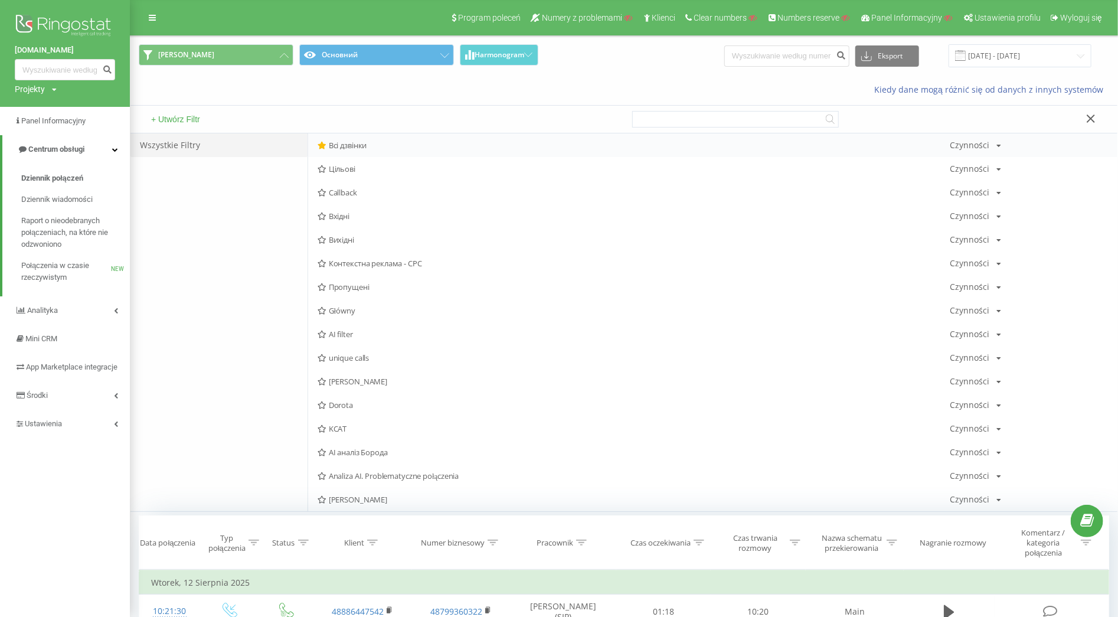
click at [333, 142] on span "Всі дзвінки" at bounding box center [634, 145] width 632 height 8
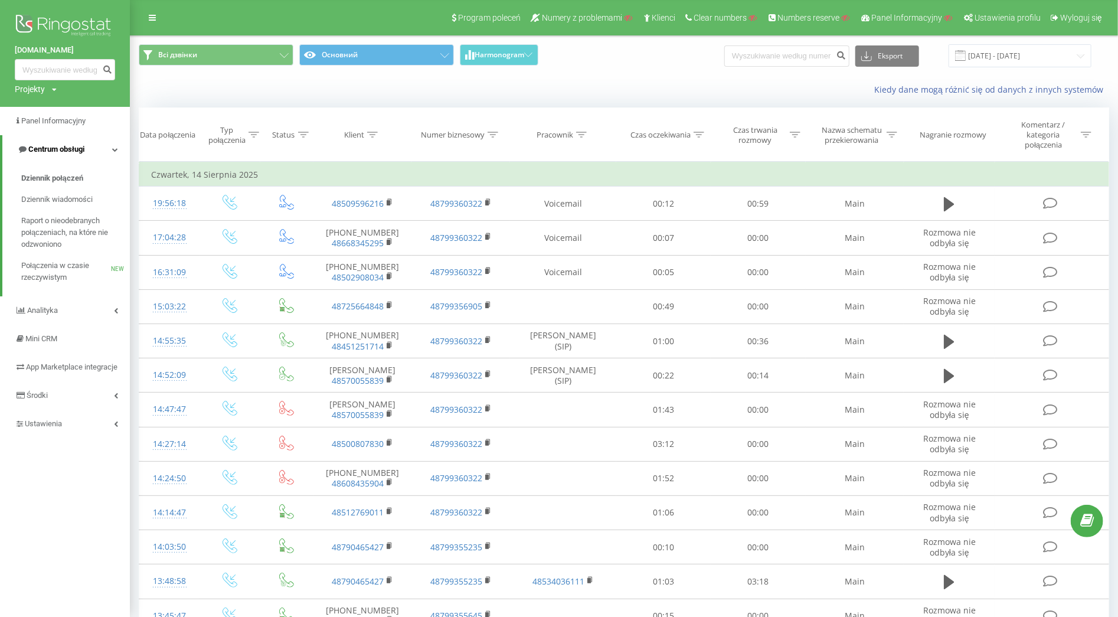
click at [80, 146] on span "Centrum obsługi" at bounding box center [56, 149] width 56 height 9
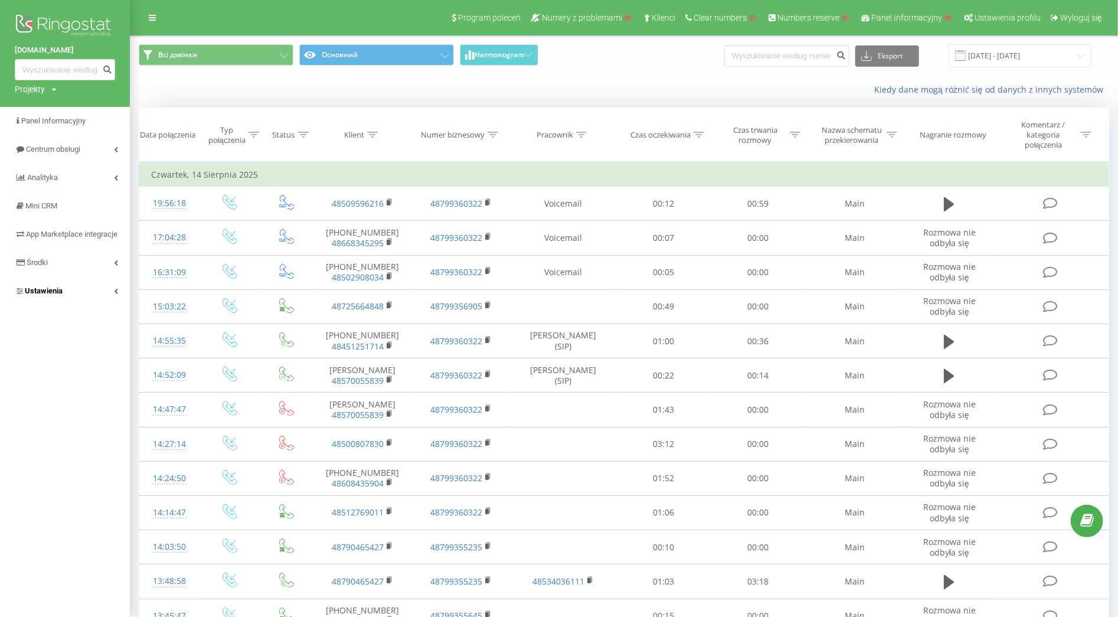
click at [80, 296] on link "Ustawienia" at bounding box center [65, 291] width 130 height 28
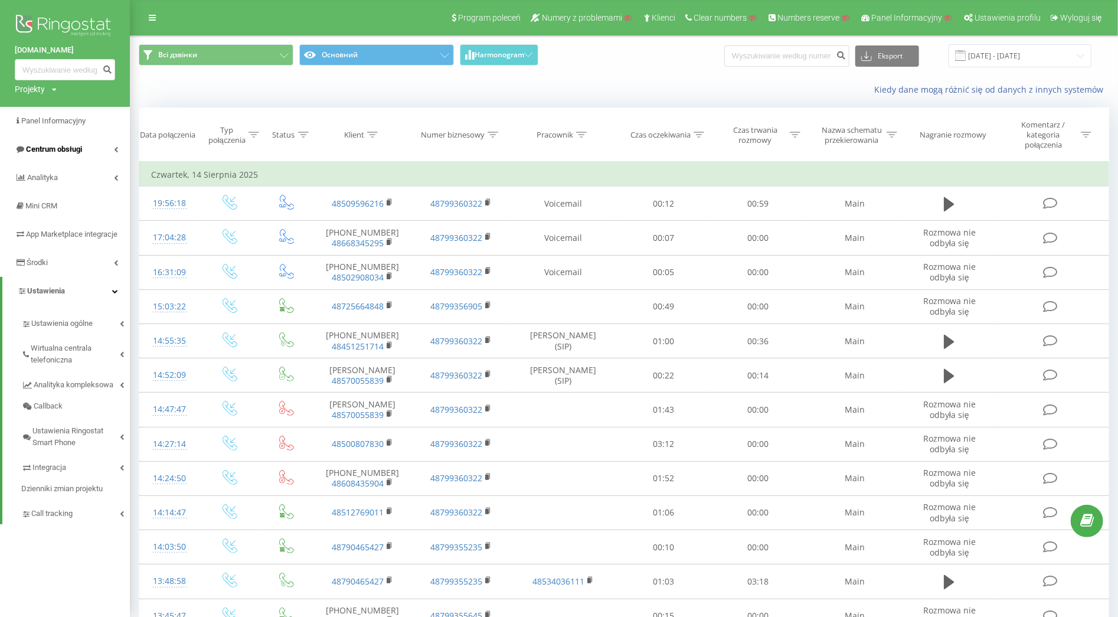
click at [53, 157] on link "Centrum obsługi" at bounding box center [65, 149] width 130 height 28
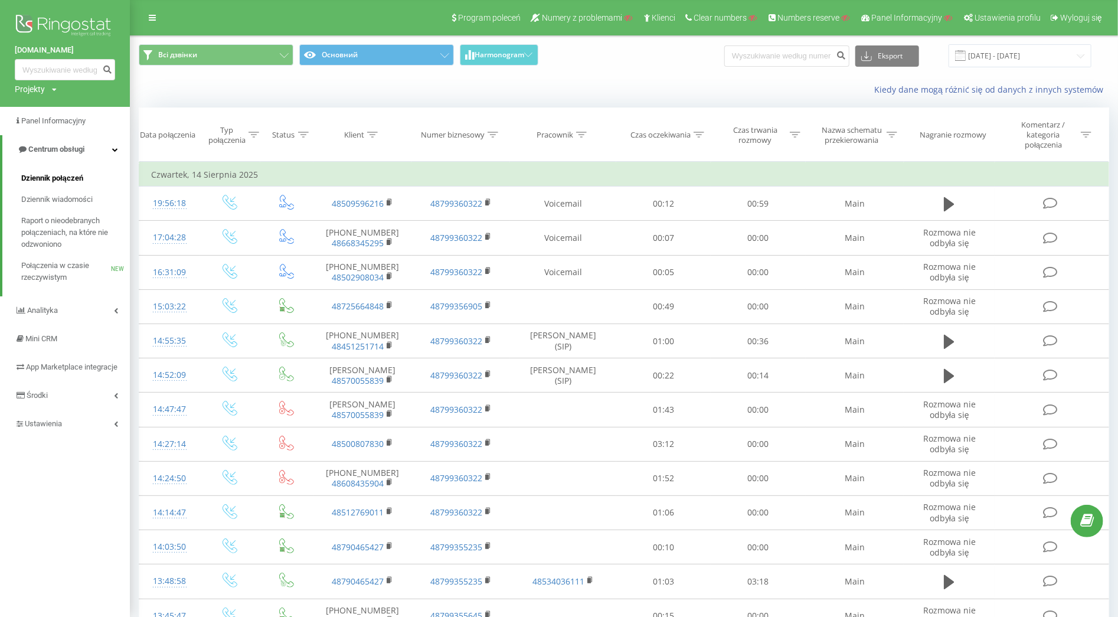
click at [48, 179] on span "Dziennik połączeń" at bounding box center [52, 178] width 62 height 12
click at [51, 146] on span "Centrum obsługi" at bounding box center [56, 149] width 56 height 9
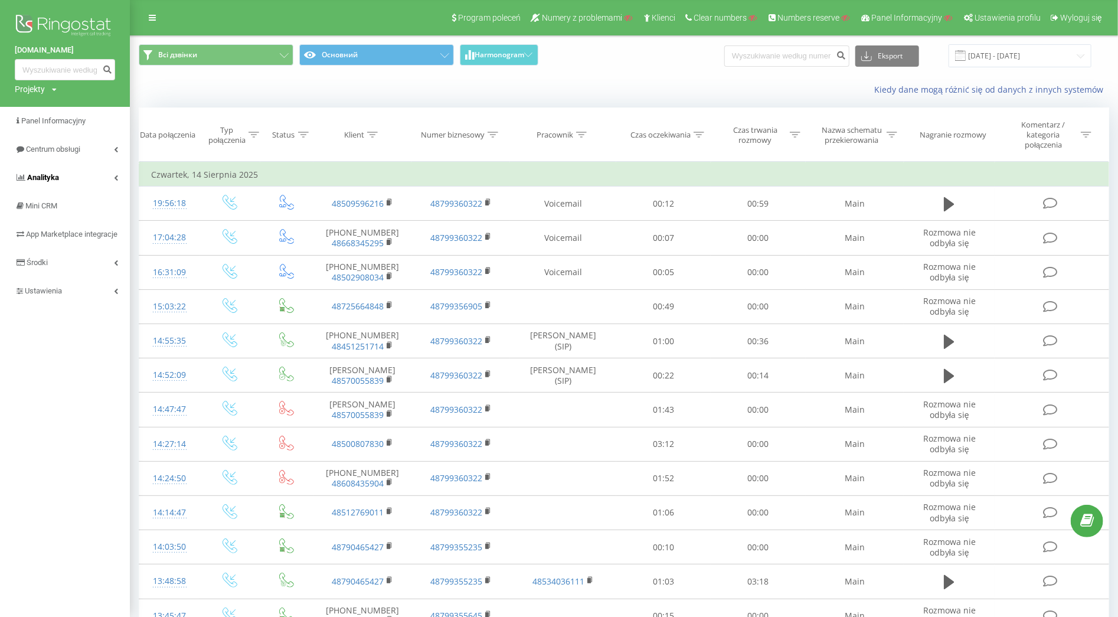
click at [57, 174] on span "Analityka" at bounding box center [43, 177] width 32 height 9
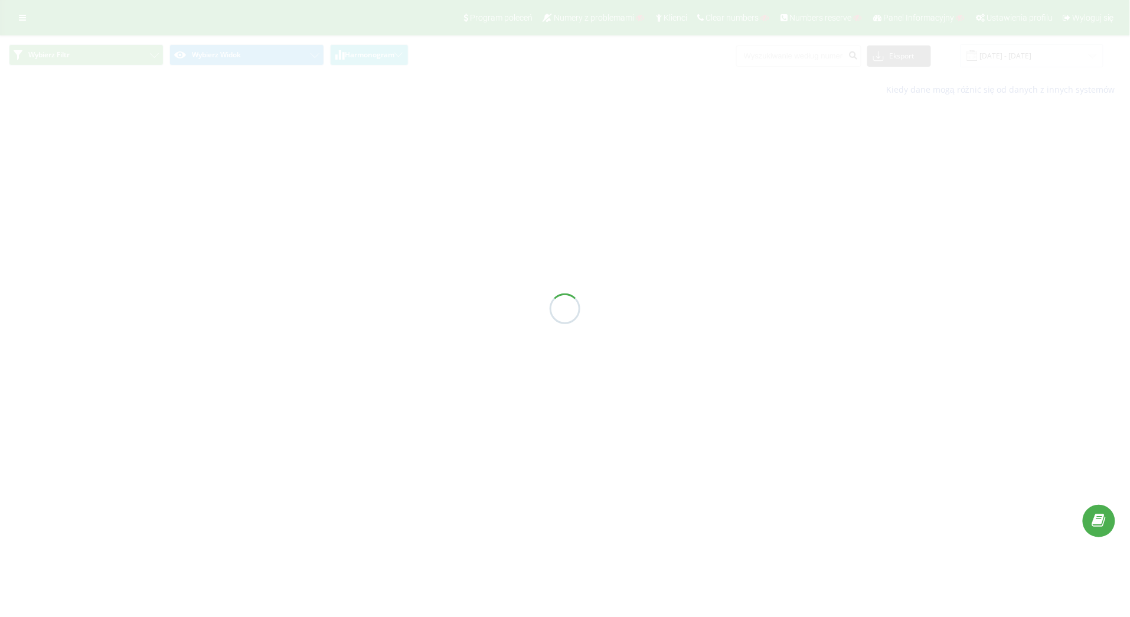
click at [17, 14] on div at bounding box center [565, 308] width 1130 height 617
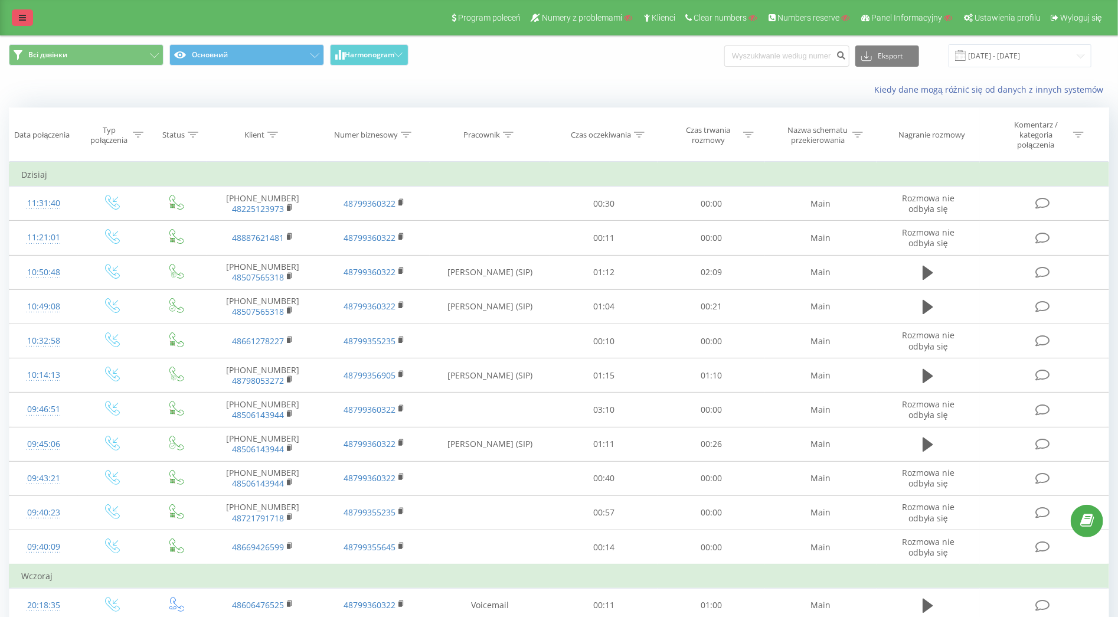
click at [27, 20] on link at bounding box center [22, 17] width 21 height 17
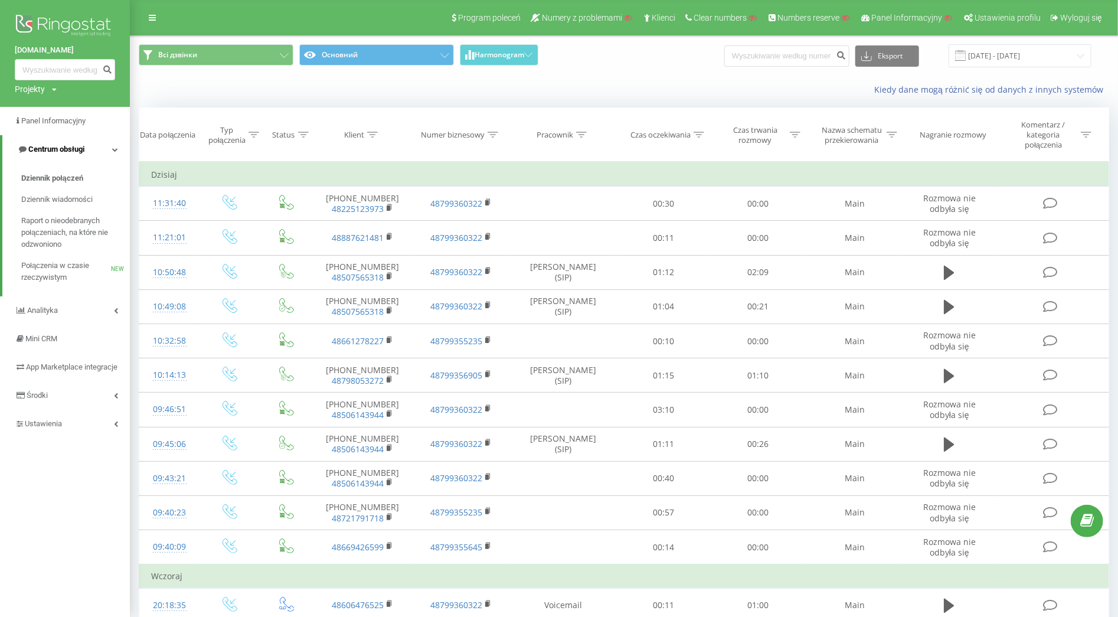
click at [72, 151] on span "Centrum obsługi" at bounding box center [56, 149] width 56 height 9
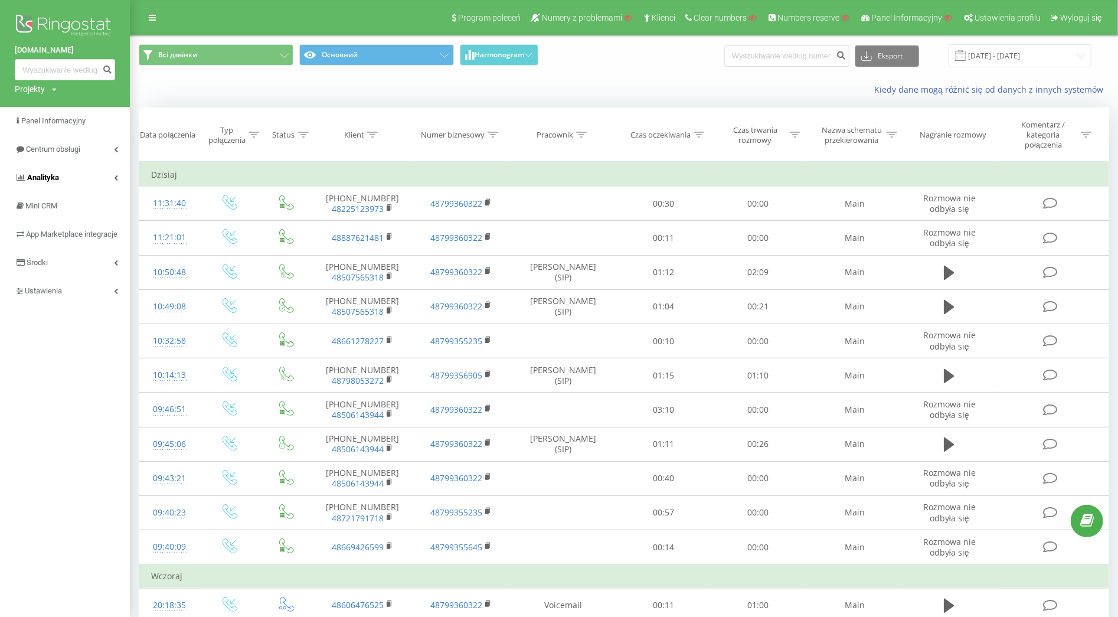
click at [70, 169] on link "Analityka" at bounding box center [65, 177] width 130 height 28
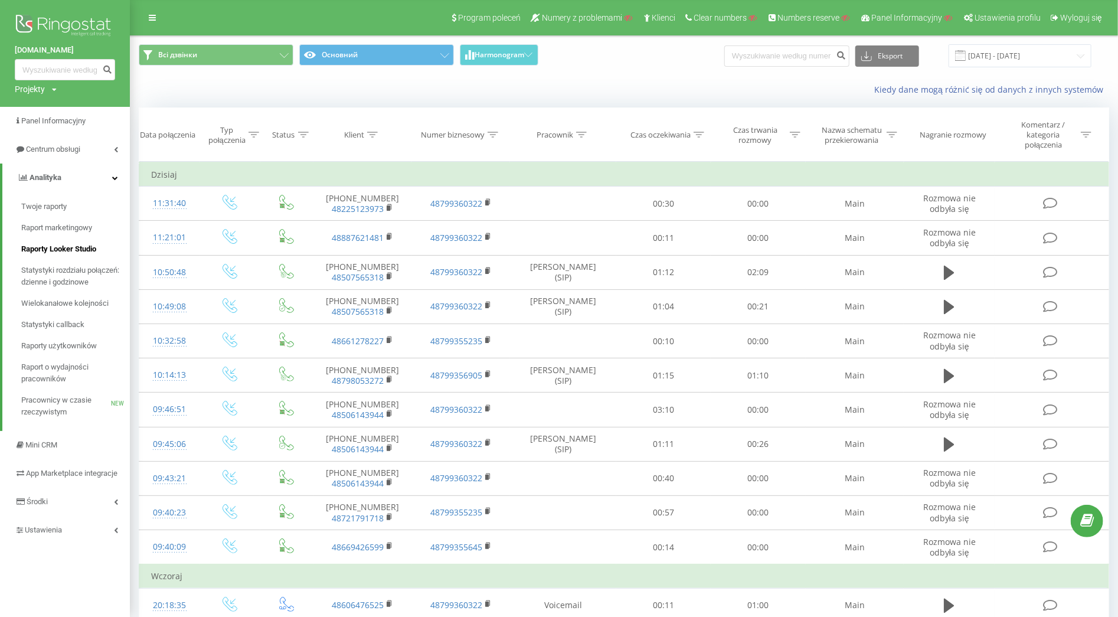
click at [64, 247] on span "Raporty Looker Studio" at bounding box center [58, 249] width 75 height 12
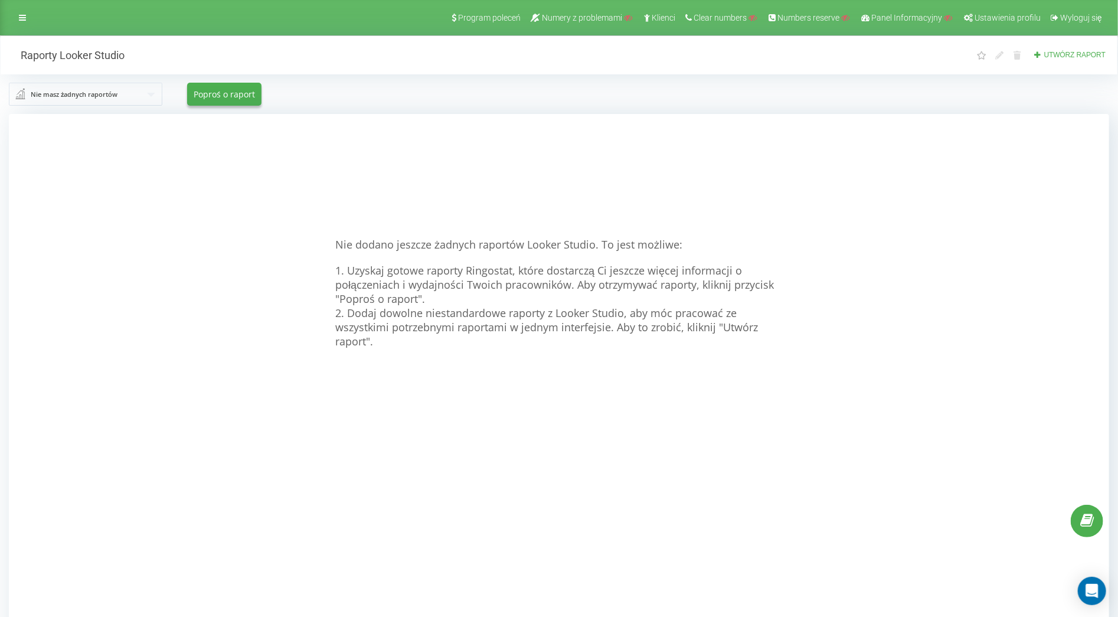
click at [143, 100] on input "text" at bounding box center [86, 93] width 152 height 21
click at [171, 169] on div "Nie dodano jeszcze żadnych raportów Looker Studio. To jest możliwe: 1. Uzyskaj …" at bounding box center [559, 422] width 1100 height 617
click at [26, 13] on link at bounding box center [22, 17] width 21 height 17
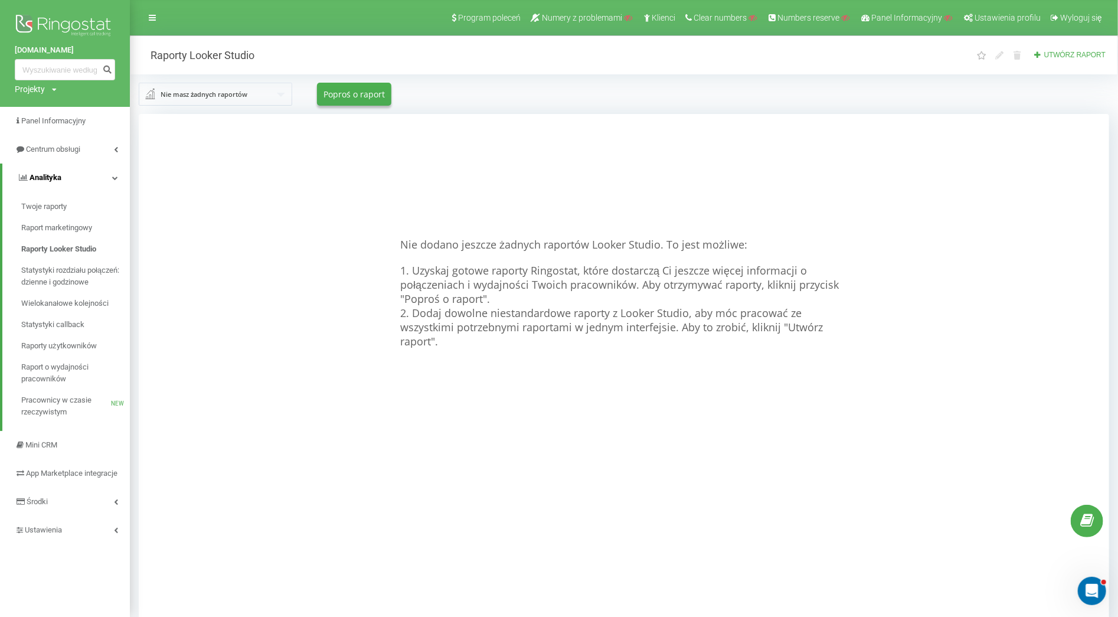
click at [91, 179] on link "Analityka" at bounding box center [65, 177] width 127 height 28
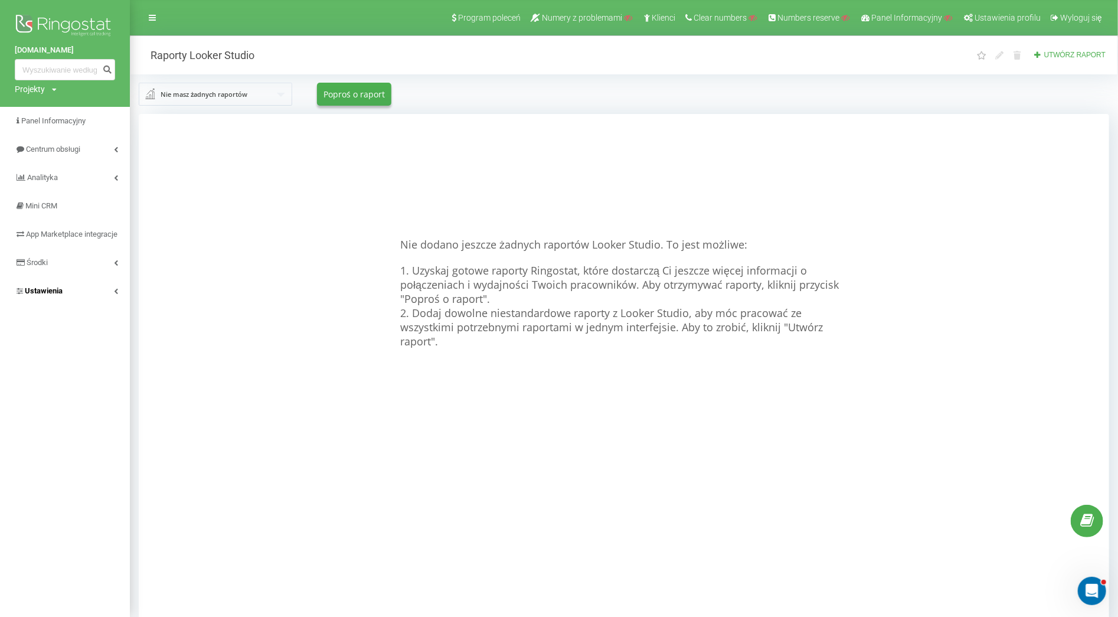
click at [59, 290] on link "Ustawienia" at bounding box center [65, 291] width 130 height 28
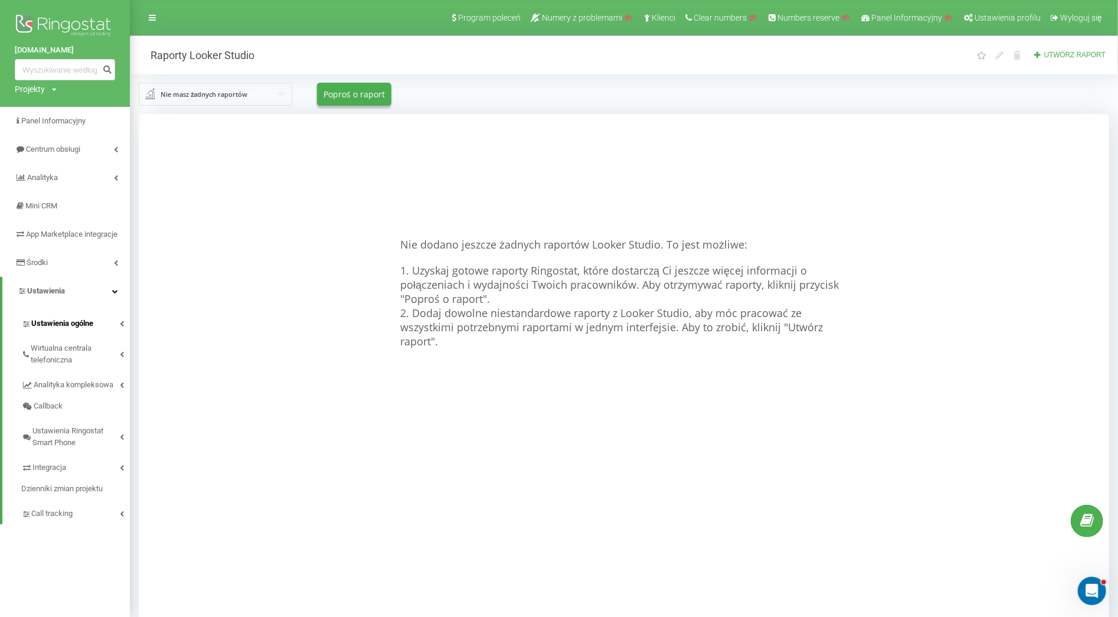
click at [96, 334] on link "Ustawienia ogólne" at bounding box center [75, 321] width 109 height 25
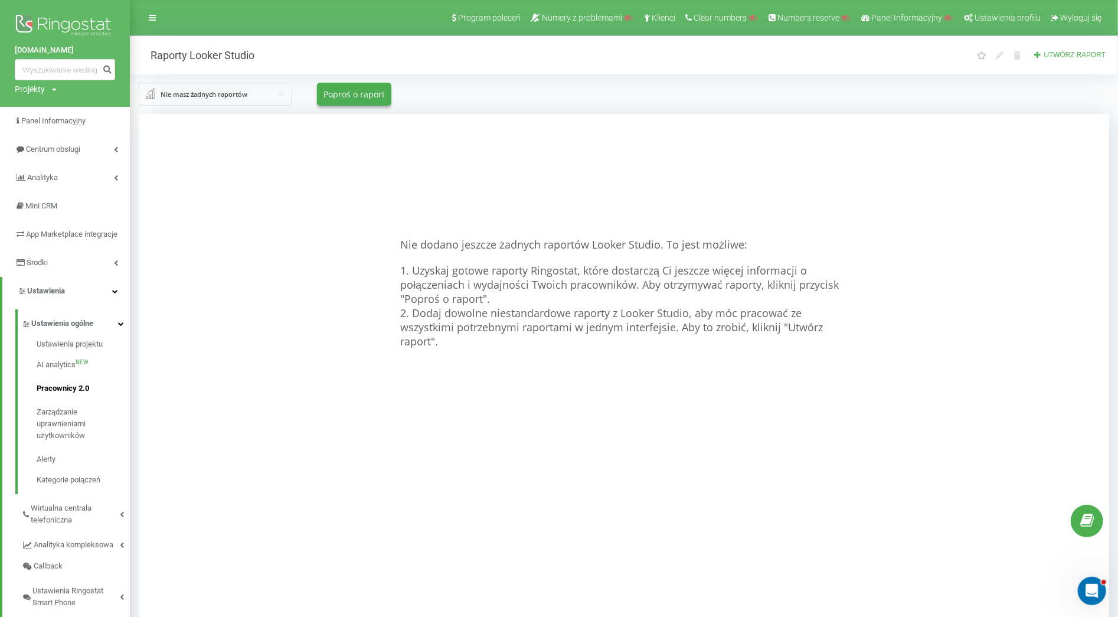
click at [87, 394] on span "Pracownicy 2.0" at bounding box center [63, 388] width 53 height 12
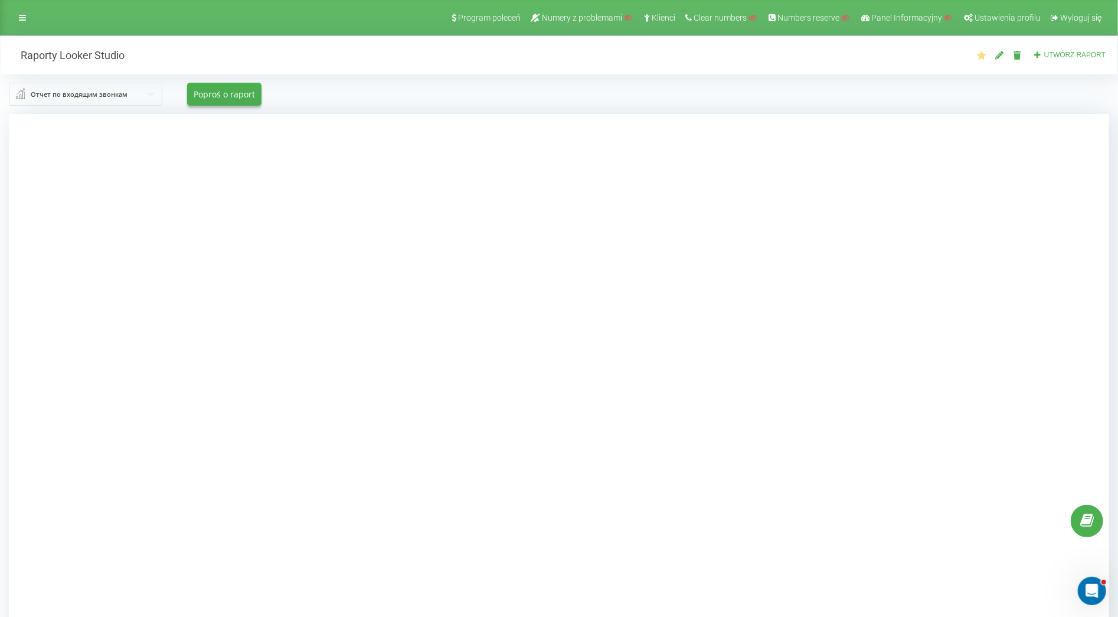
click at [98, 99] on div "Отчет по входящим звонкам" at bounding box center [79, 94] width 97 height 13
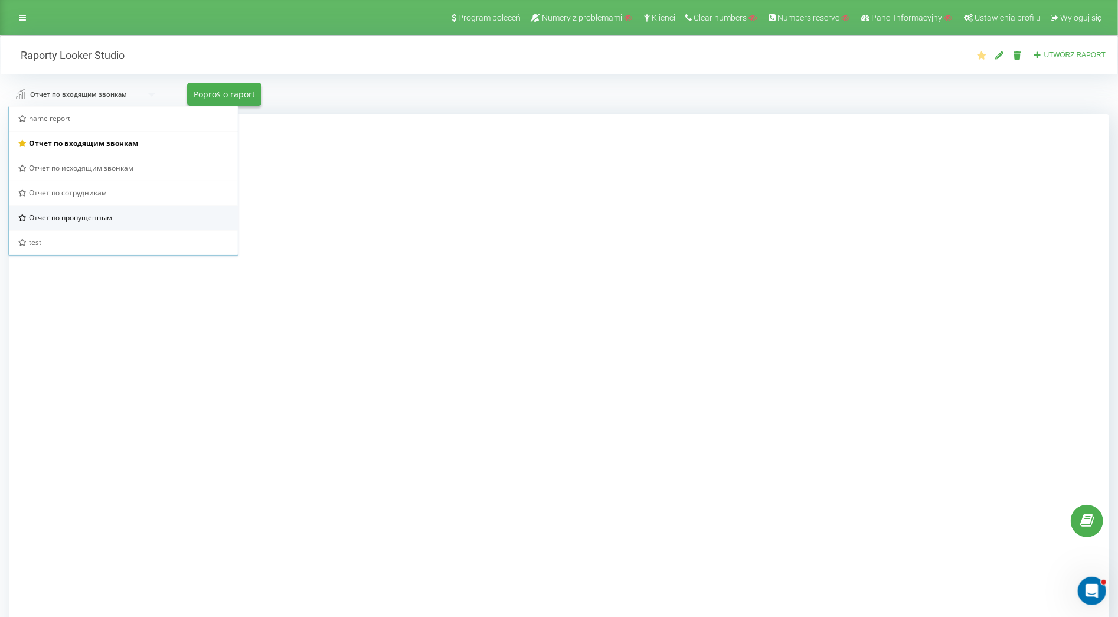
click at [82, 210] on div "Отчет по пропущенным" at bounding box center [123, 217] width 229 height 25
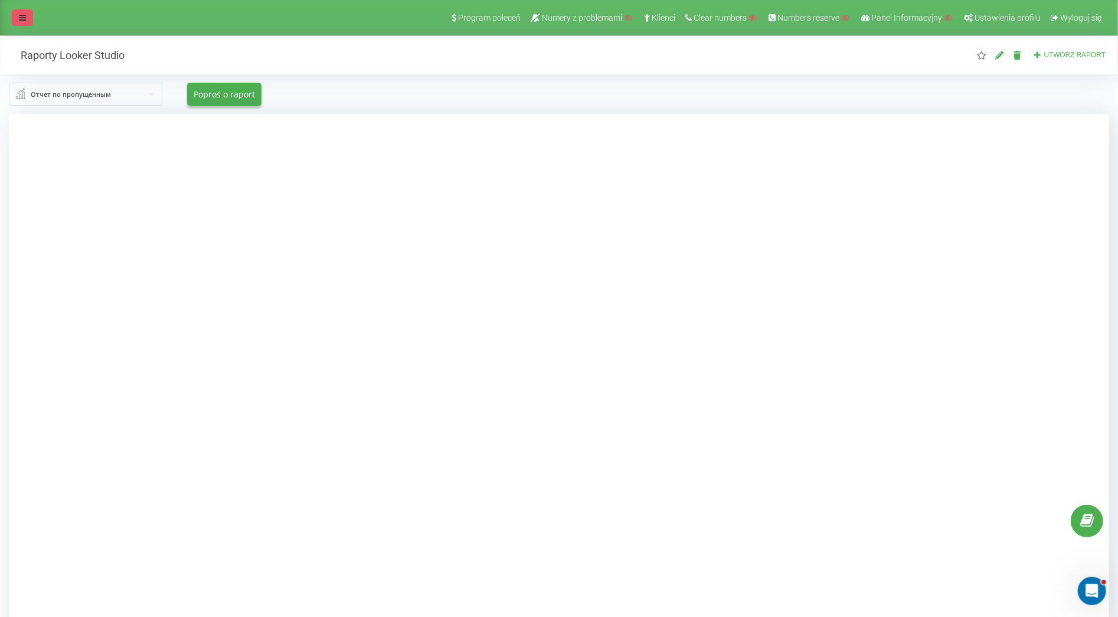
click at [25, 10] on link at bounding box center [22, 17] width 21 height 17
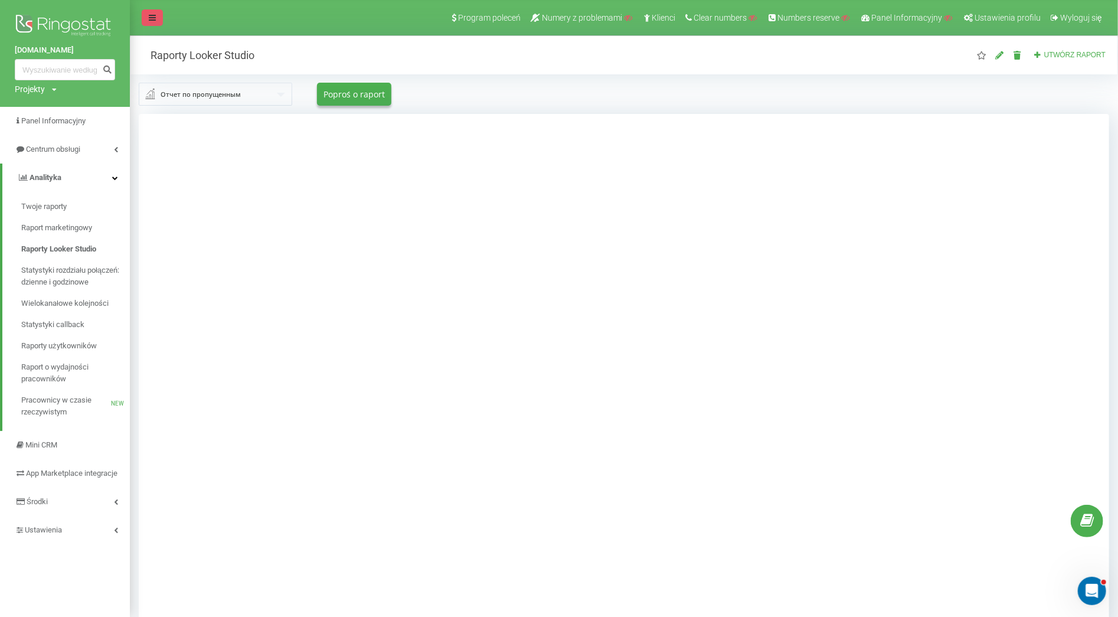
click at [156, 14] on link at bounding box center [152, 17] width 21 height 17
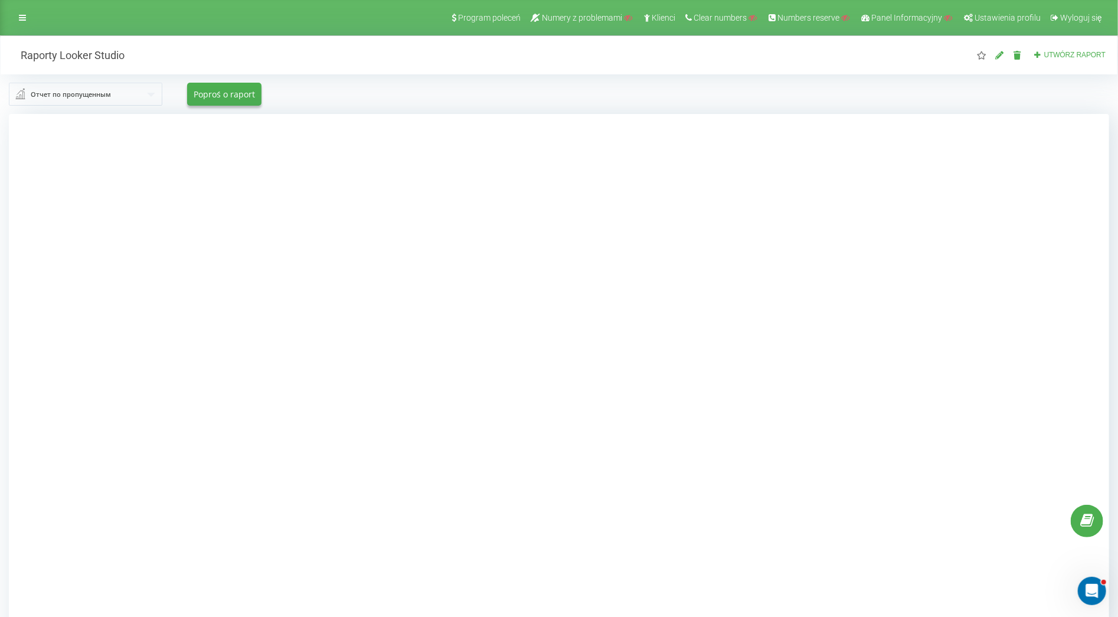
click at [96, 94] on div "Отчет по пропущенным" at bounding box center [71, 94] width 80 height 13
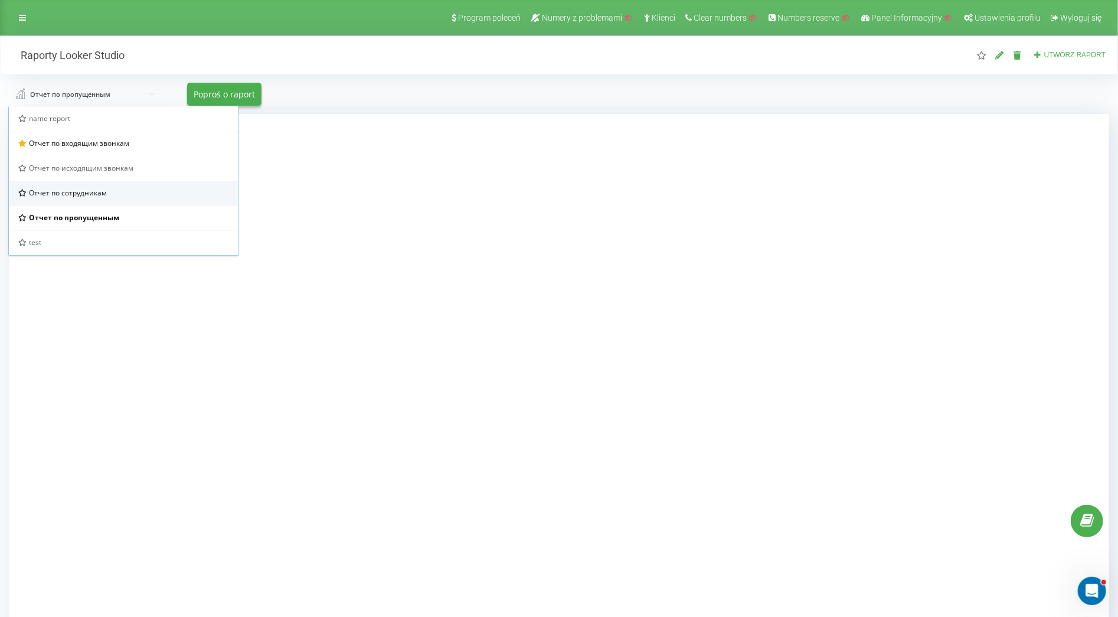
click at [104, 189] on span "Отчет по сотрудникам" at bounding box center [68, 193] width 78 height 10
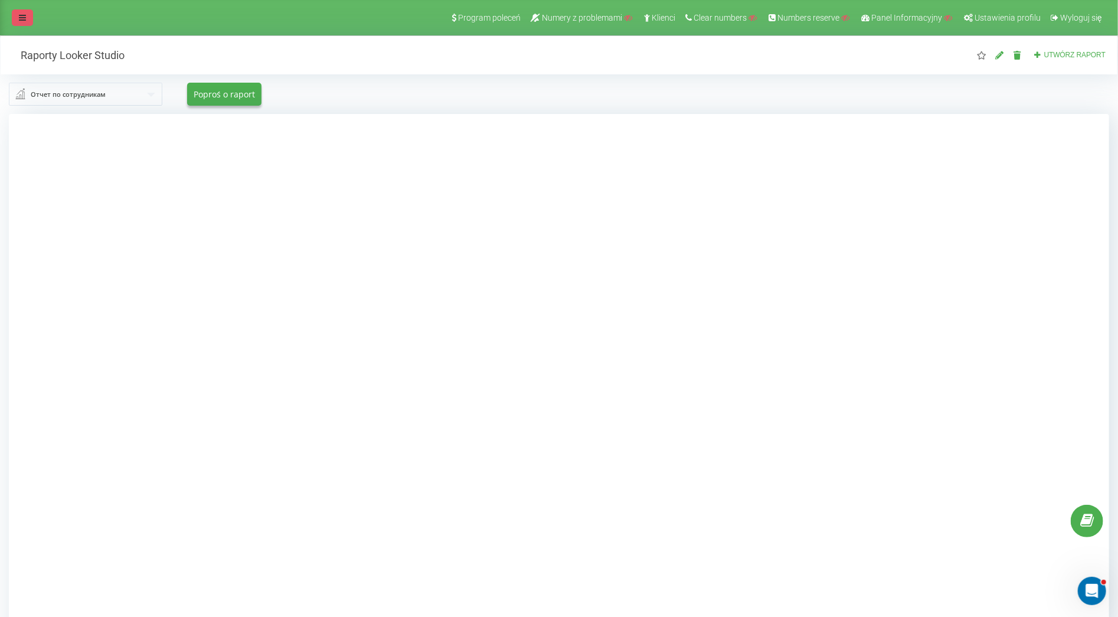
click at [31, 22] on link at bounding box center [22, 17] width 21 height 17
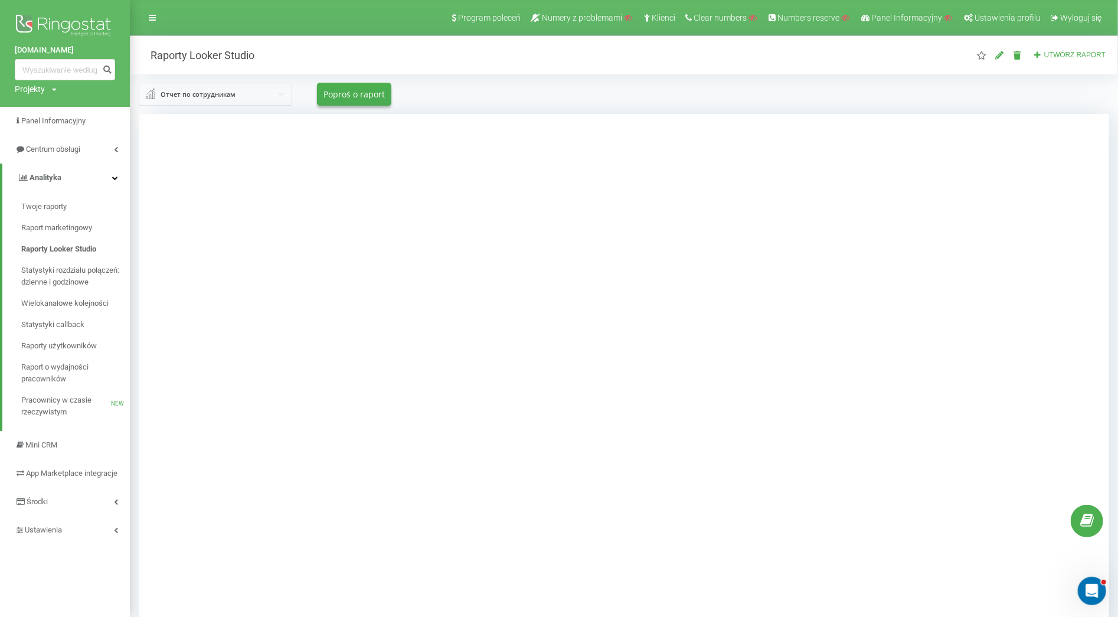
click at [48, 94] on div "Projekty Wyszukiwanie" at bounding box center [36, 89] width 42 height 12
click at [53, 107] on input "text" at bounding box center [47, 107] width 59 height 17
paste input "[DOMAIN_NAME]"
type input "[DOMAIN_NAME]"
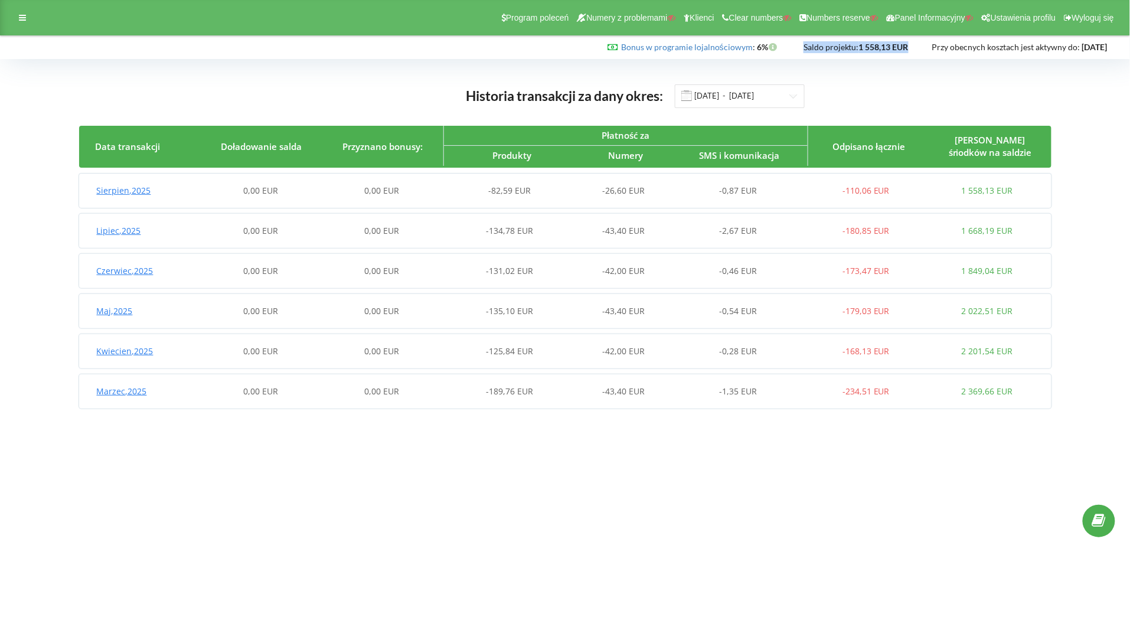
drag, startPoint x: 784, startPoint y: 45, endPoint x: 890, endPoint y: 42, distance: 106.3
click at [890, 42] on div "Bonus w programie lojalnościowym : Bonusa : 6% Saldo projektu: 1 558,13 EUR" at bounding box center [561, 47] width 1107 height 12
click at [444, 190] on div "-82,59 EUR" at bounding box center [502, 191] width 121 height 12
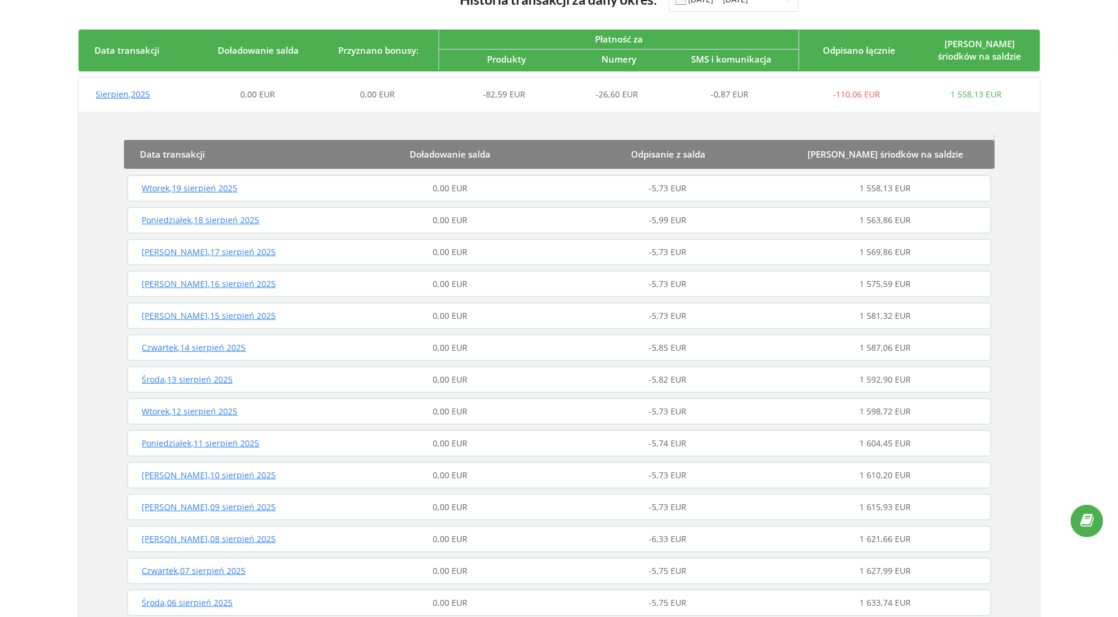
scroll to position [97, 0]
click at [296, 190] on div "Wtorek , 19 sierpień 2025" at bounding box center [233, 188] width 217 height 12
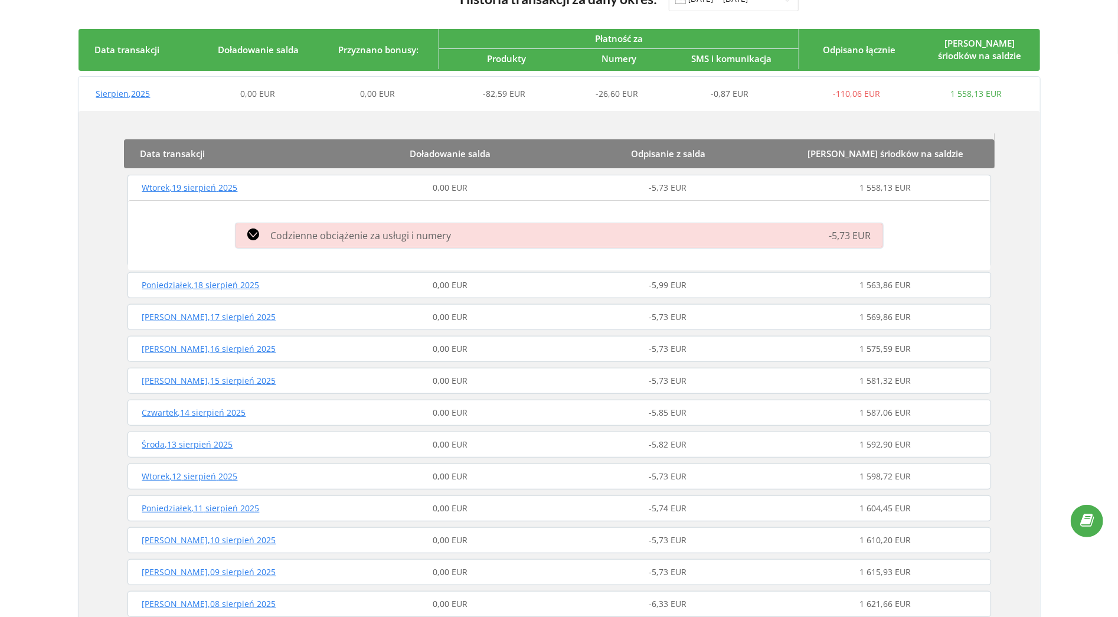
click at [378, 234] on span "Codzienne obciążenie za usługi i numery" at bounding box center [361, 235] width 181 height 13
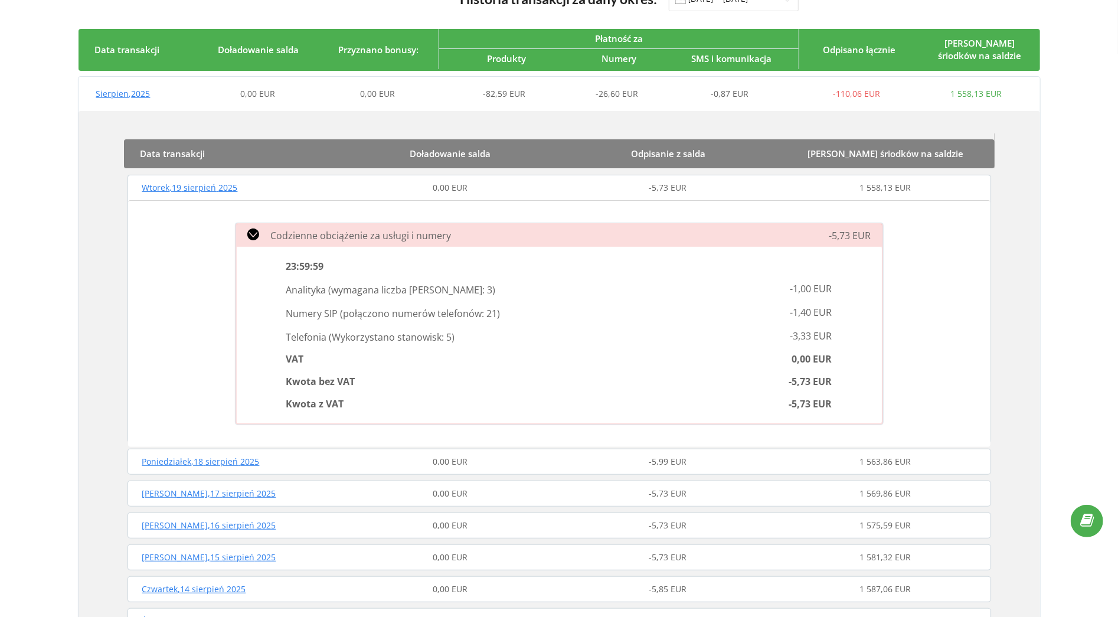
click at [797, 230] on div "-5,73 EUR" at bounding box center [786, 235] width 207 height 14
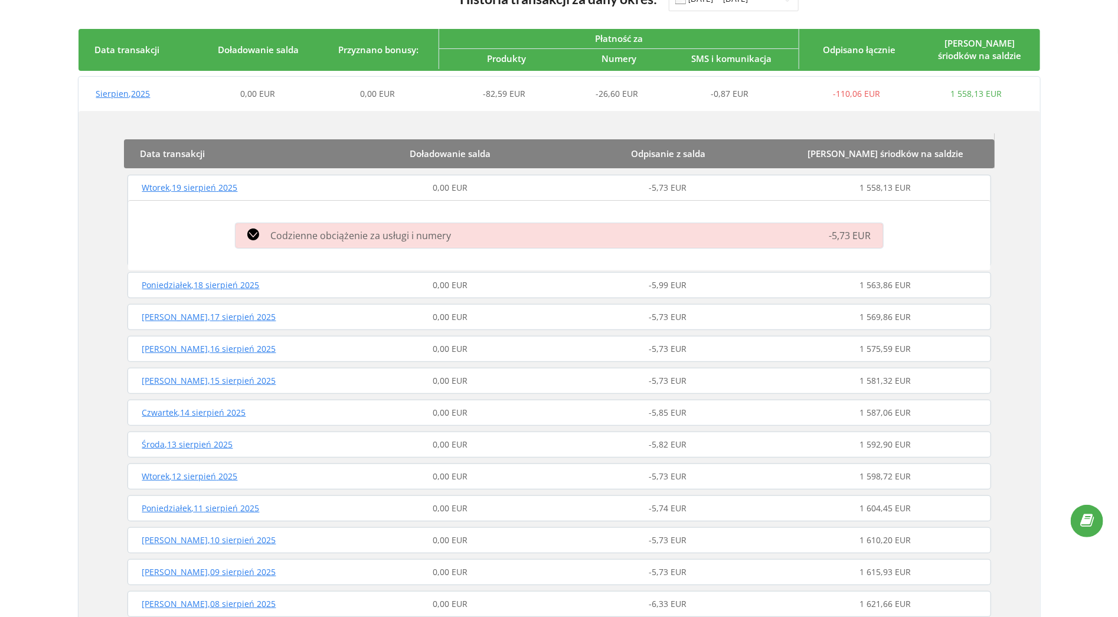
click at [546, 231] on div "Codzienne obciążenie za usługi i numery" at bounding box center [455, 235] width 455 height 14
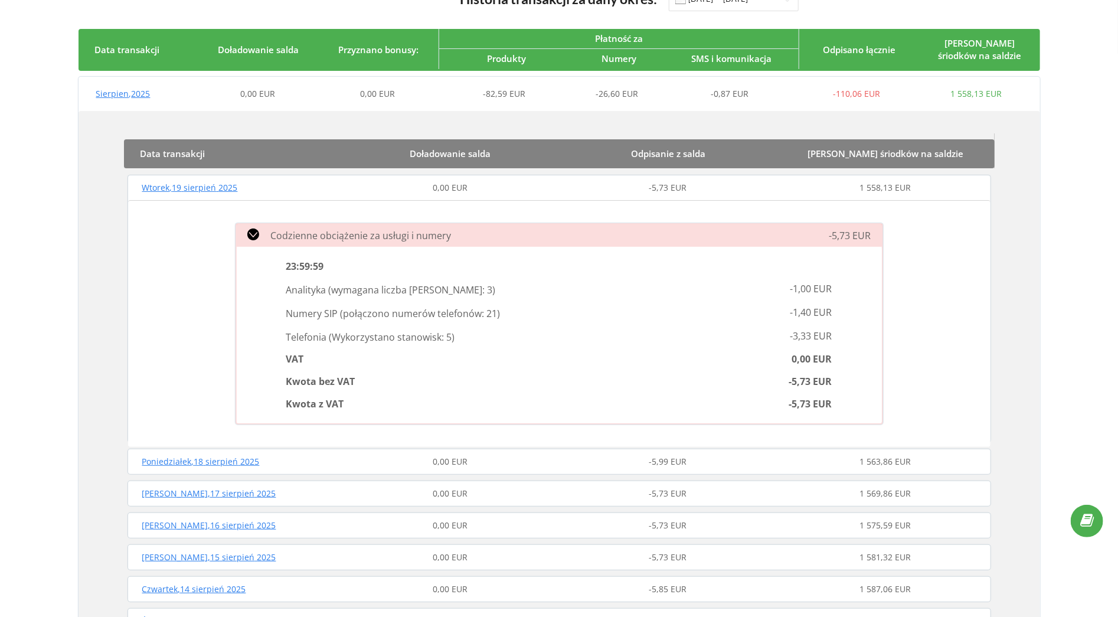
click at [354, 237] on span "Codzienne obciążenie za usługi i numery" at bounding box center [361, 235] width 181 height 13
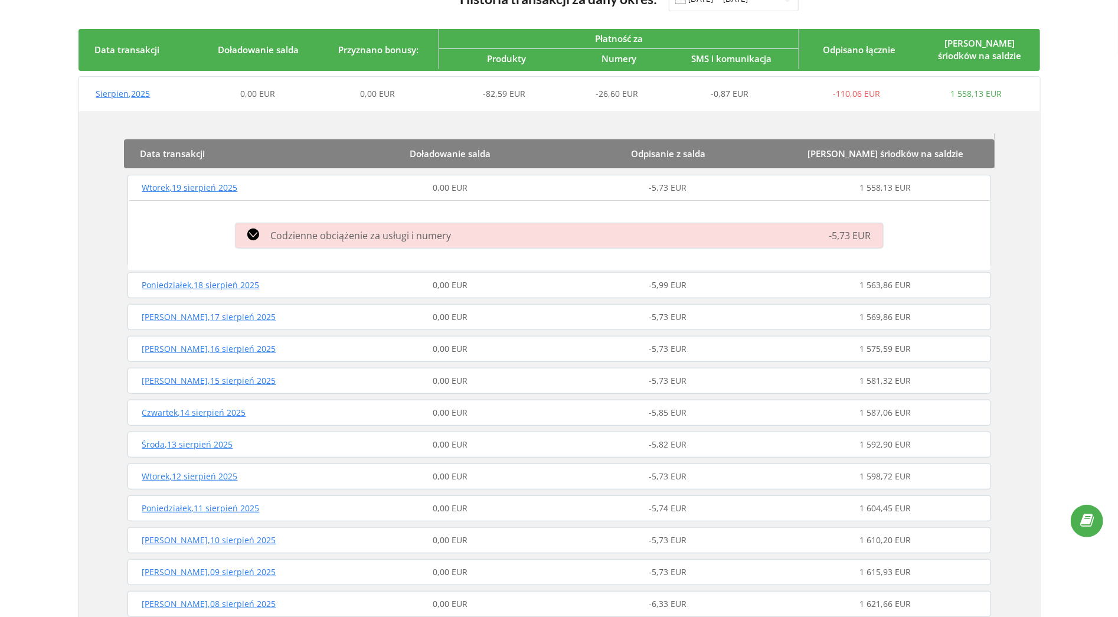
click at [343, 188] on div "0,00 EUR" at bounding box center [450, 188] width 217 height 12
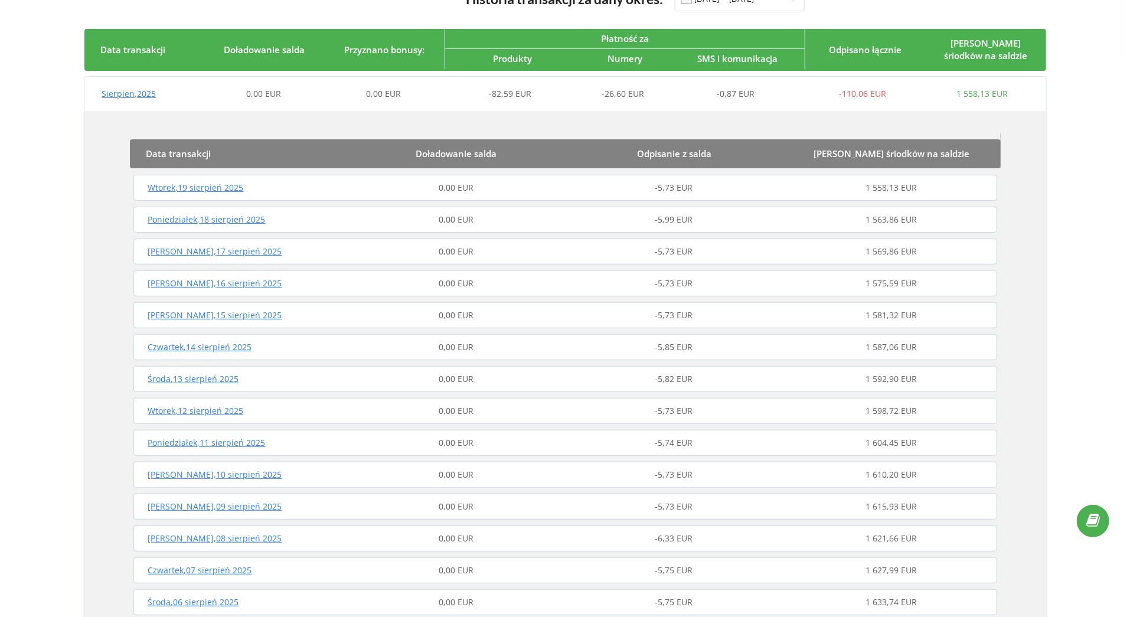
scroll to position [0, 0]
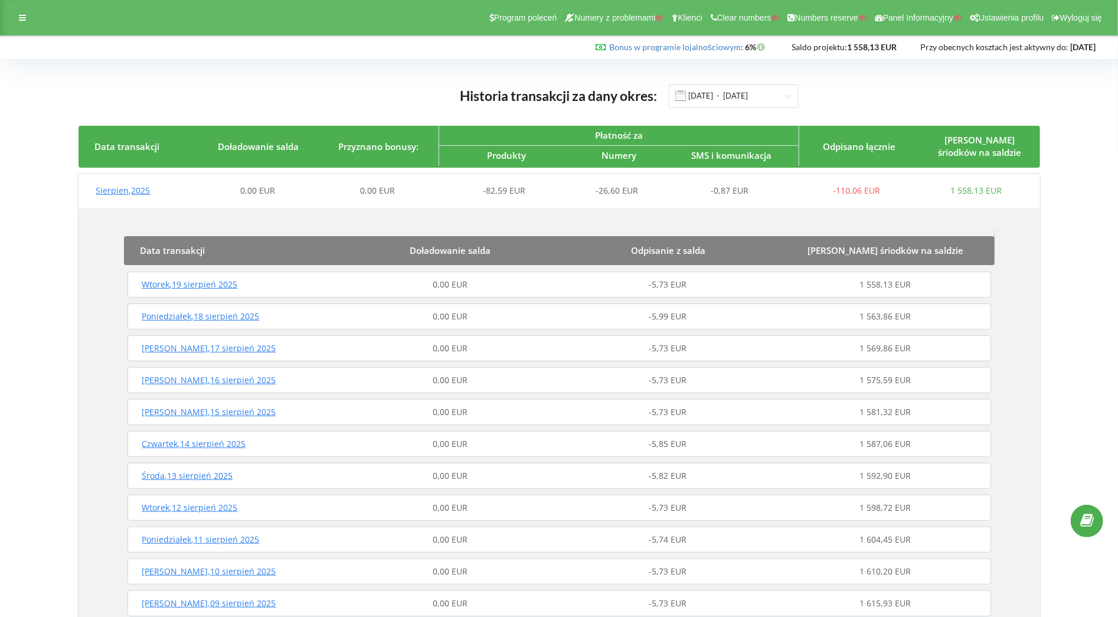
click at [325, 197] on div "Sierpien , 2025 0,00 EUR 0,00 EUR -82,59 EUR -26,60 EUR -0,87 EUR -110,06 EUR 1…" at bounding box center [557, 190] width 958 height 28
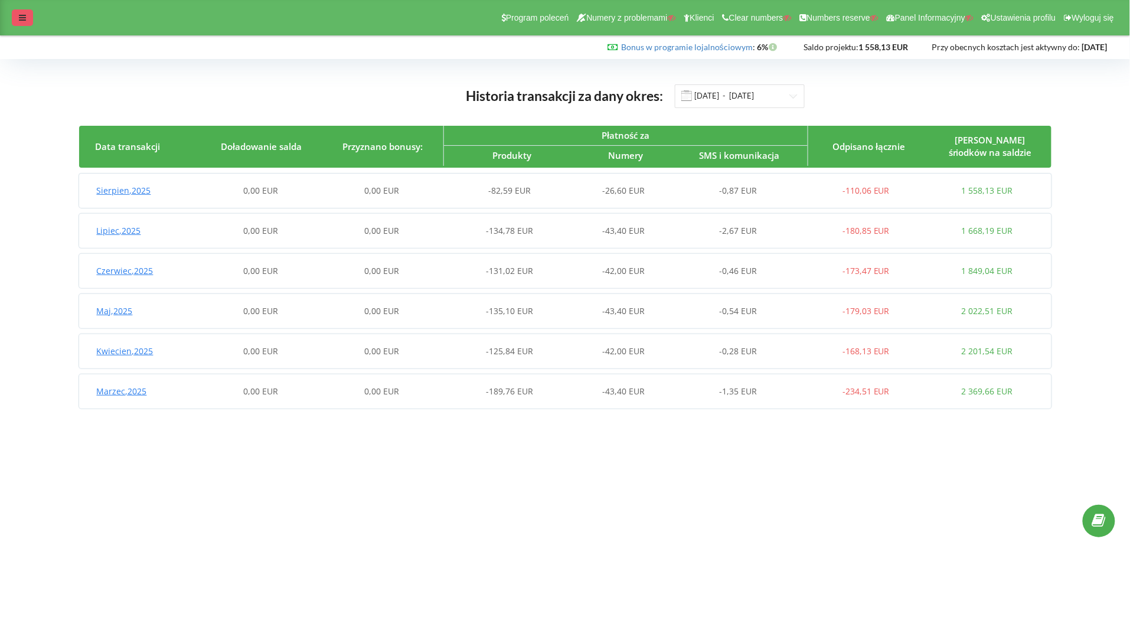
click at [14, 17] on div at bounding box center [22, 17] width 21 height 17
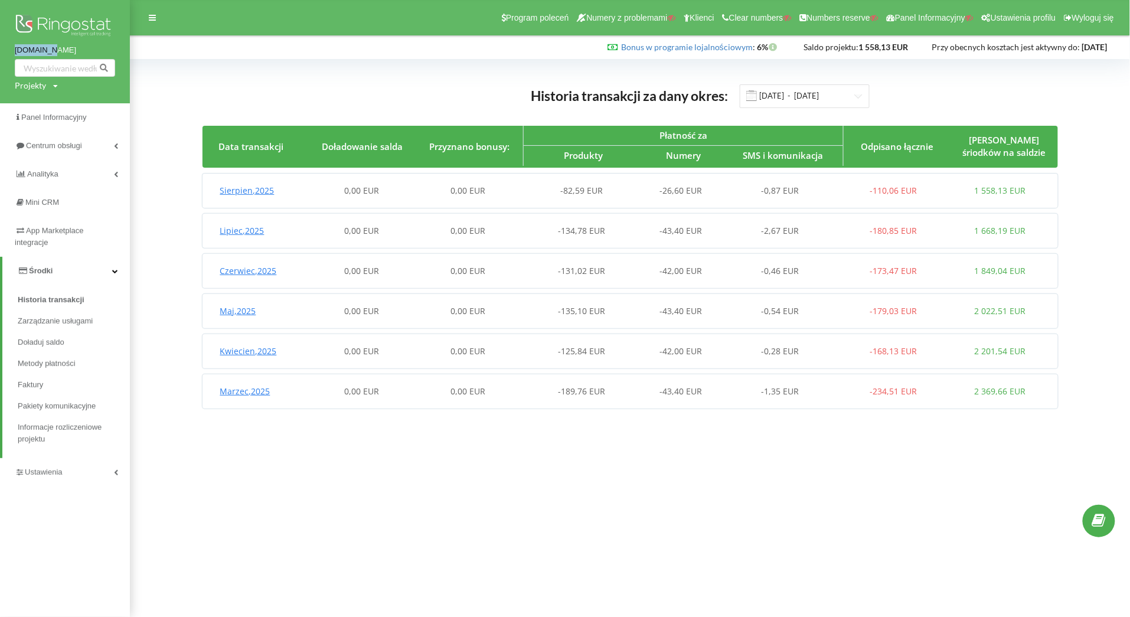
drag, startPoint x: 3, startPoint y: 50, endPoint x: 60, endPoint y: 47, distance: 57.4
click at [60, 47] on div "verseo.pl Projekty Wyszukiwanie" at bounding box center [65, 51] width 130 height 103
copy link "verseo.pl"
click at [48, 89] on div "Projekty Wyszukiwanie" at bounding box center [36, 86] width 43 height 12
click at [52, 107] on input "text" at bounding box center [51, 110] width 59 height 17
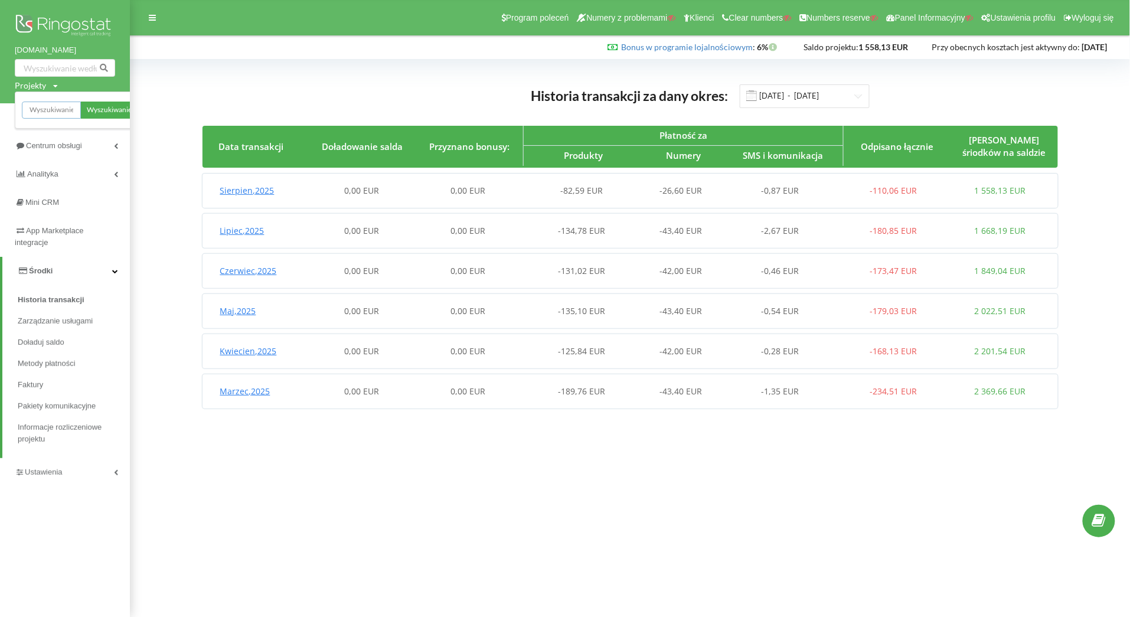
paste input "verseo.pl"
type input "verseo.pl"
click at [121, 111] on span "Wyszukiwanie" at bounding box center [109, 110] width 45 height 11
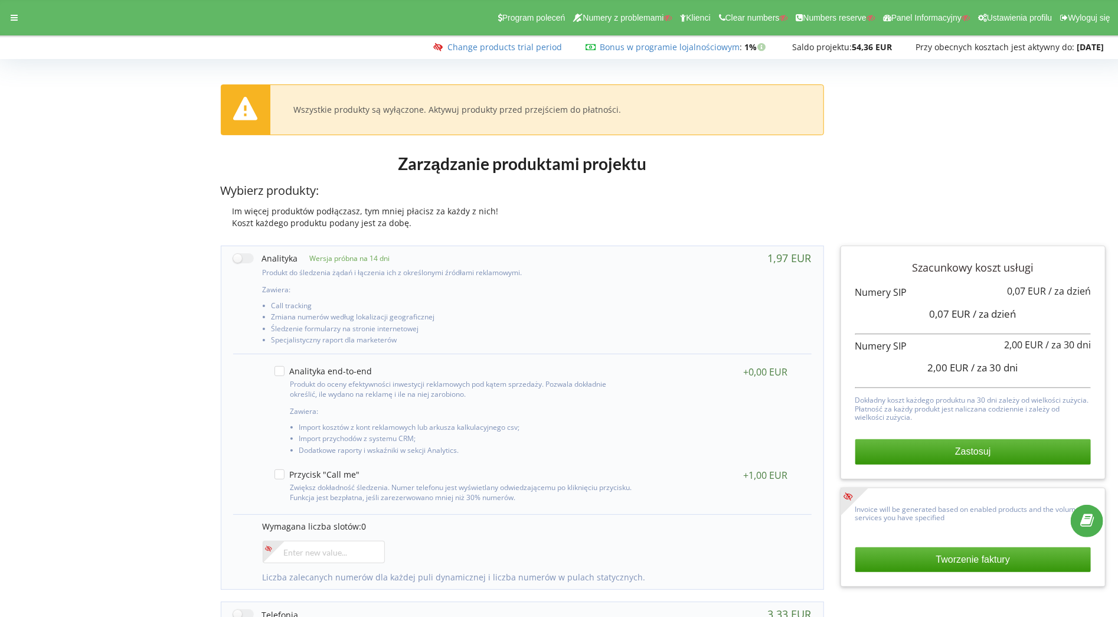
click at [714, 210] on div "Im więcej produktów podłączasz, tym mniej płacisz za każdy z nich!" at bounding box center [522, 211] width 603 height 12
click at [4, 18] on div at bounding box center [14, 17] width 21 height 17
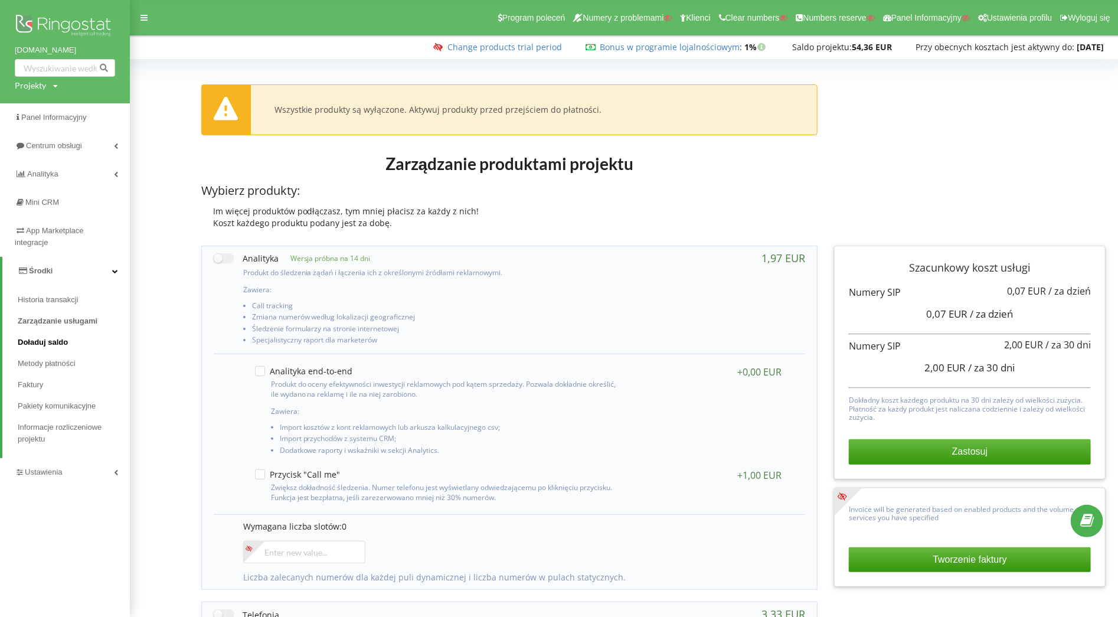
click at [44, 336] on link "Doładuj saldo" at bounding box center [74, 342] width 112 height 21
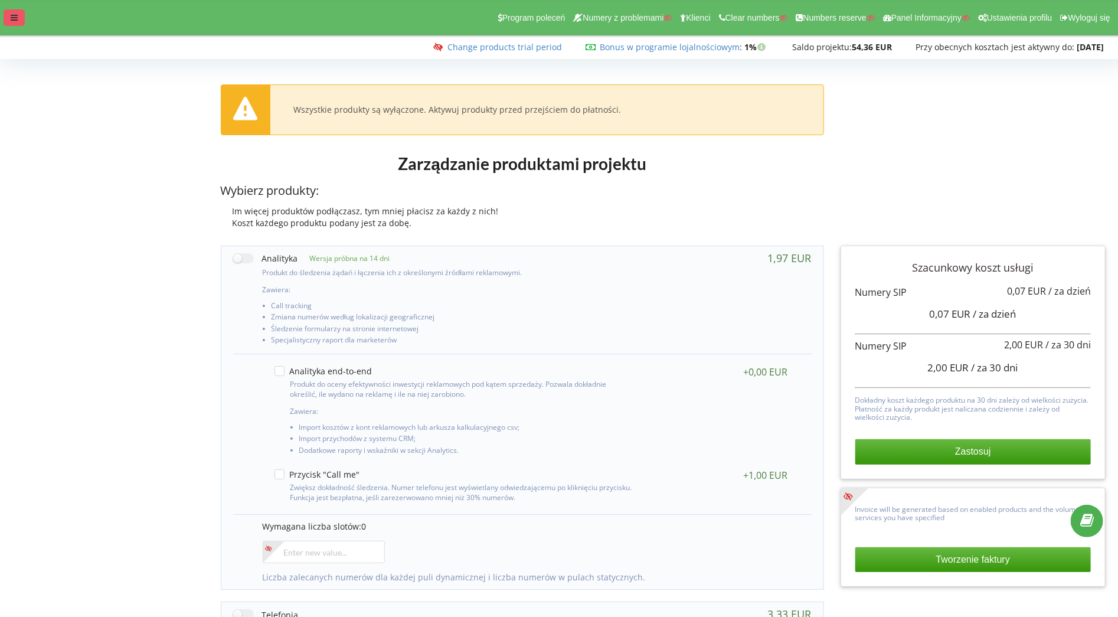
click at [5, 12] on div at bounding box center [14, 17] width 21 height 17
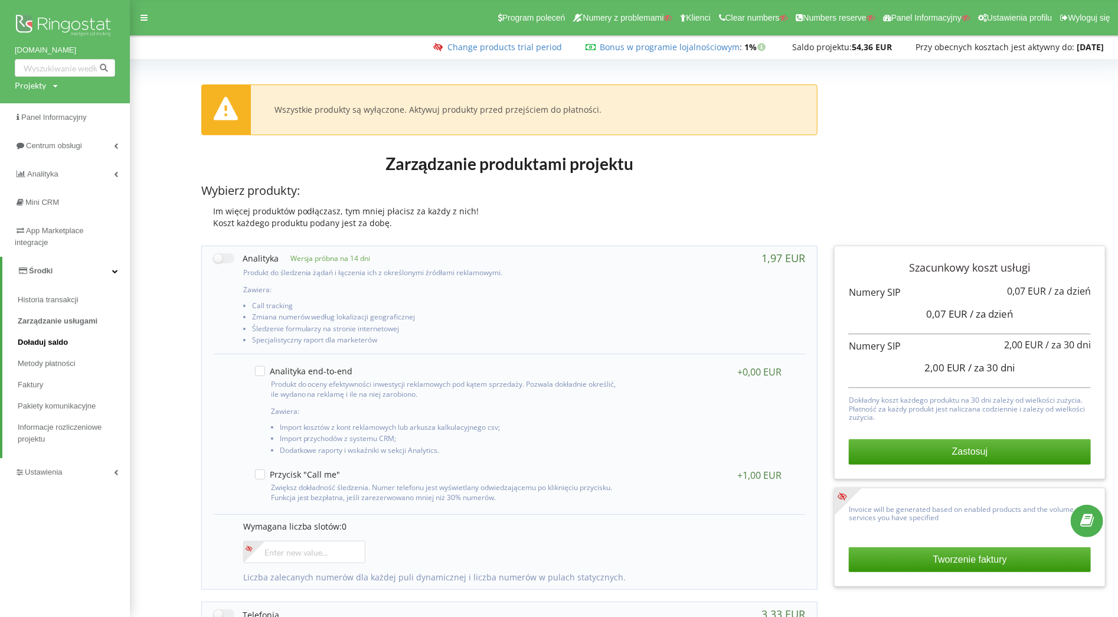
click at [55, 335] on link "Doładuj saldo" at bounding box center [74, 342] width 112 height 21
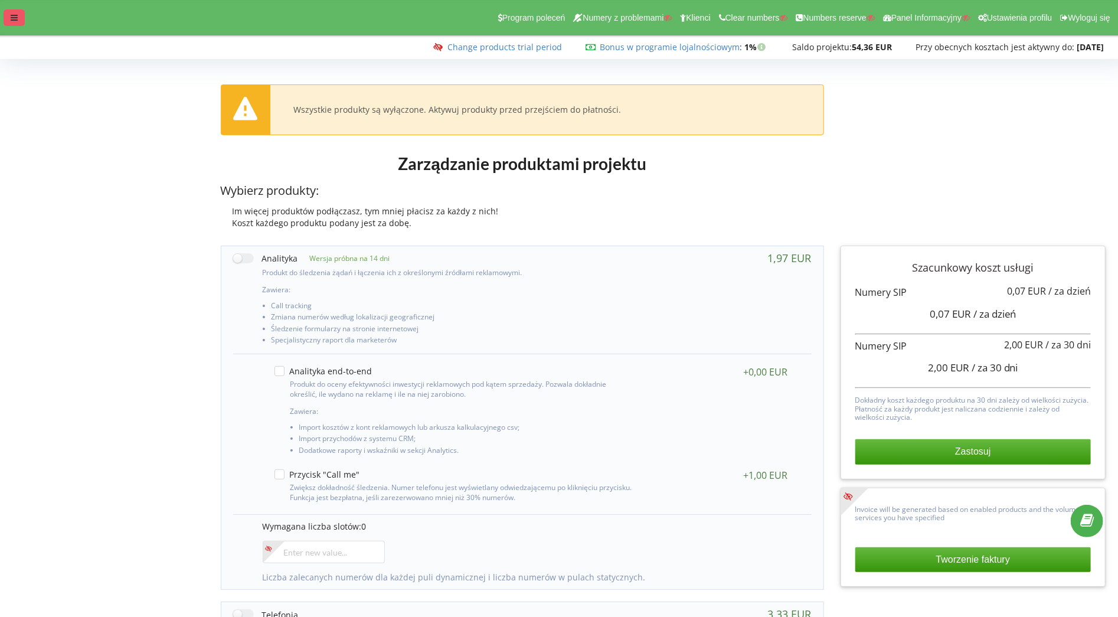
click at [17, 15] on icon at bounding box center [14, 18] width 7 height 8
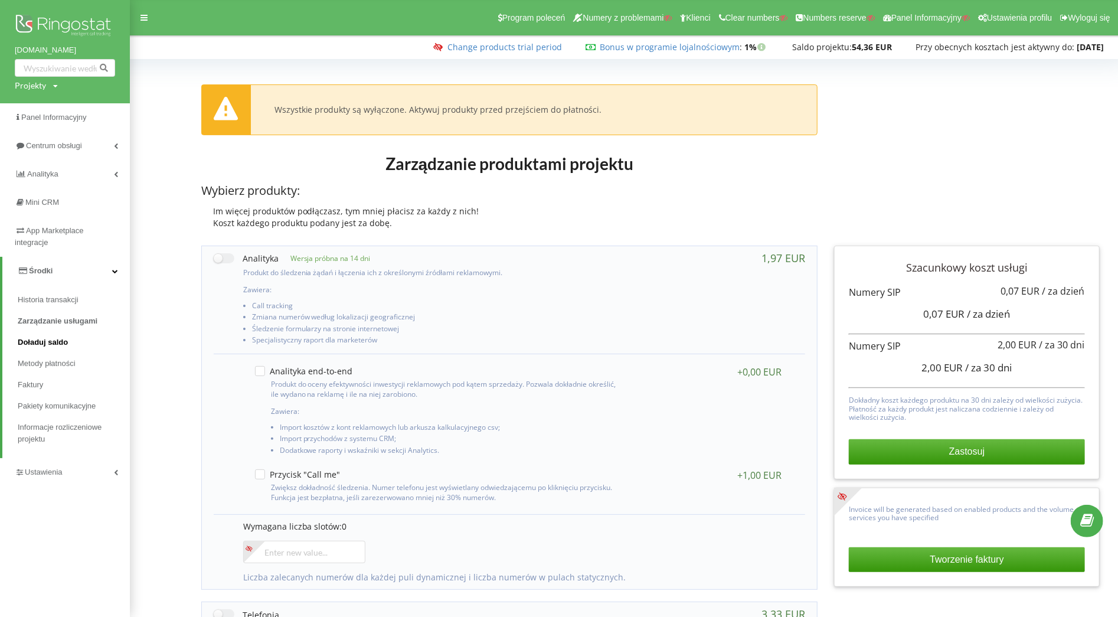
click at [50, 337] on span "Doładuj saldo" at bounding box center [43, 342] width 50 height 12
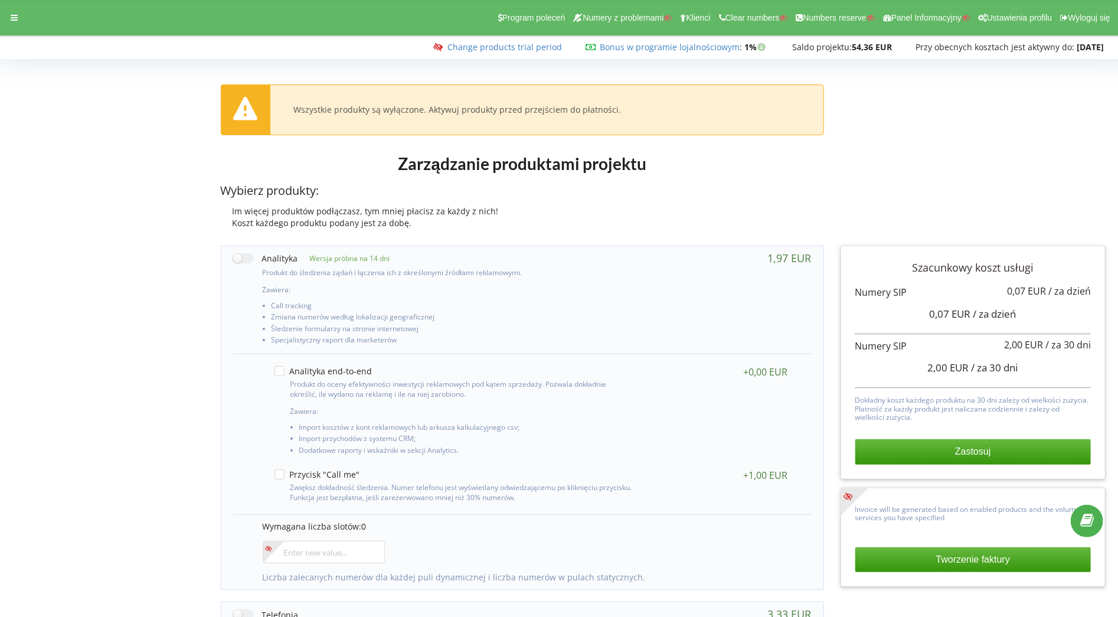
click at [505, 215] on div "Im więcej produktów podłączasz, tym mniej płacisz za każdy z nich!" at bounding box center [522, 211] width 603 height 12
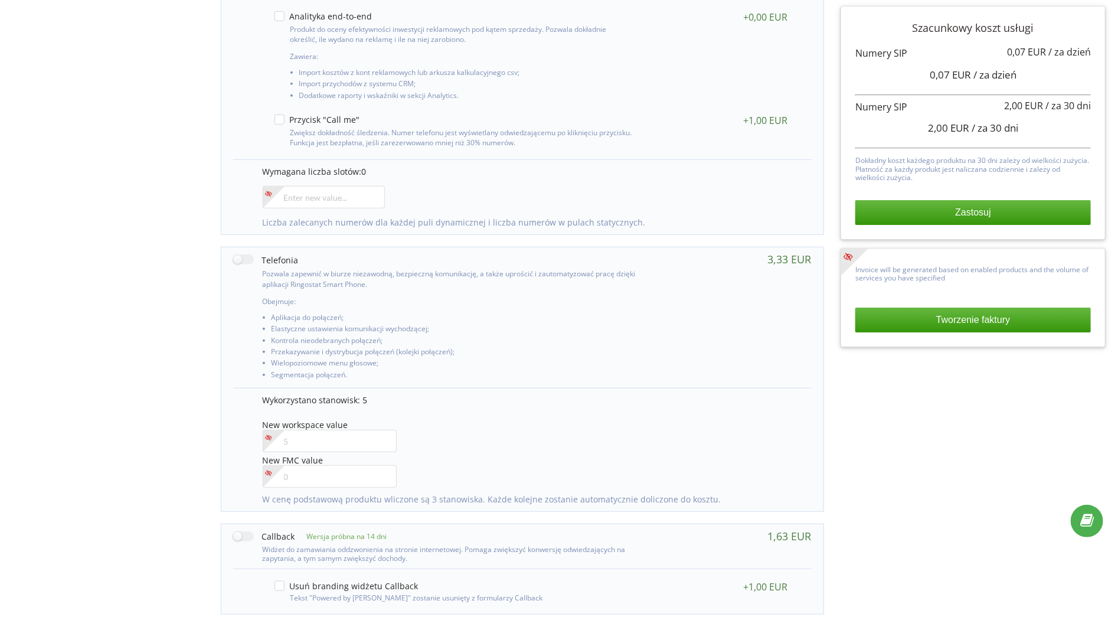
scroll to position [355, 0]
click at [243, 264] on label at bounding box center [266, 259] width 66 height 12
checkbox input "true"
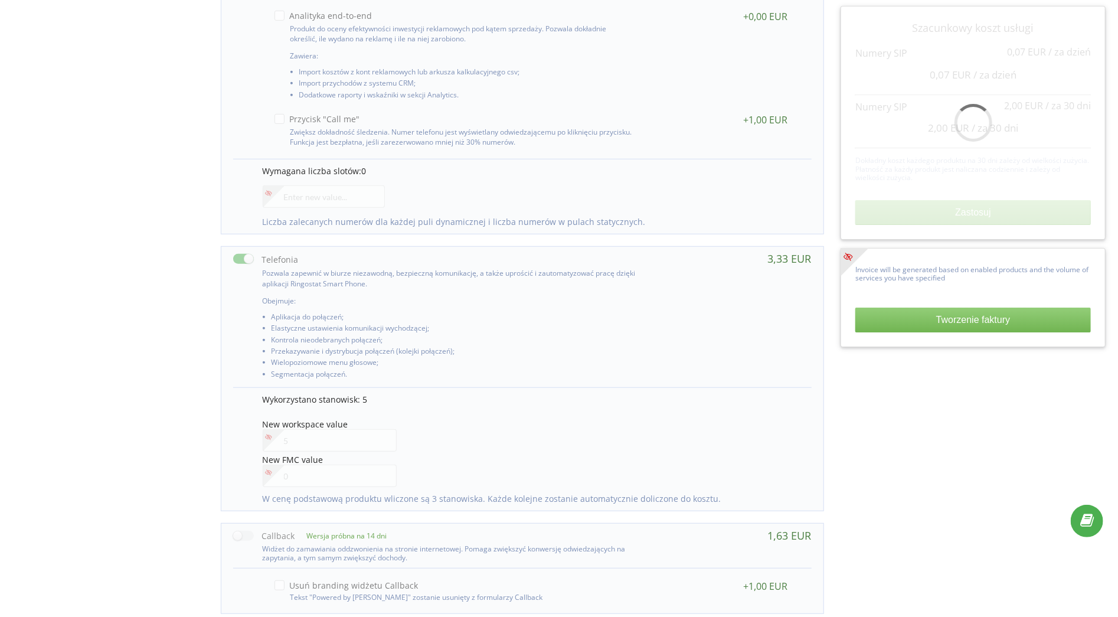
click at [326, 447] on div at bounding box center [330, 440] width 135 height 22
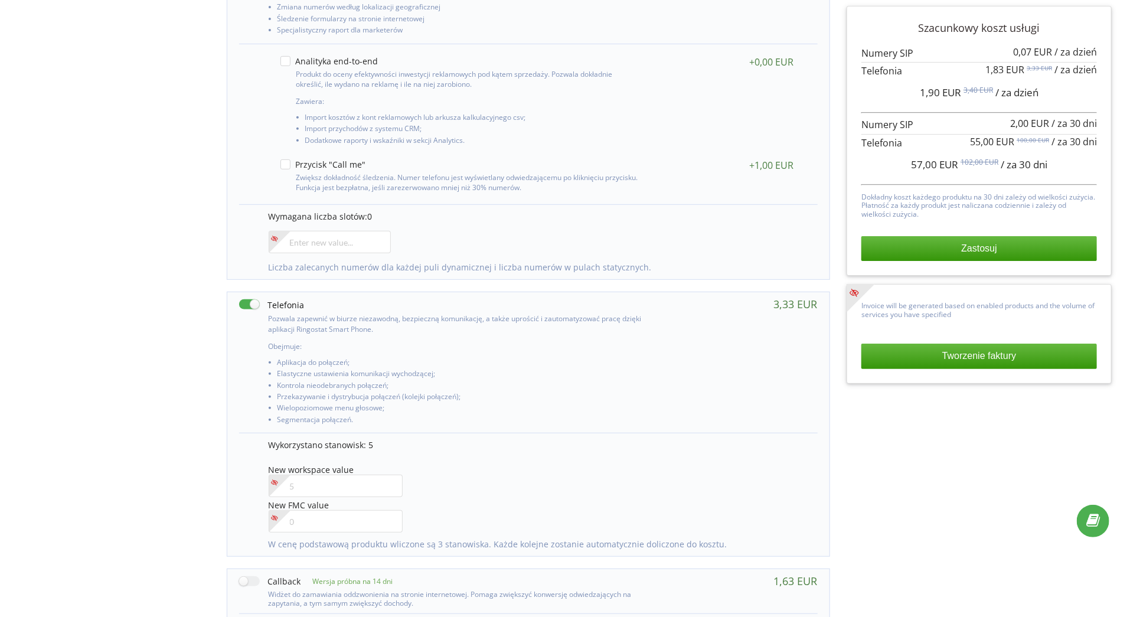
scroll to position [308, 0]
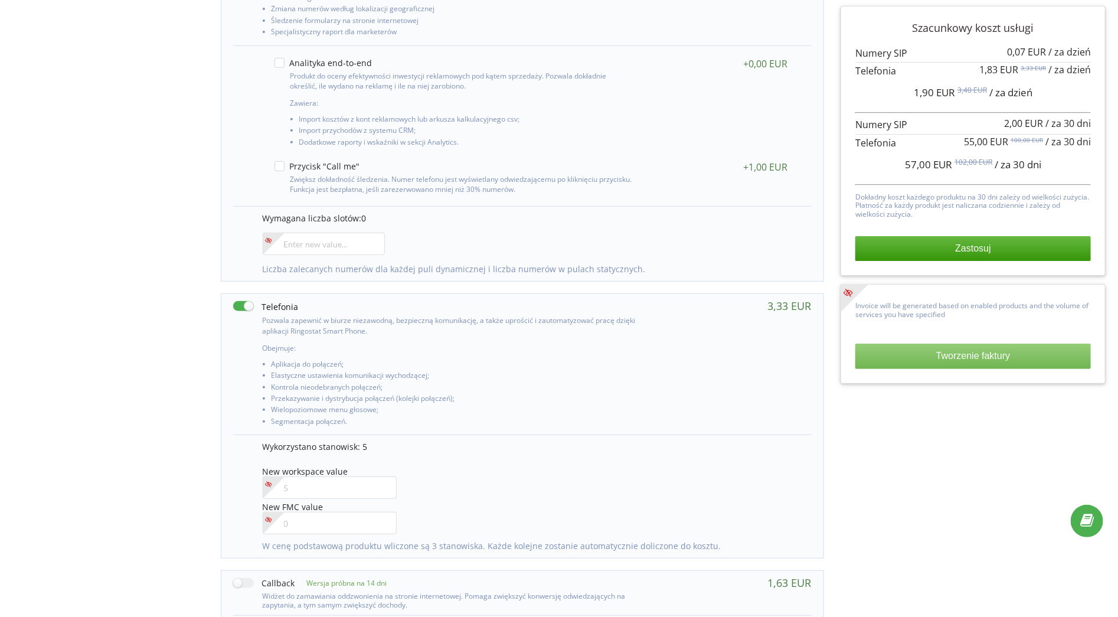
click at [990, 349] on button "Tworzenie faktury" at bounding box center [972, 355] width 235 height 25
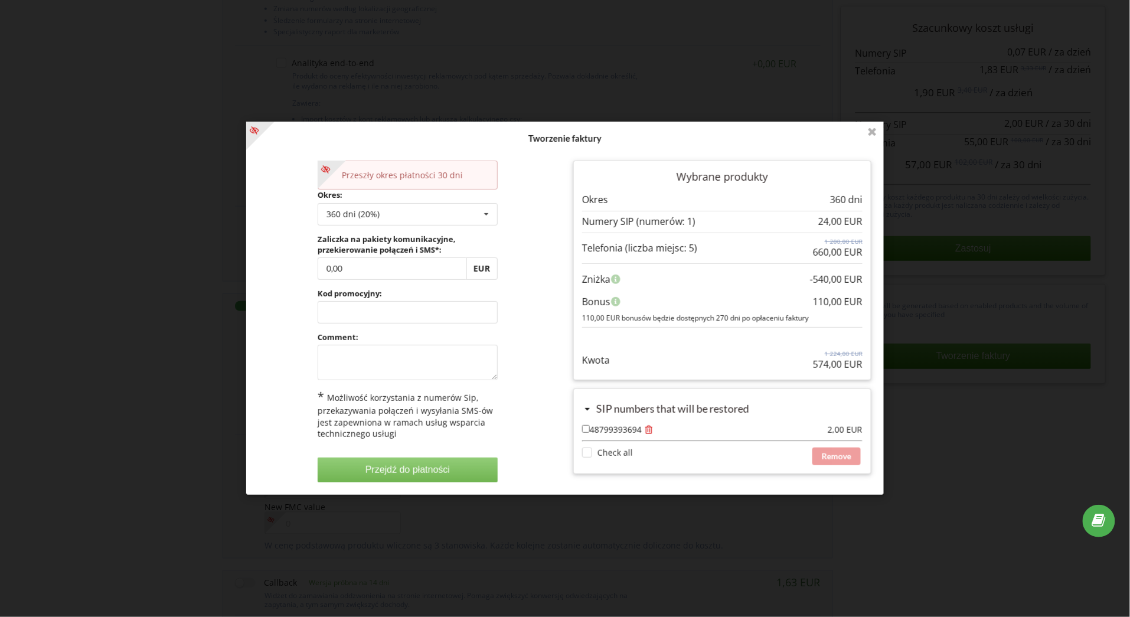
click at [401, 382] on div "Przeszły okres płatności 30 dni Okres: 360 dni (20%) Doładuj saldo bez przedłuż…" at bounding box center [407, 321] width 197 height 338
click at [379, 368] on textarea at bounding box center [408, 362] width 180 height 35
type textarea "."
click at [443, 477] on button "Przejdź do płatności" at bounding box center [408, 469] width 180 height 25
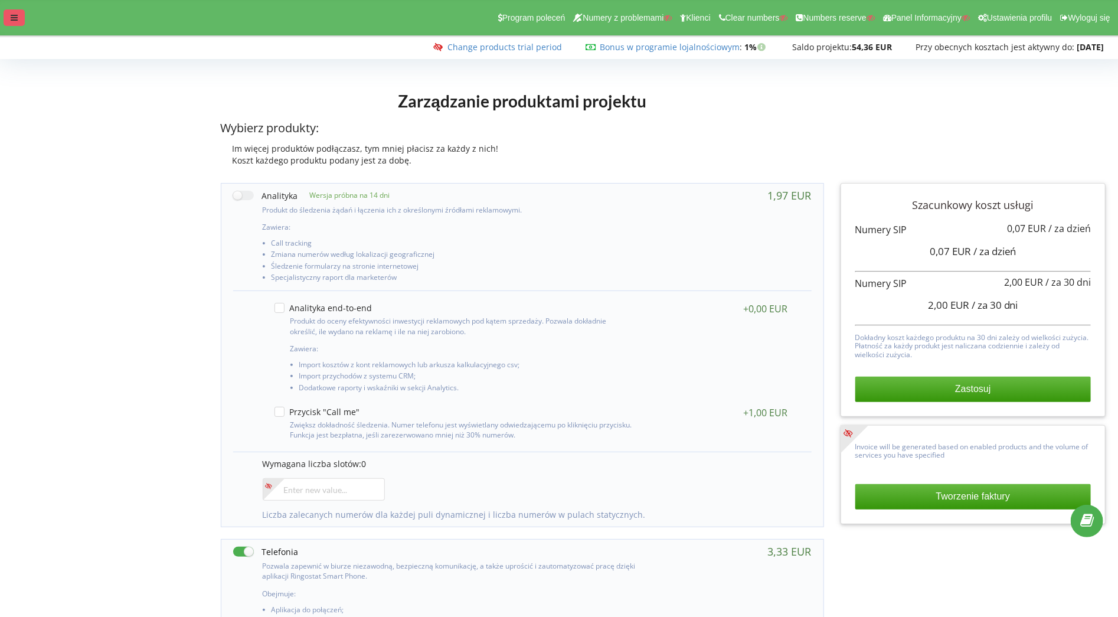
click at [15, 21] on icon at bounding box center [14, 18] width 7 height 8
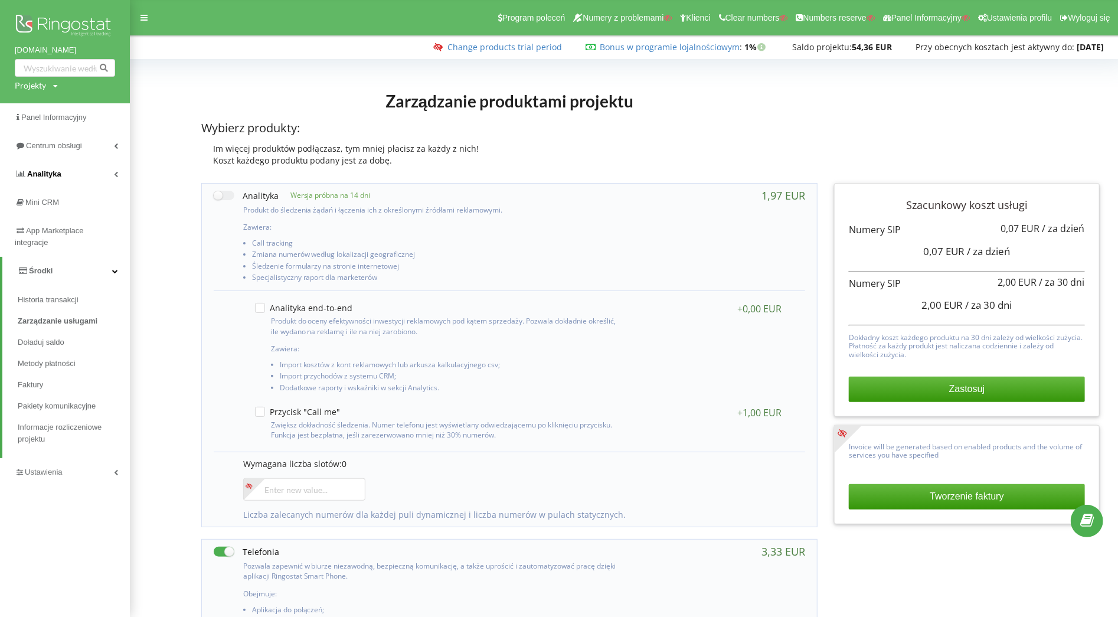
click at [86, 167] on link "Analityka" at bounding box center [65, 174] width 130 height 28
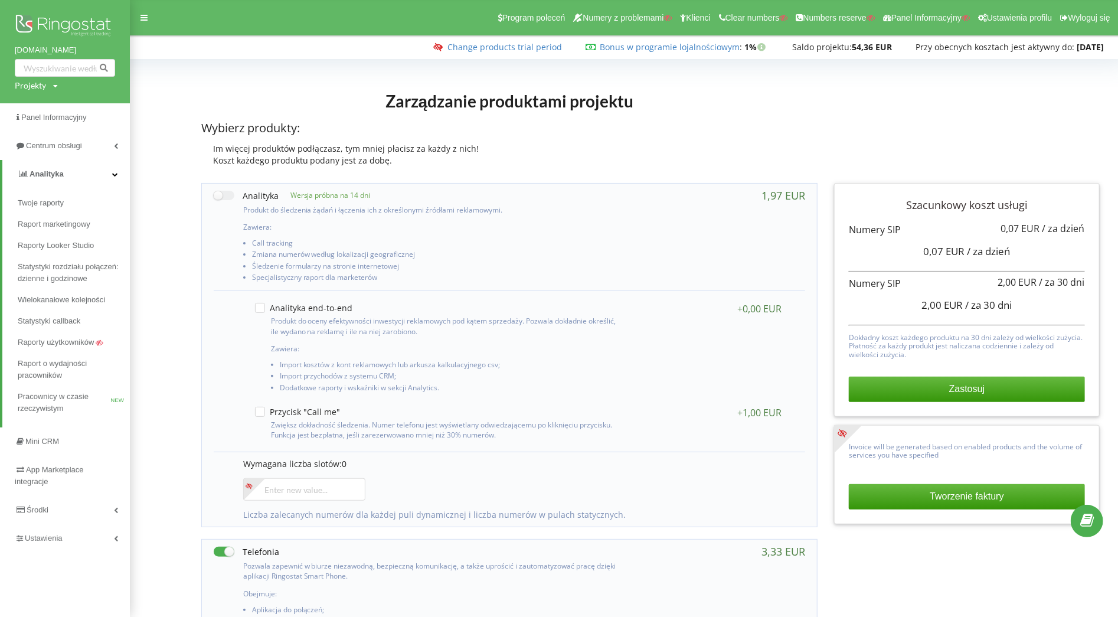
click at [83, 171] on link "Analityka" at bounding box center [65, 174] width 127 height 28
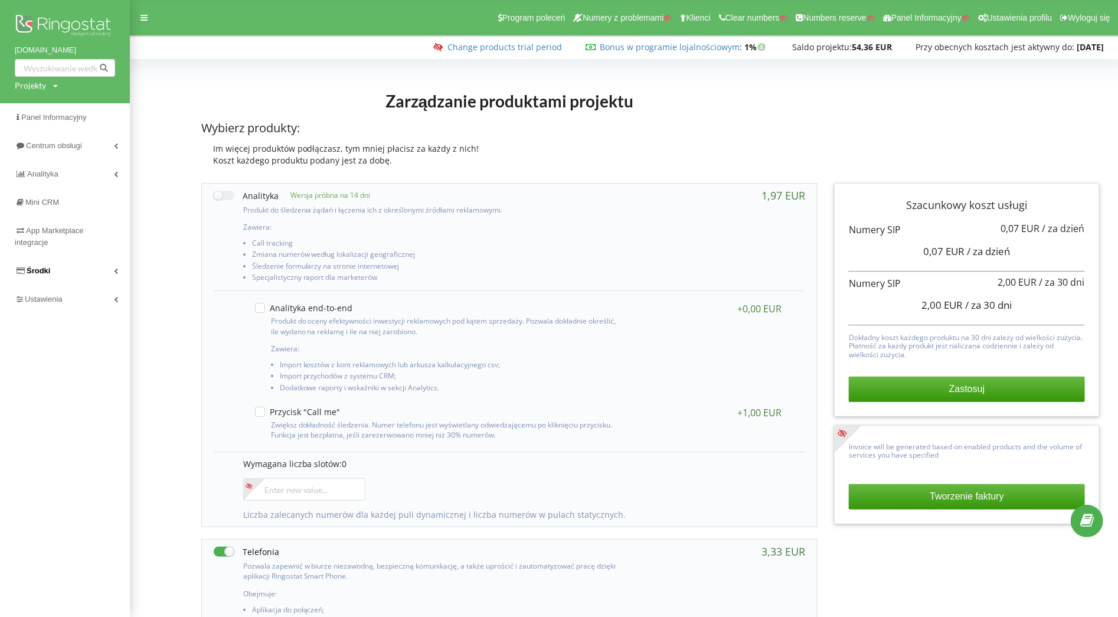
click at [74, 266] on link "Środki" at bounding box center [65, 271] width 130 height 28
click at [60, 299] on span "Historia transakcji" at bounding box center [51, 300] width 67 height 12
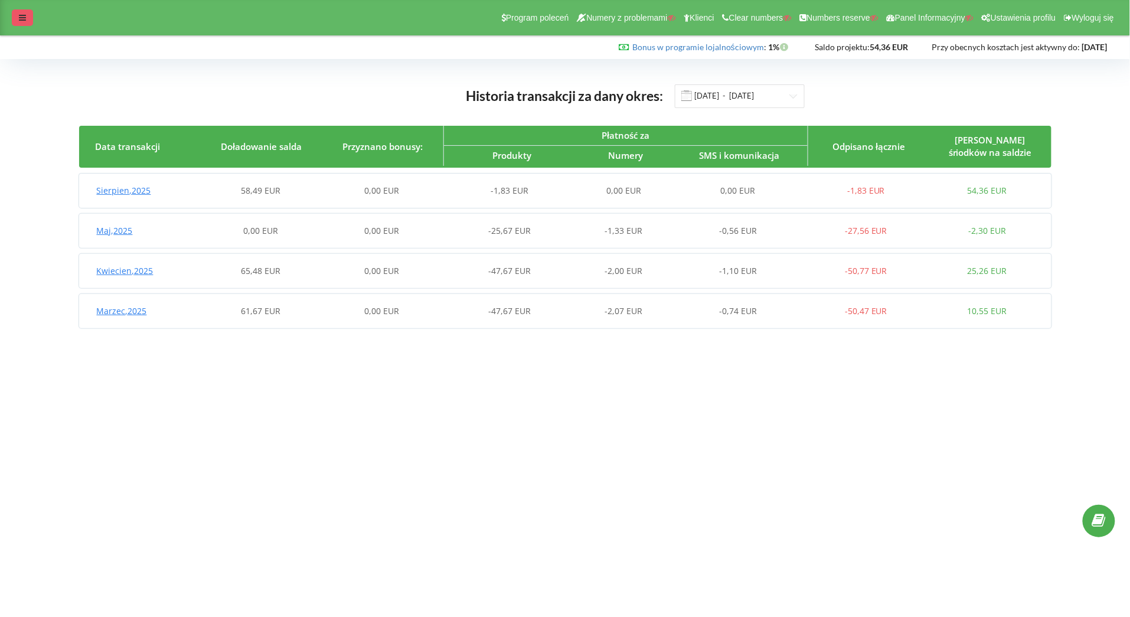
click at [22, 22] on div at bounding box center [22, 17] width 21 height 17
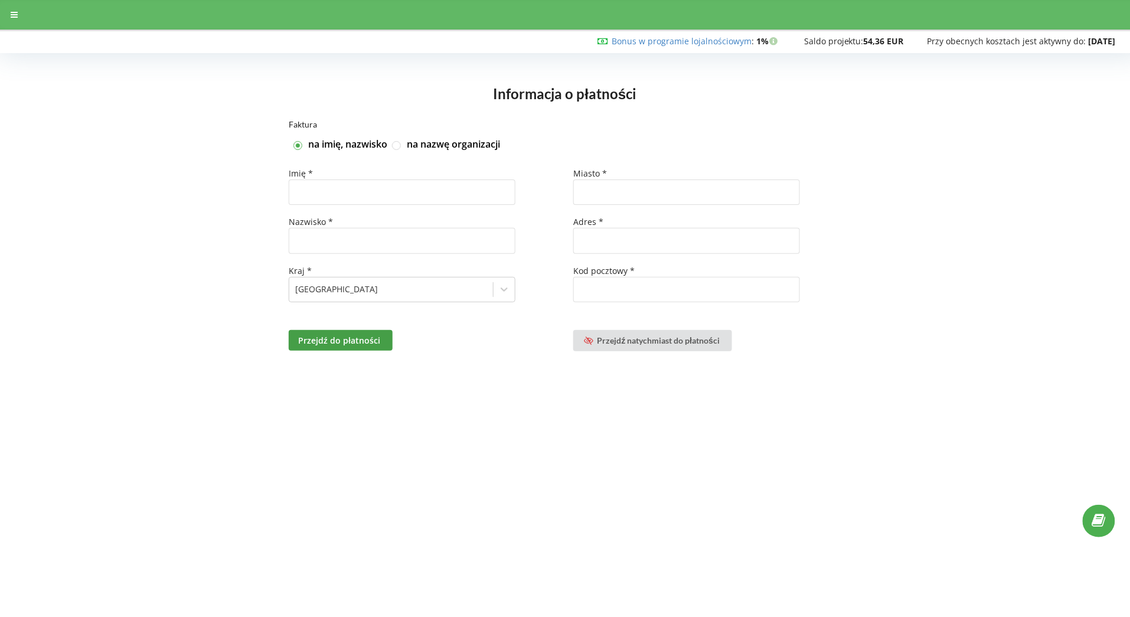
click at [525, 459] on body "Bonus w programie lojalnościowym : Bonusa : 1%" at bounding box center [565, 308] width 1130 height 617
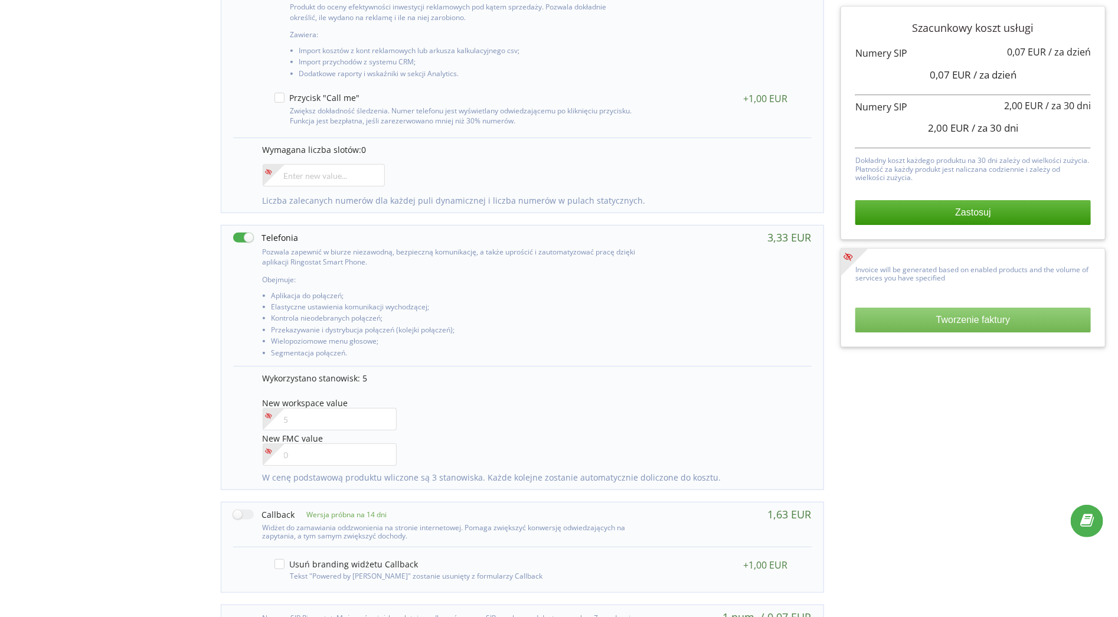
click at [991, 324] on button "Tworzenie faktury" at bounding box center [972, 319] width 235 height 25
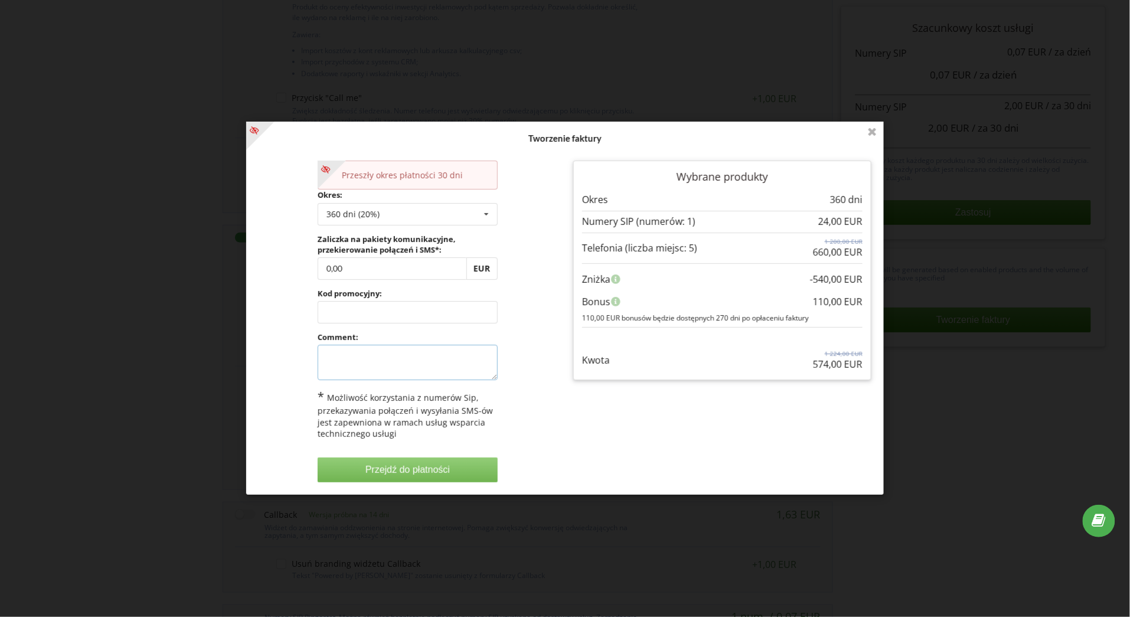
click at [413, 354] on textarea at bounding box center [408, 362] width 180 height 35
type textarea "."
click at [867, 131] on icon at bounding box center [872, 131] width 19 height 19
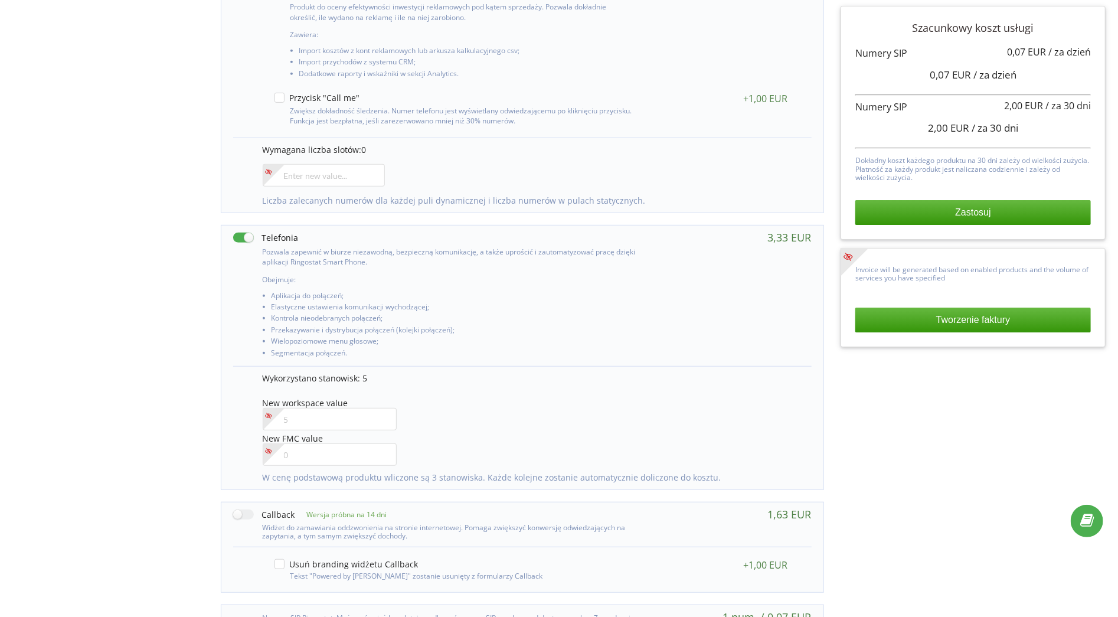
scroll to position [378, 0]
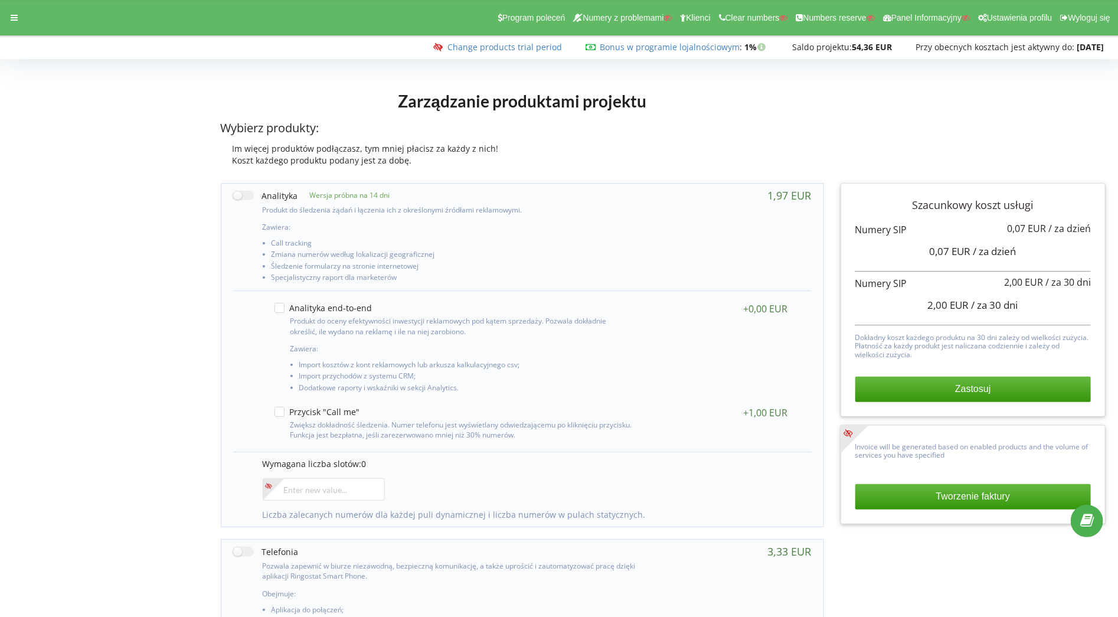
click at [12, 4] on div "Program poleceń Numery z problemami Klienci Clear numbers Numbers reserve Panel…" at bounding box center [559, 17] width 1134 height 35
click at [12, 8] on div "Program poleceń Numery z problemami Klienci Clear numbers Numbers reserve Panel…" at bounding box center [559, 17] width 1134 height 35
click at [13, 13] on div at bounding box center [14, 17] width 21 height 17
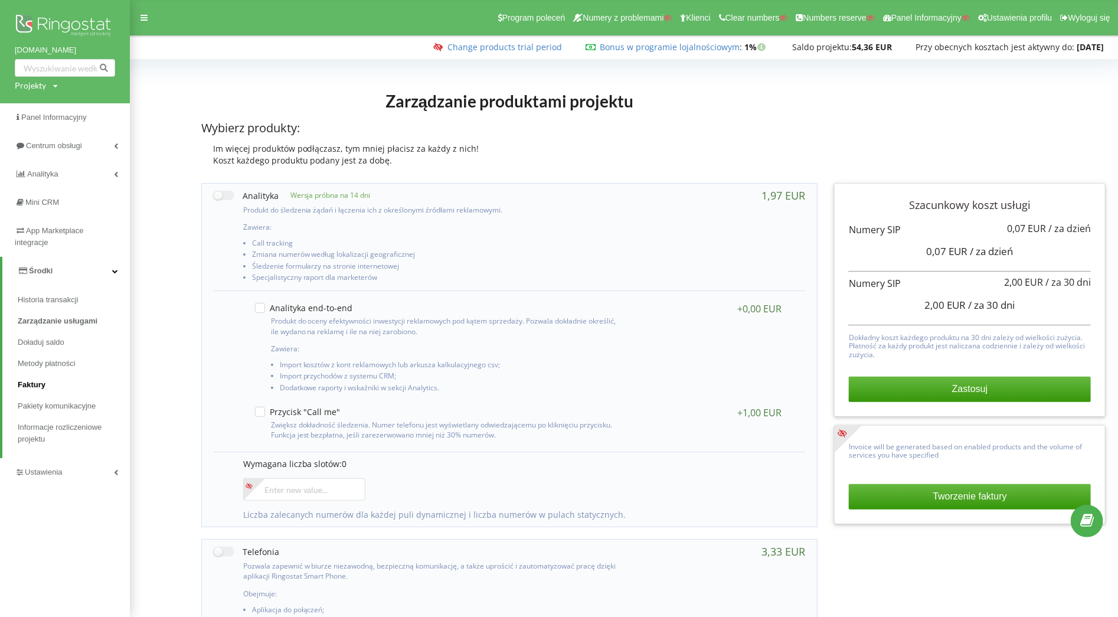
click at [41, 384] on span "Faktury" at bounding box center [32, 385] width 28 height 12
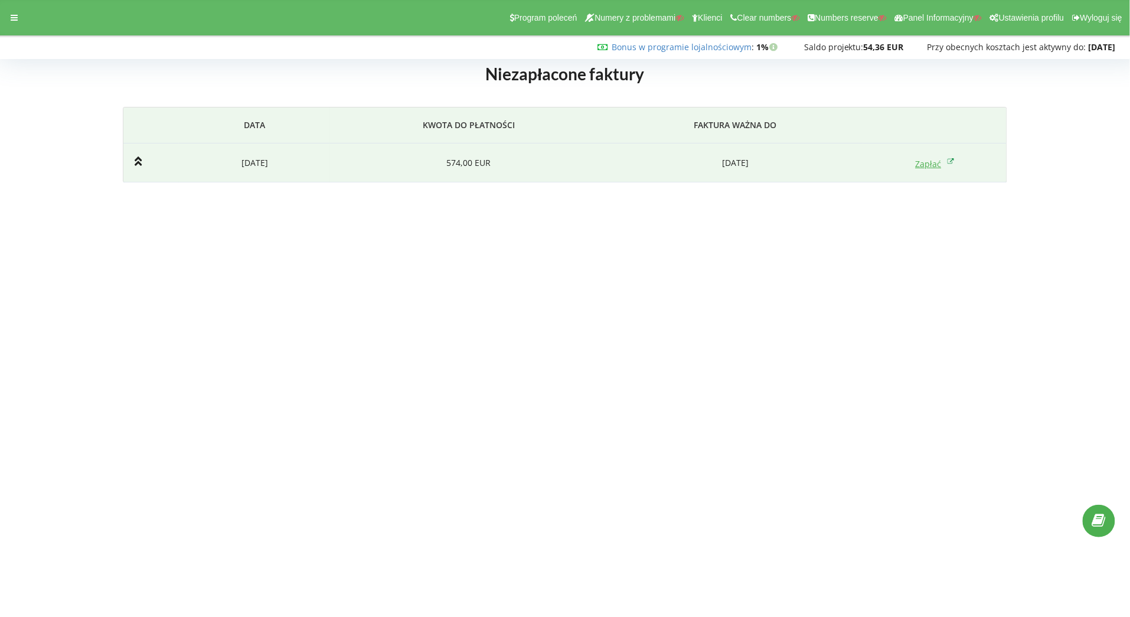
click at [932, 165] on link "Zapłać" at bounding box center [934, 163] width 39 height 11
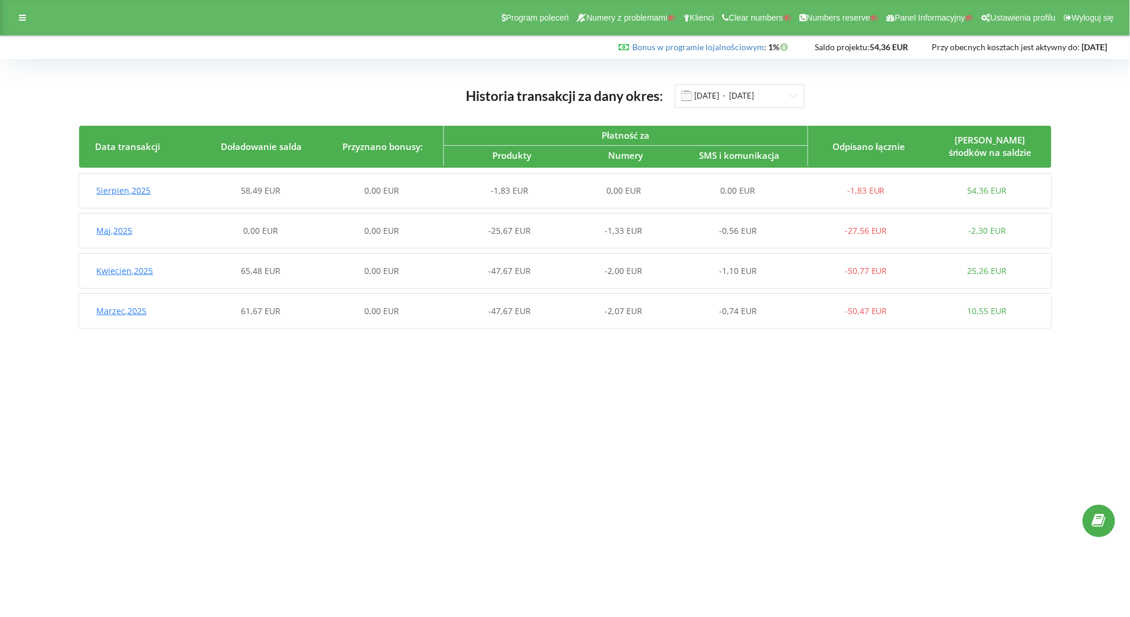
click at [281, 198] on div "Sierpien , 2025 58,49 EUR 0,00 EUR -1,83 EUR 0,00 EUR 0,00 EUR -1,83 EUR 54,36 …" at bounding box center [563, 190] width 968 height 28
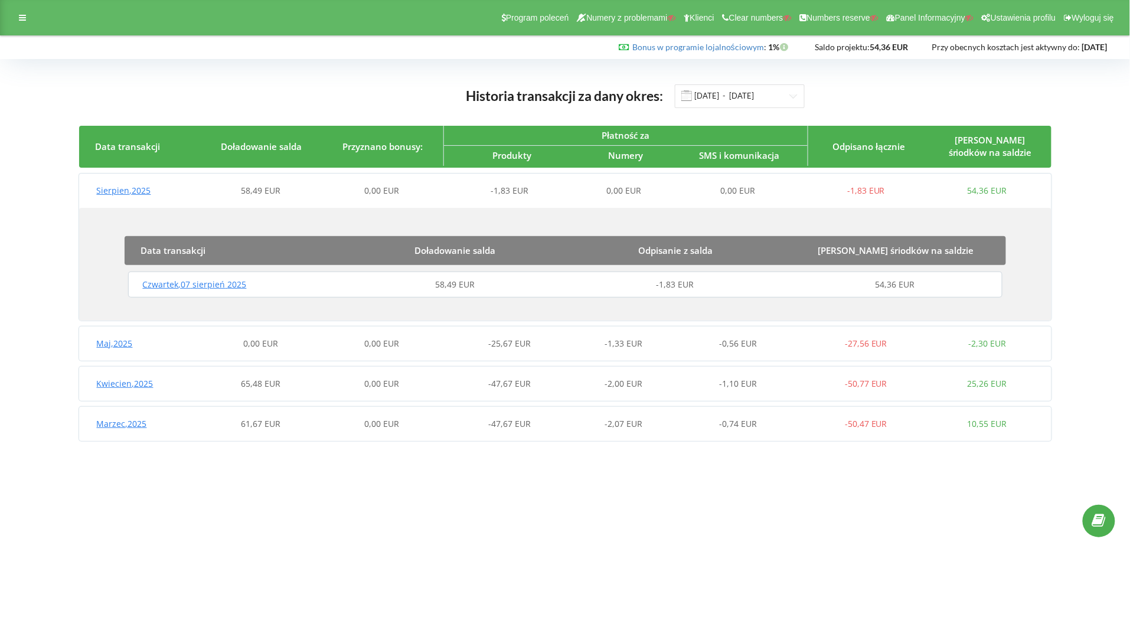
click at [312, 183] on div "Sierpien , 2025 58,49 EUR 0,00 EUR -1,83 EUR 0,00 EUR 0,00 EUR -1,83 EUR 54,36 …" at bounding box center [563, 190] width 968 height 28
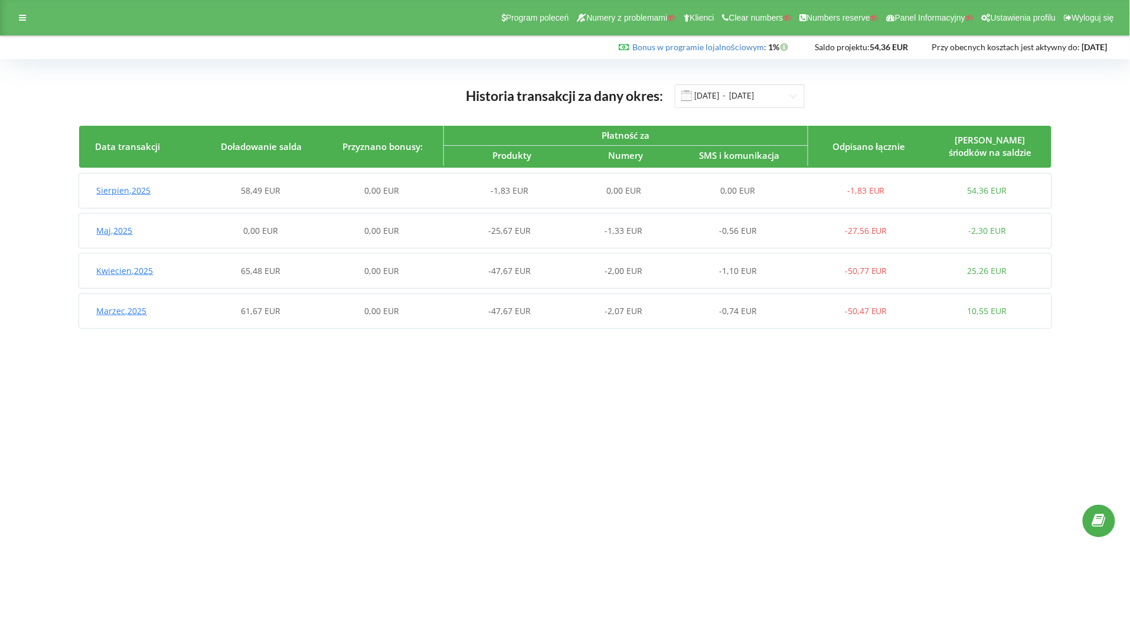
click at [312, 183] on div "Sierpien , 2025 58,49 EUR 0,00 EUR -1,83 EUR 0,00 EUR 0,00 EUR -1,83 EUR 54,36 …" at bounding box center [563, 190] width 968 height 28
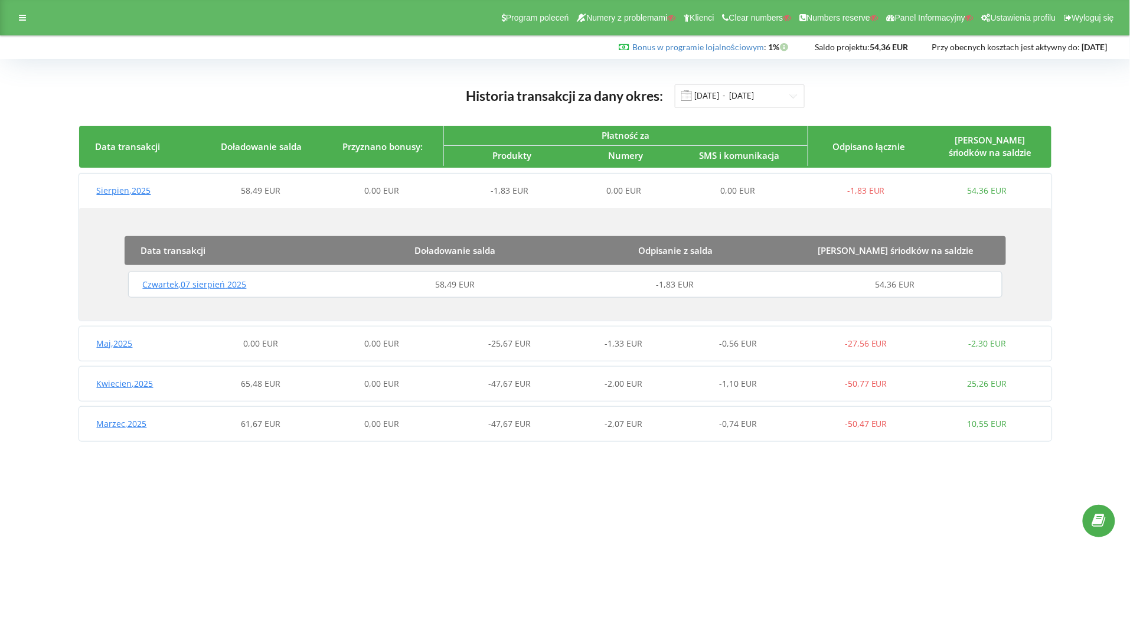
click at [312, 183] on div "Sierpien , 2025 58,49 EUR 0,00 EUR -1,83 EUR 0,00 EUR 0,00 EUR -1,83 EUR 54,36 …" at bounding box center [563, 190] width 968 height 28
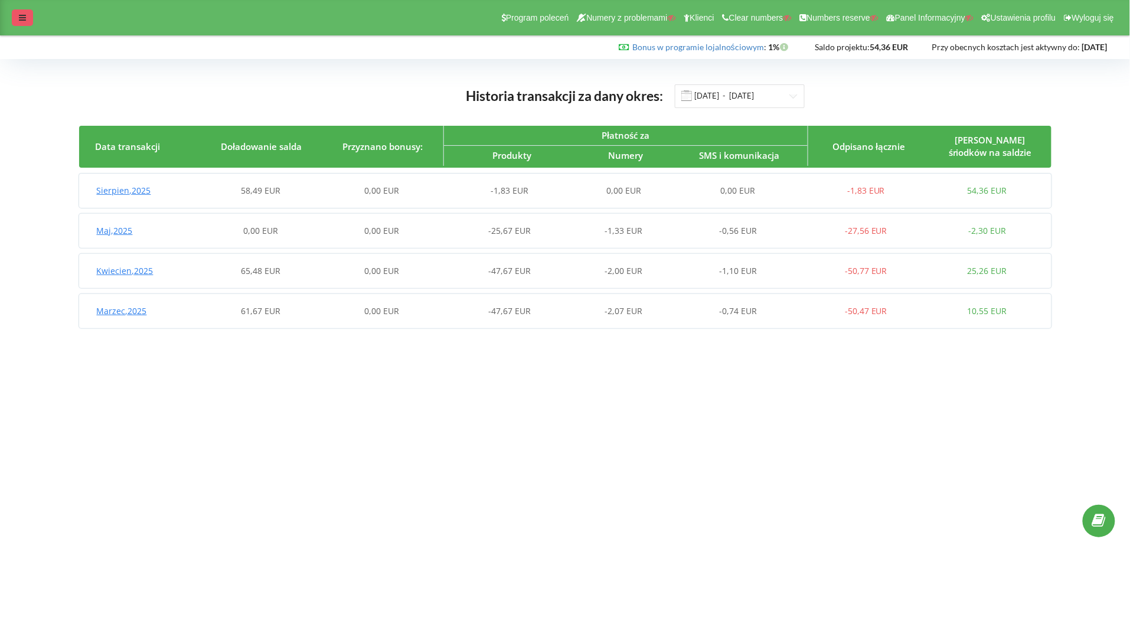
click at [14, 19] on div at bounding box center [22, 17] width 21 height 17
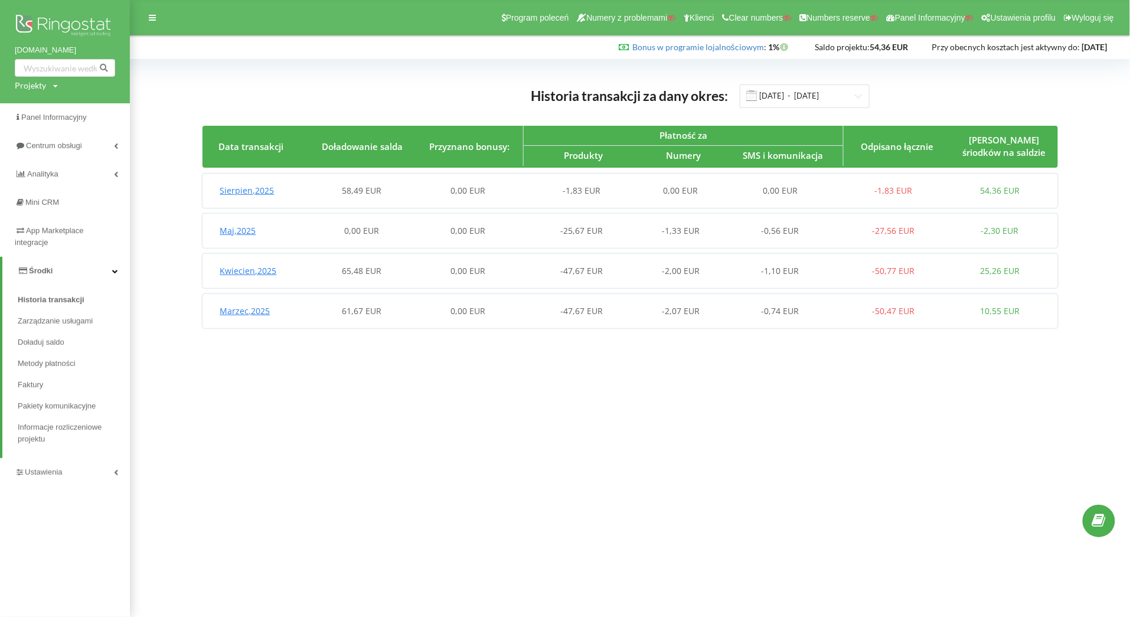
click at [40, 88] on div "Projekty" at bounding box center [30, 86] width 31 height 12
click at [44, 99] on div "Wyszukiwanie" at bounding box center [80, 109] width 130 height 37
click at [44, 102] on input "text" at bounding box center [51, 110] width 59 height 17
paste input "[DOMAIN_NAME]"
type input "[DOMAIN_NAME]"
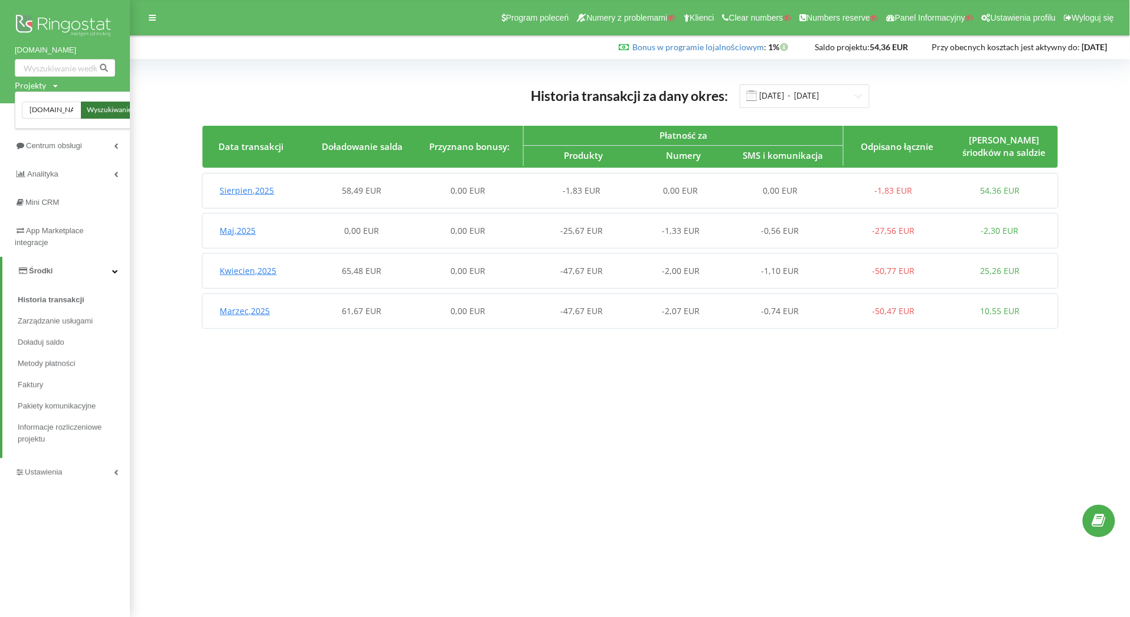
click at [117, 108] on span "Wyszukiwanie" at bounding box center [109, 110] width 45 height 11
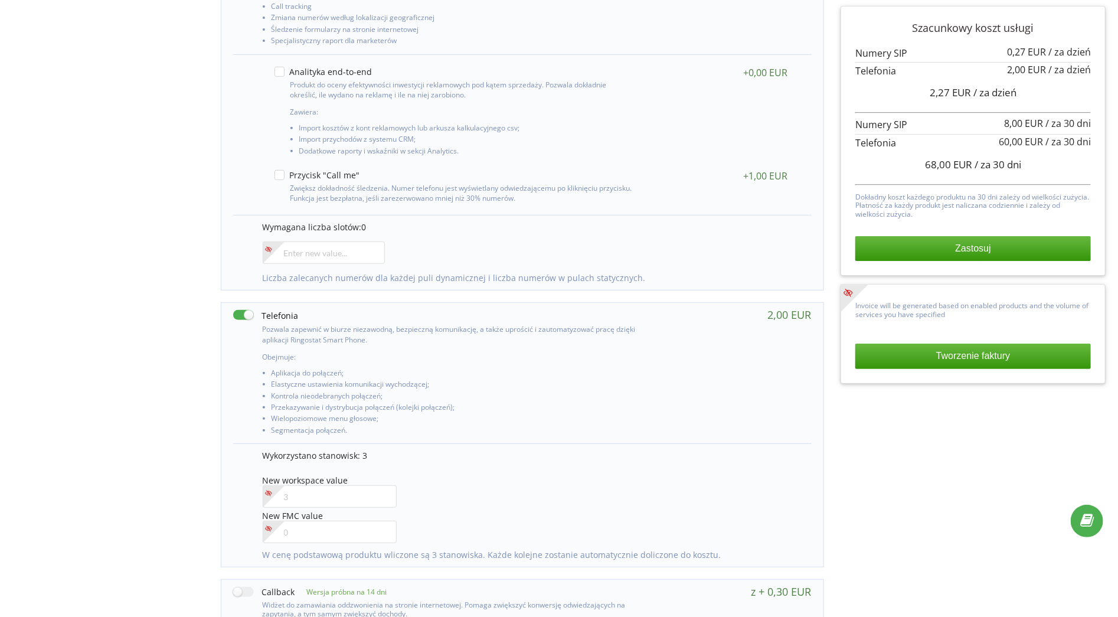
scroll to position [294, 0]
